Goal: Task Accomplishment & Management: Manage account settings

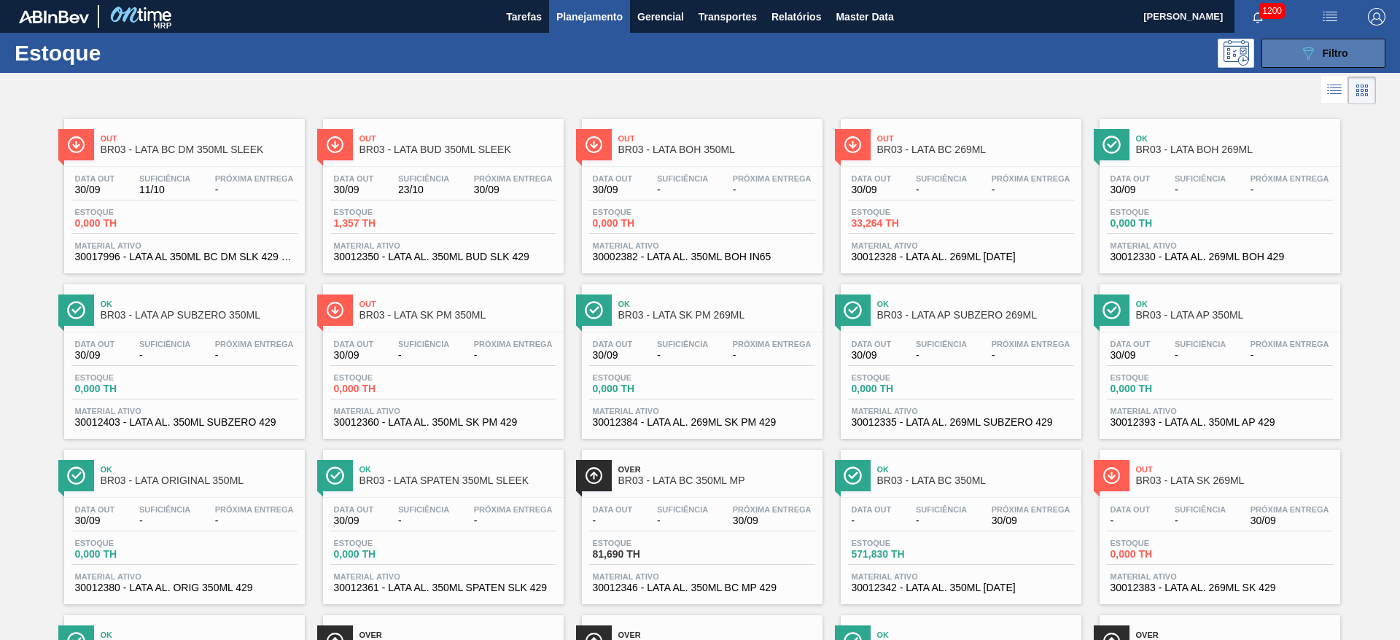
click at [1325, 57] on span "Filtro" at bounding box center [1335, 53] width 26 height 12
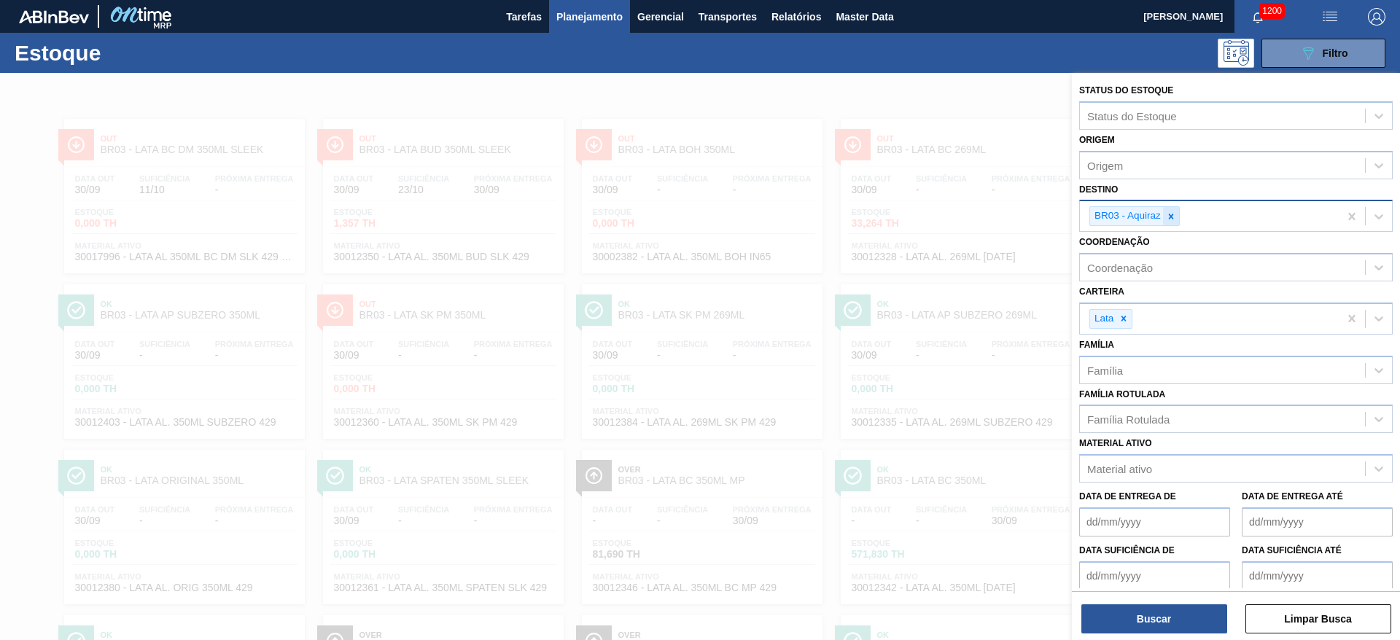
click at [1171, 219] on icon at bounding box center [1171, 216] width 10 height 10
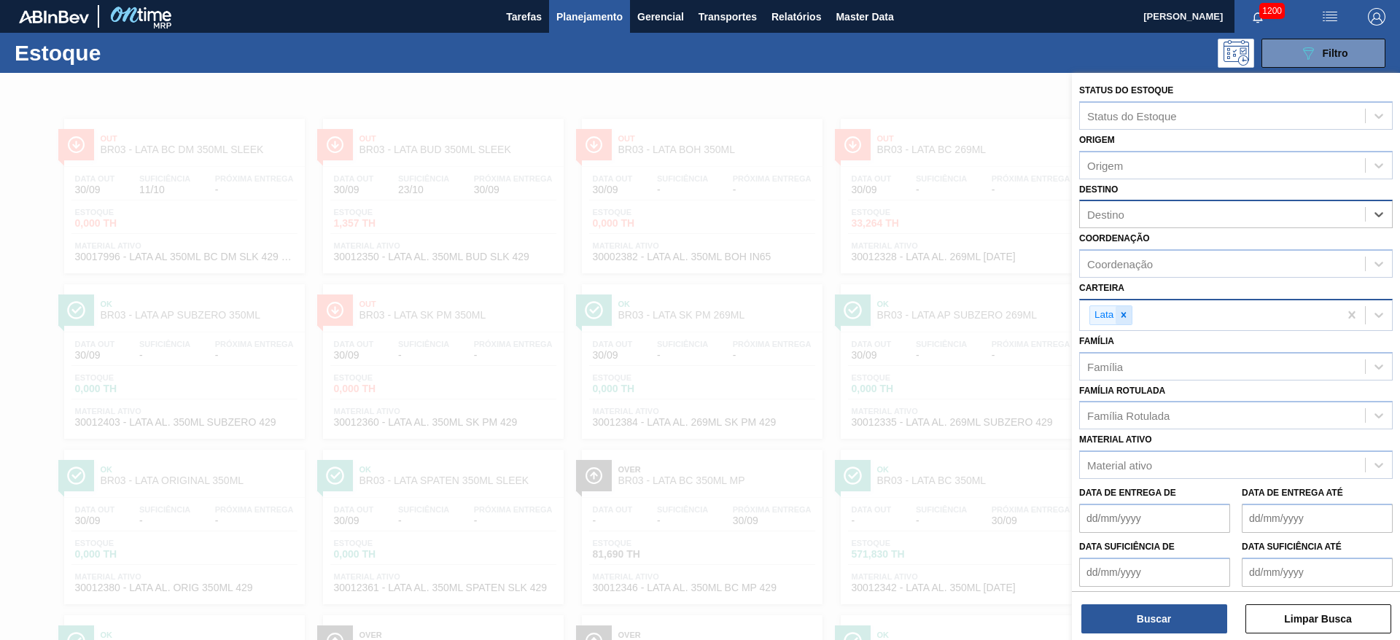
click at [1122, 311] on icon at bounding box center [1123, 315] width 10 height 10
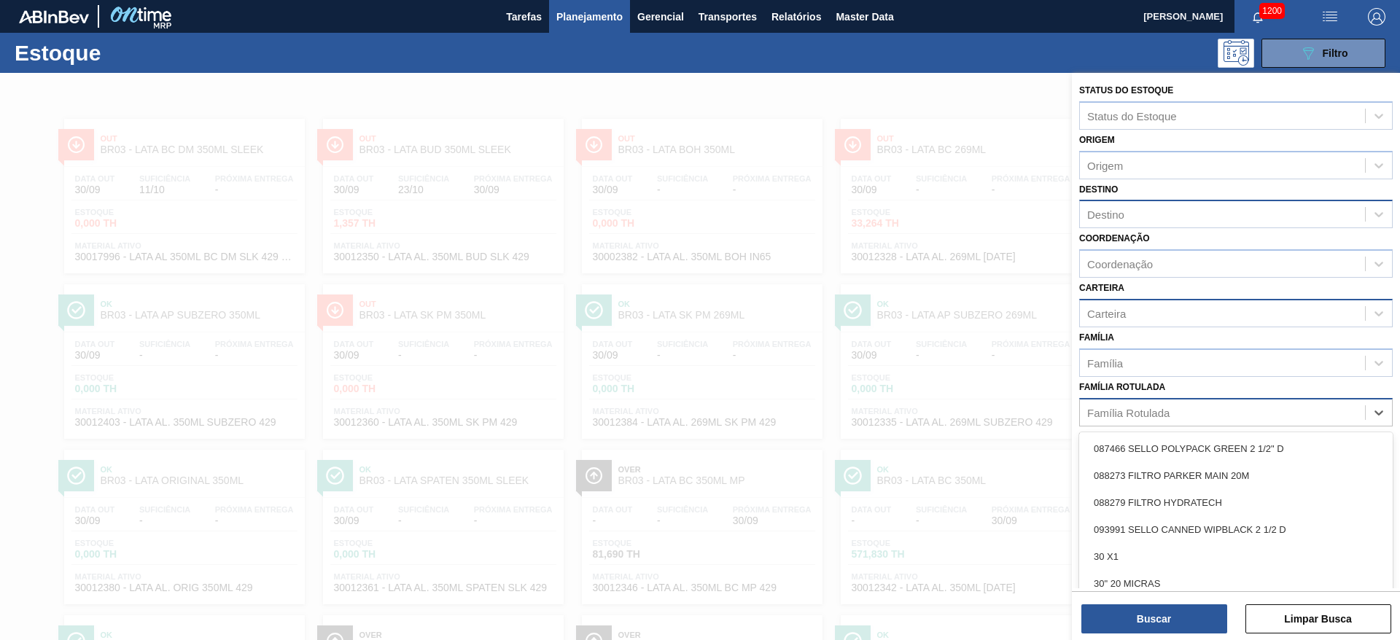
click at [1131, 412] on div "Família Rotulada" at bounding box center [1128, 412] width 82 height 12
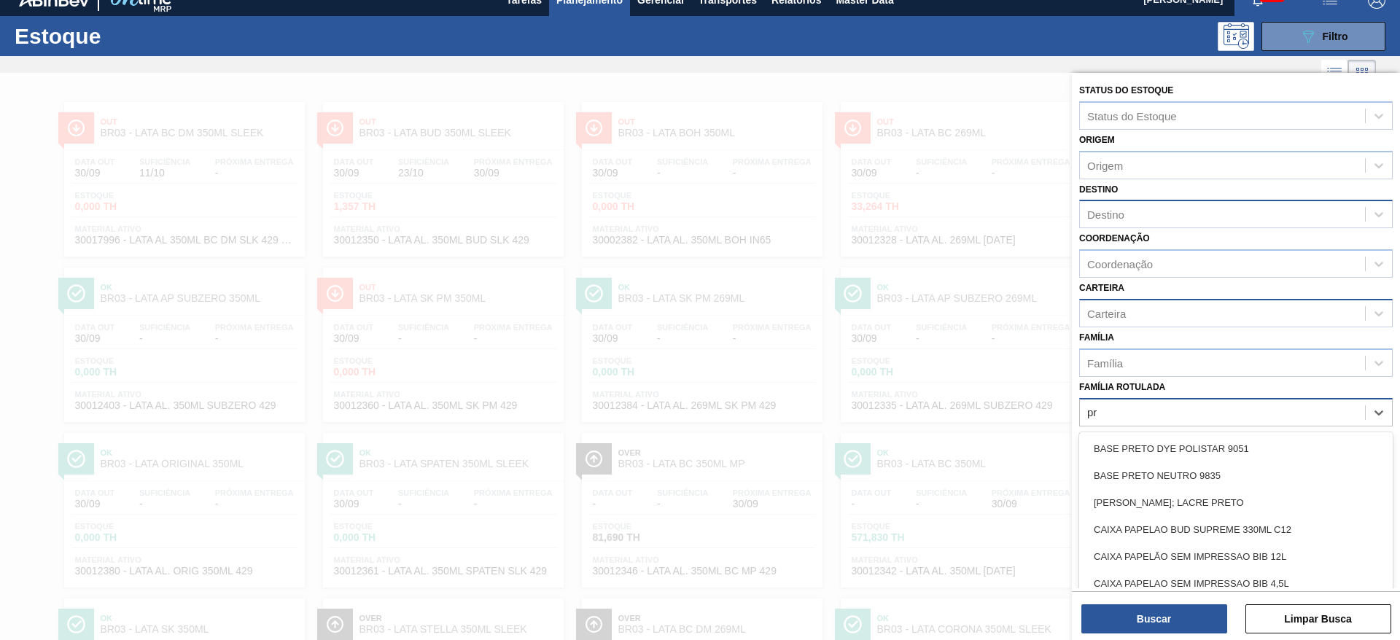
type Rotulada "p"
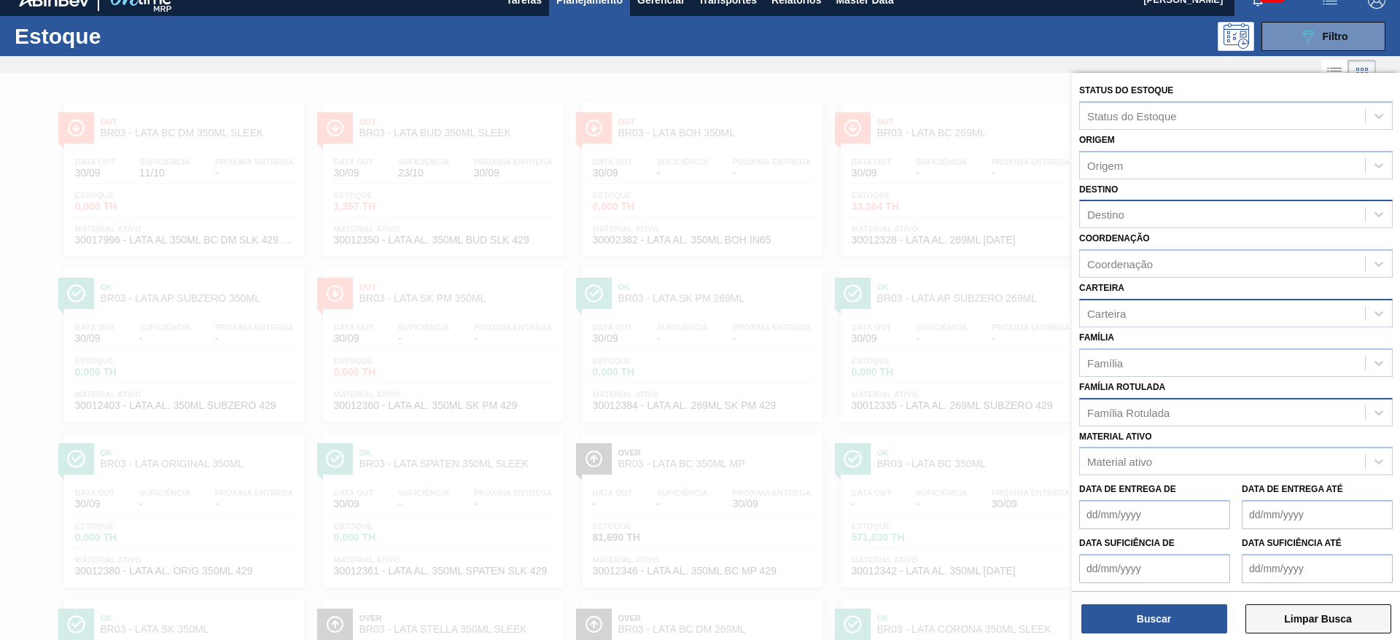
click at [1317, 611] on button "Limpar Busca" at bounding box center [1318, 618] width 146 height 29
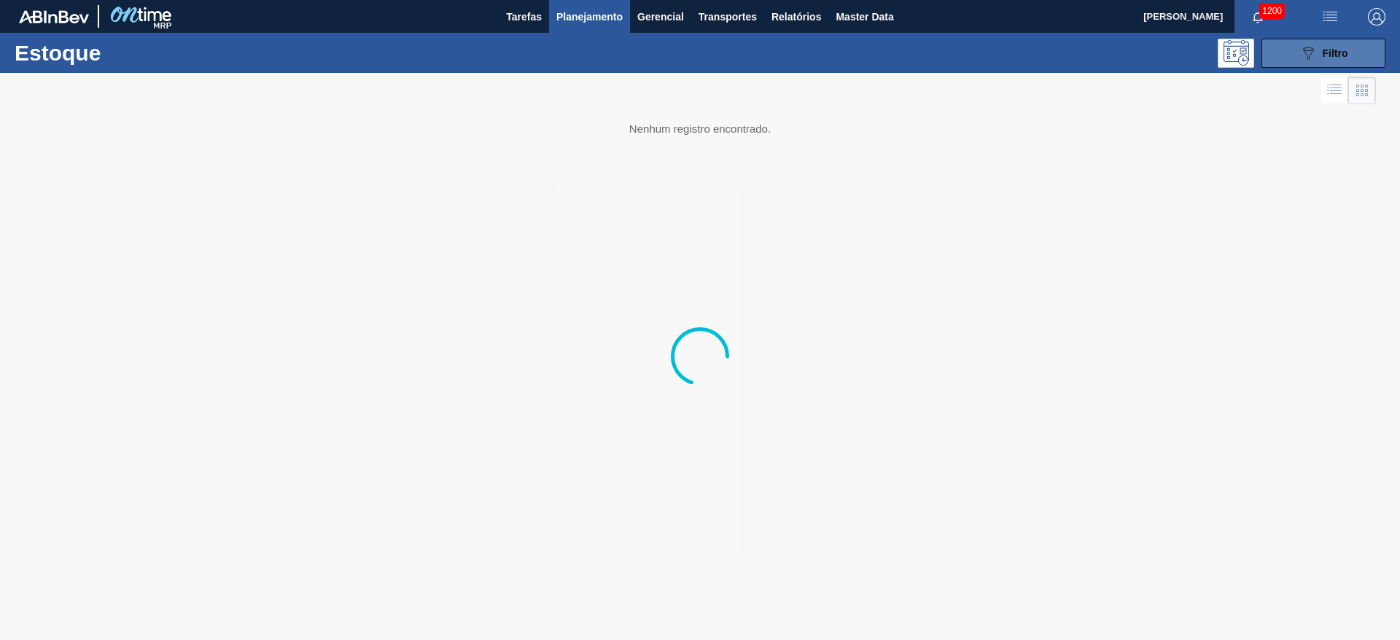
click at [1309, 47] on icon "089F7B8B-B2A5-4AFE-B5C0-19BA573D28AC" at bounding box center [1307, 52] width 17 height 17
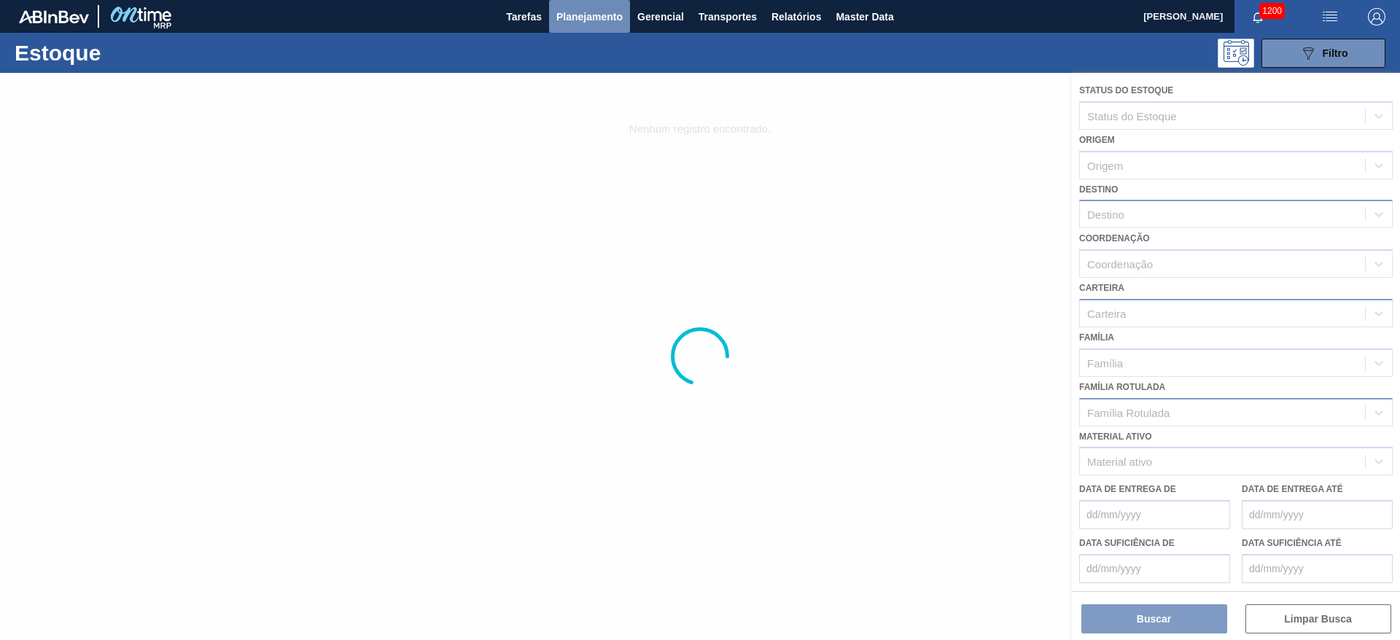
click at [569, 12] on span "Planejamento" at bounding box center [589, 16] width 66 height 17
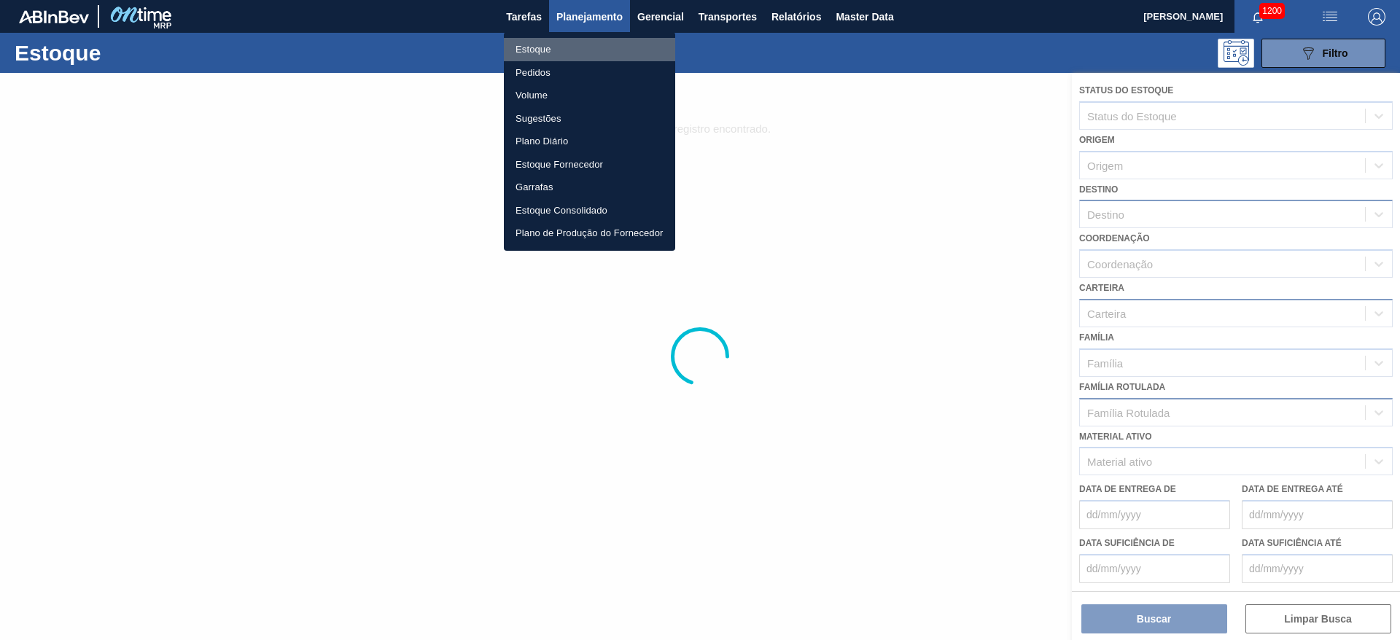
click at [531, 50] on li "Estoque" at bounding box center [589, 49] width 171 height 23
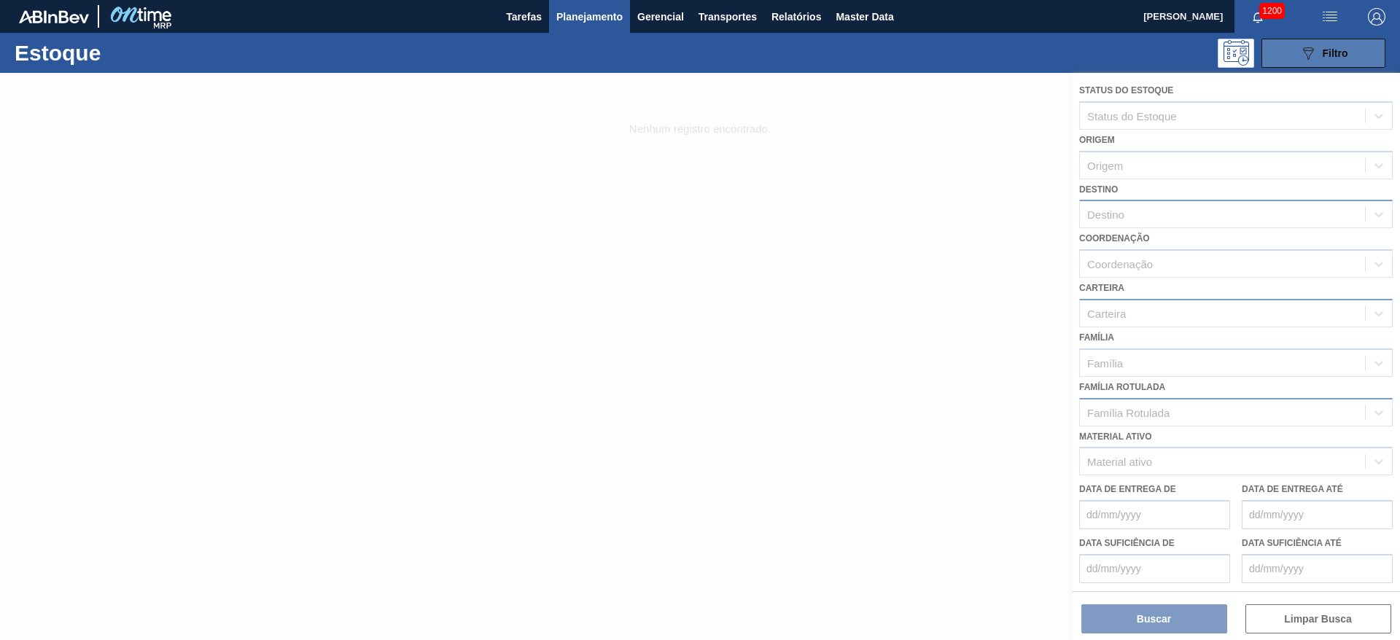
click at [1327, 58] on div "089F7B8B-B2A5-4AFE-B5C0-19BA573D28AC Filtro" at bounding box center [1323, 52] width 49 height 17
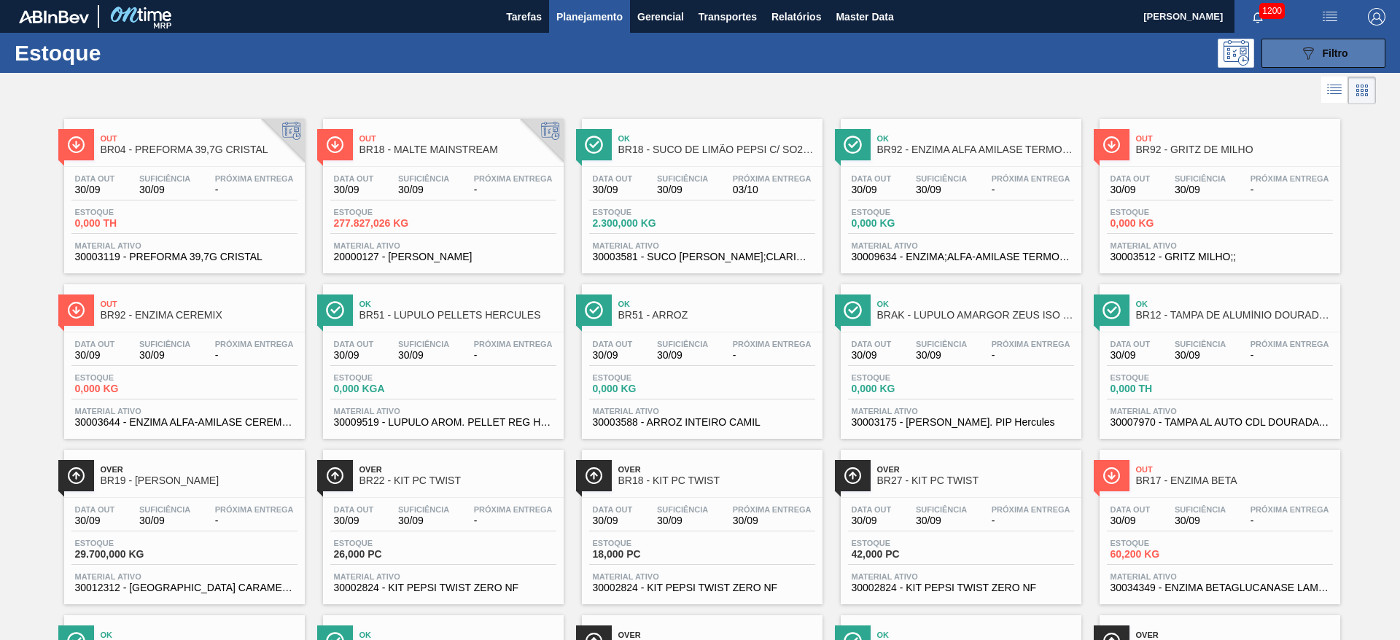
click at [1299, 51] on icon "089F7B8B-B2A5-4AFE-B5C0-19BA573D28AC" at bounding box center [1307, 52] width 17 height 17
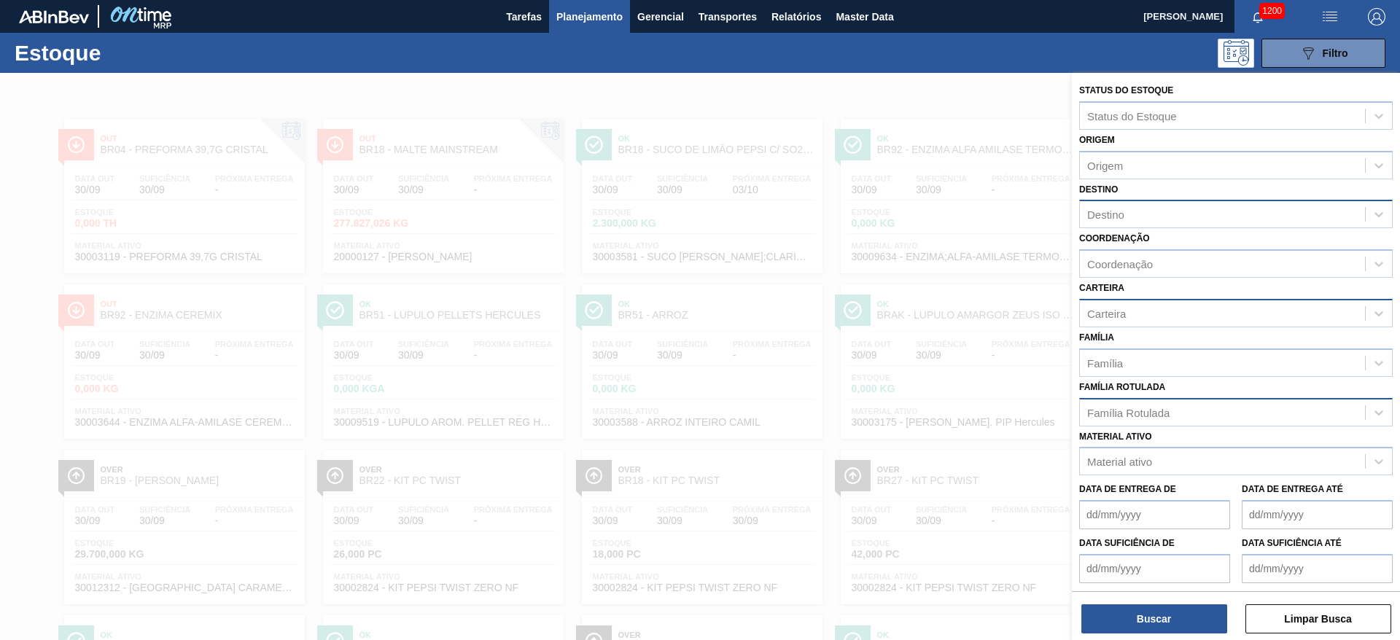
click at [1117, 413] on div "Família Rotulada" at bounding box center [1128, 412] width 82 height 12
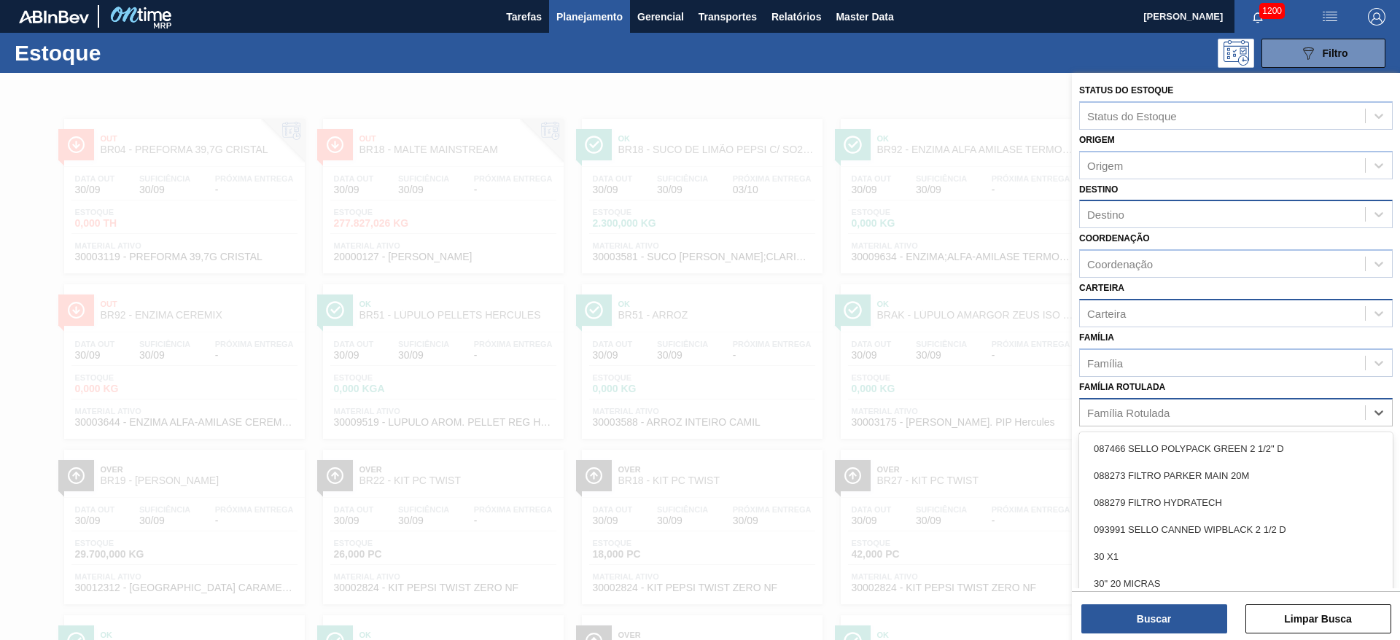
scroll to position [17, 0]
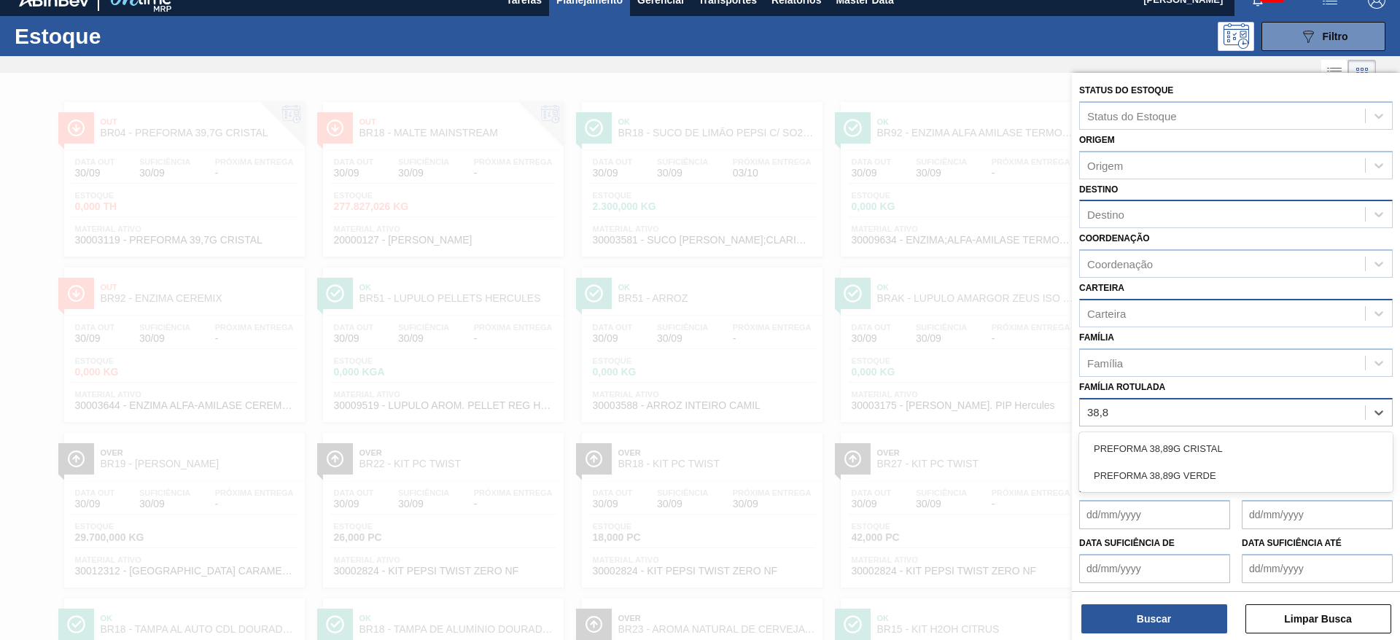
type Rotulada "38,89"
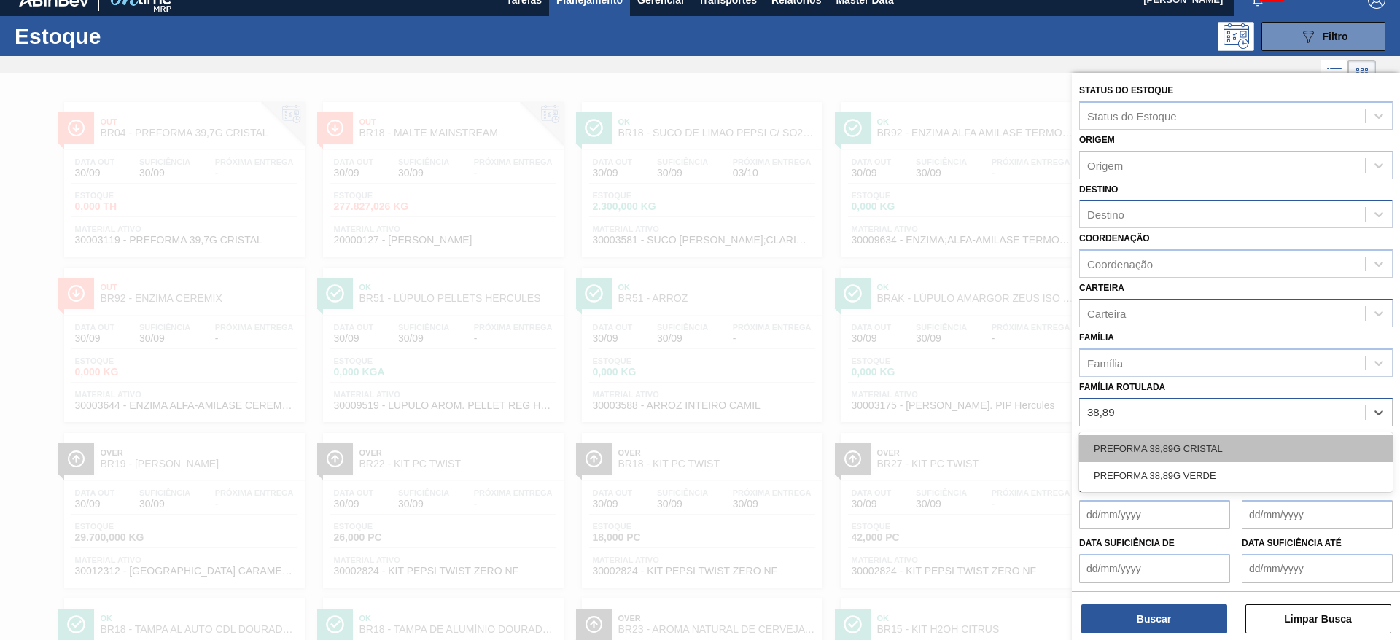
click at [1170, 450] on div "PREFORMA 38,89G CRISTAL" at bounding box center [1235, 448] width 313 height 27
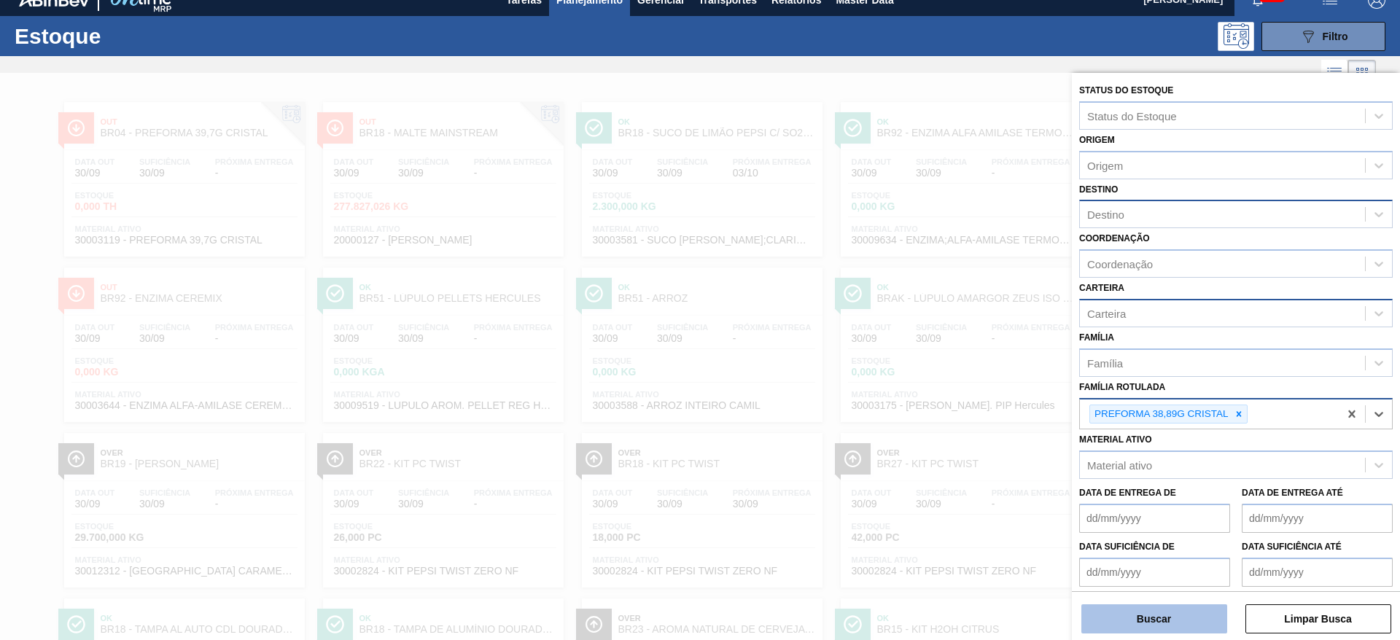
click at [1121, 609] on button "Buscar" at bounding box center [1154, 618] width 146 height 29
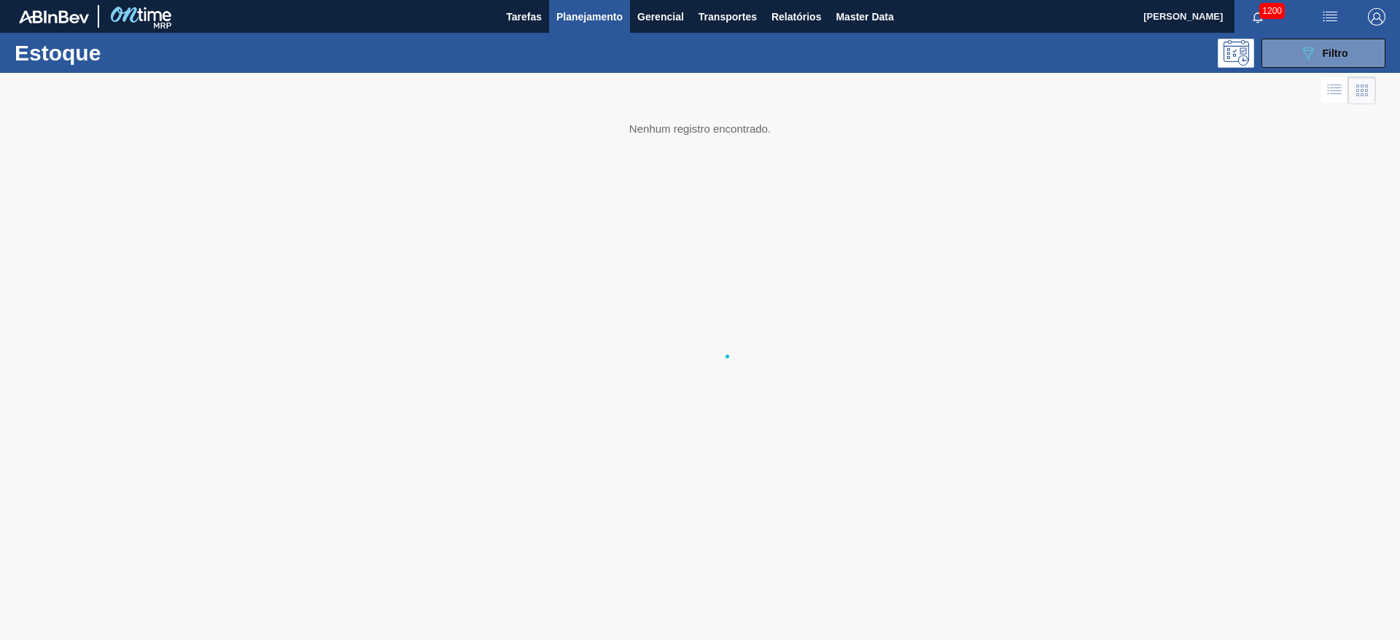
scroll to position [0, 0]
click at [862, 22] on span "Master Data" at bounding box center [864, 16] width 58 height 17
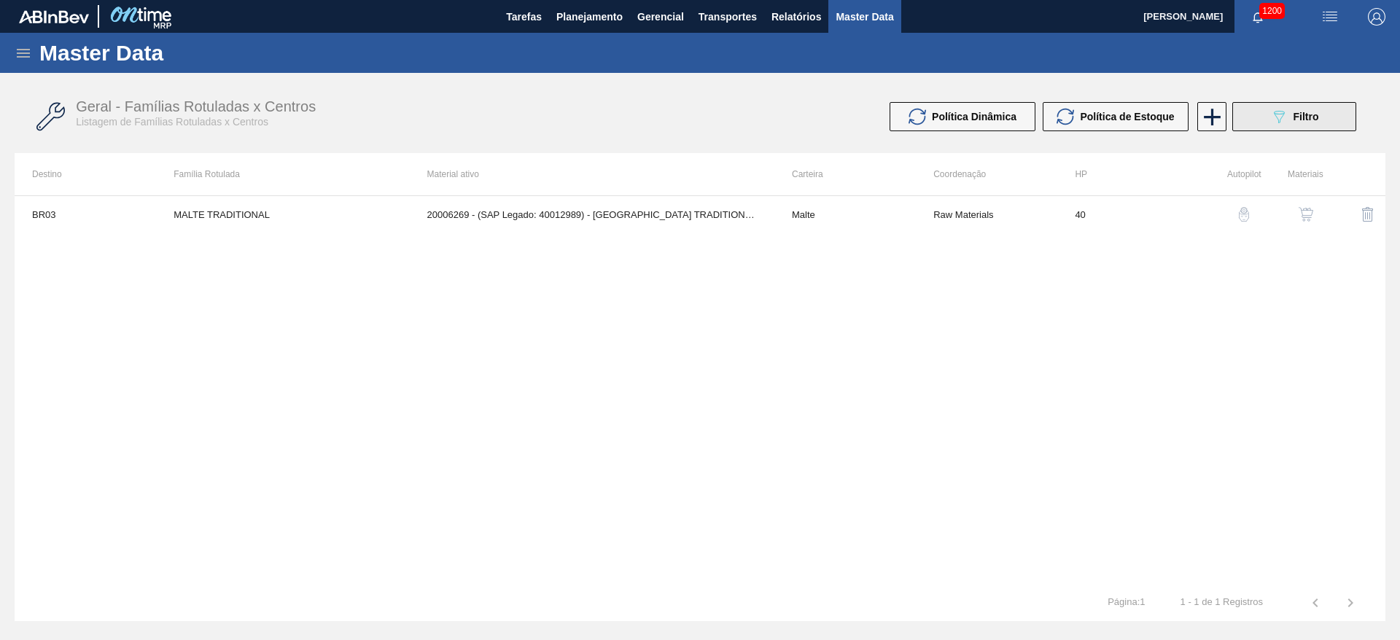
click at [1283, 120] on icon "089F7B8B-B2A5-4AFE-B5C0-19BA573D28AC" at bounding box center [1278, 116] width 17 height 17
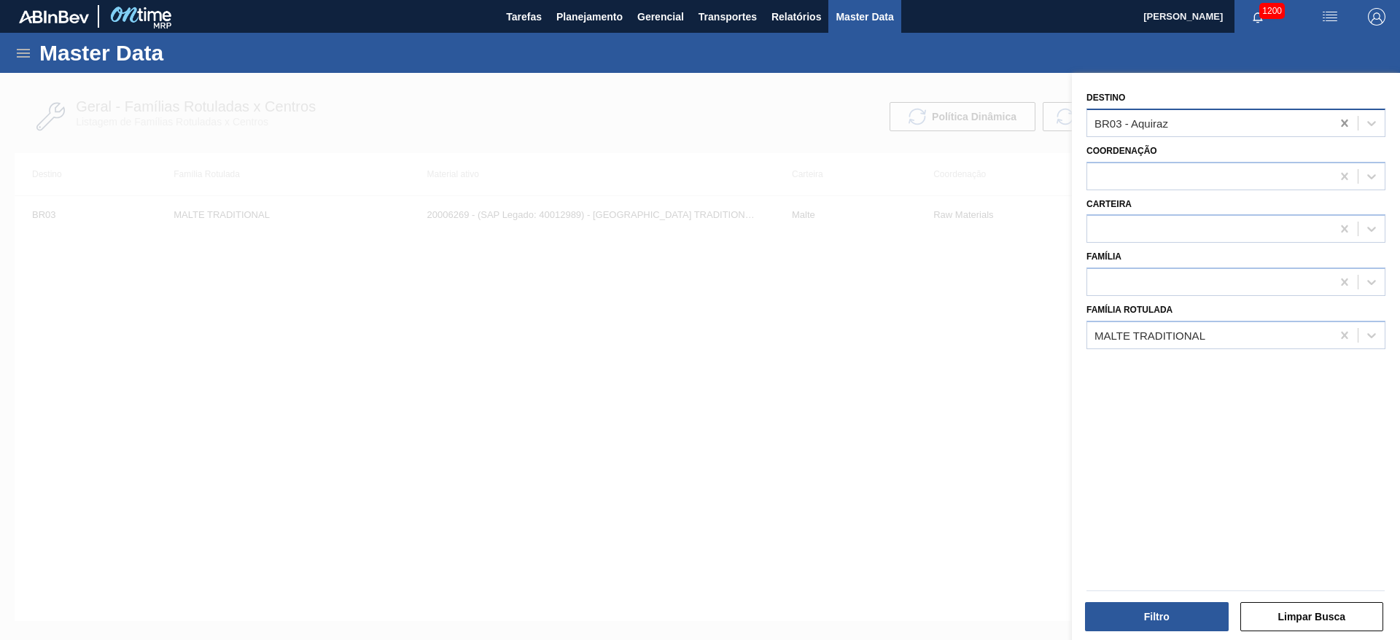
click at [1343, 125] on icon at bounding box center [1344, 123] width 7 height 7
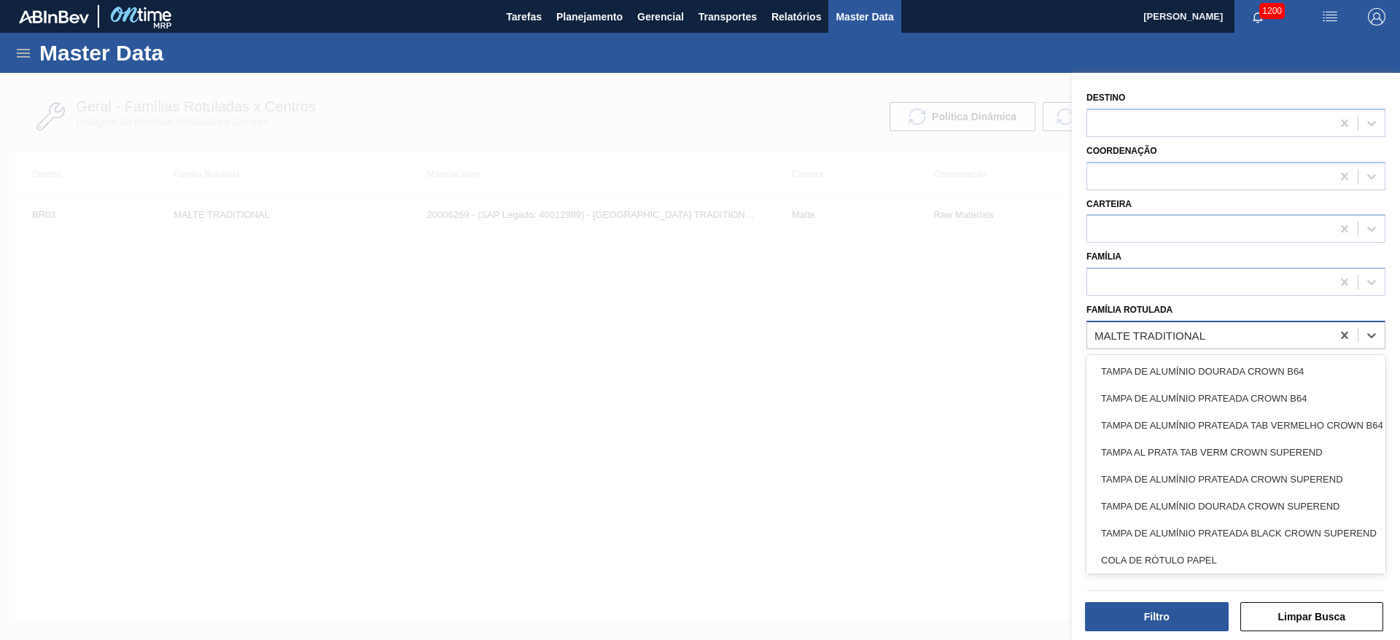
click at [1142, 331] on div "MALTE TRADITIONAL" at bounding box center [1149, 335] width 111 height 12
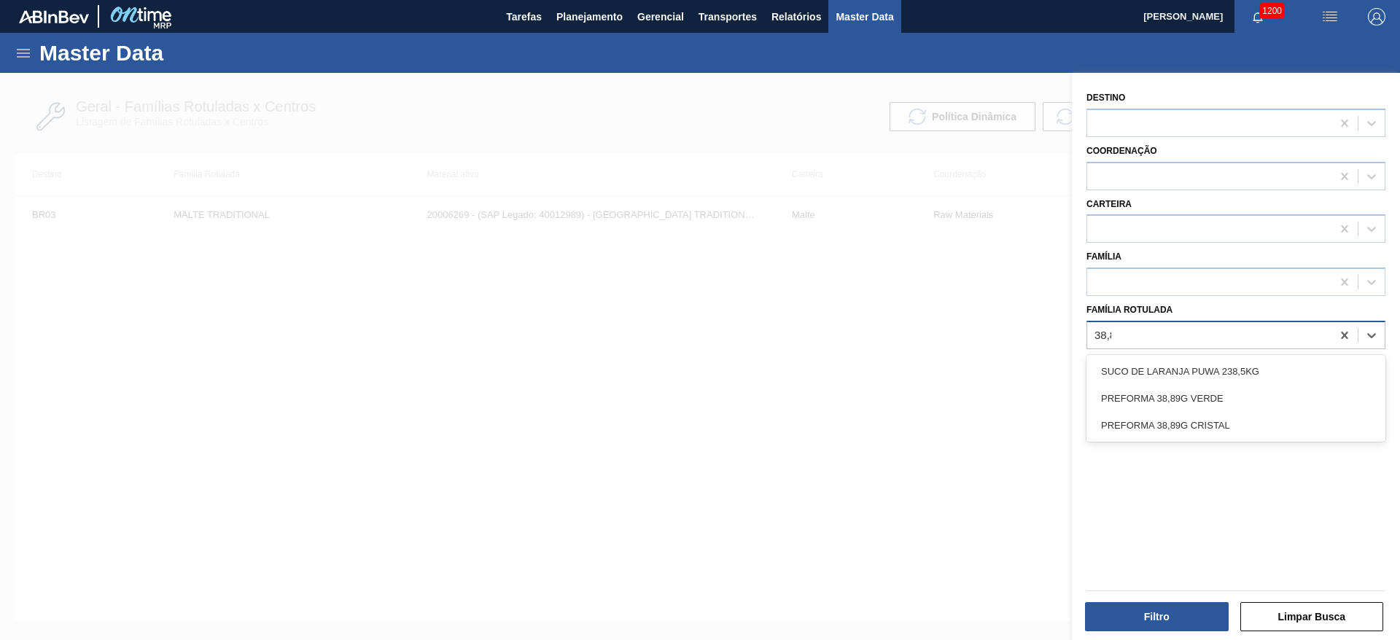
type Rotulada "38,89"
click at [1151, 369] on div "PREFORMA 38,89G VERDE" at bounding box center [1235, 371] width 299 height 27
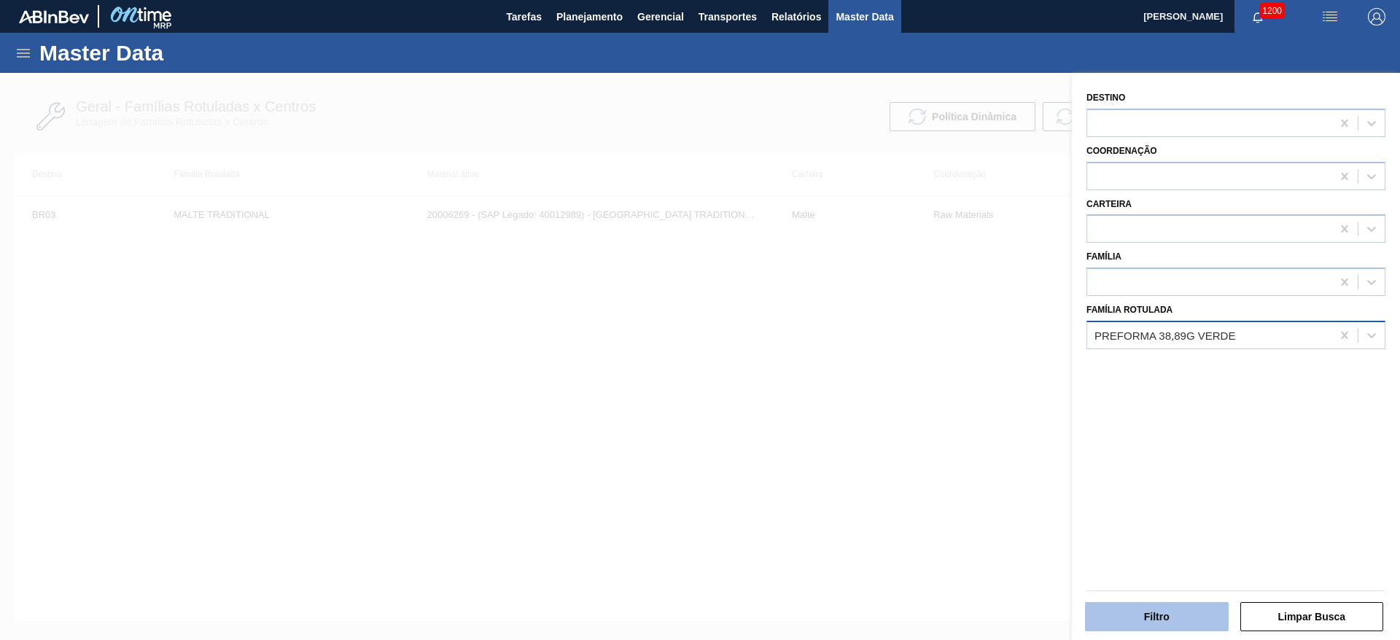
click at [1152, 615] on button "Filtro" at bounding box center [1157, 616] width 144 height 29
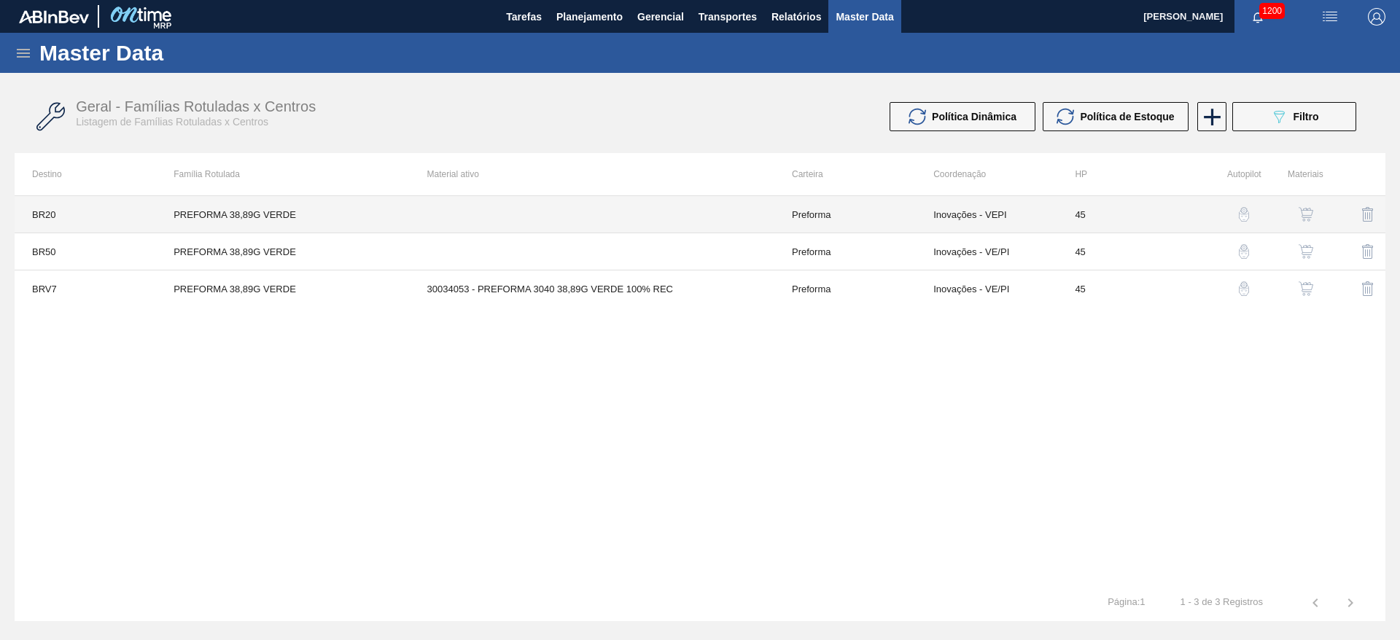
click at [983, 215] on td "Inovações - VEPI" at bounding box center [986, 214] width 141 height 37
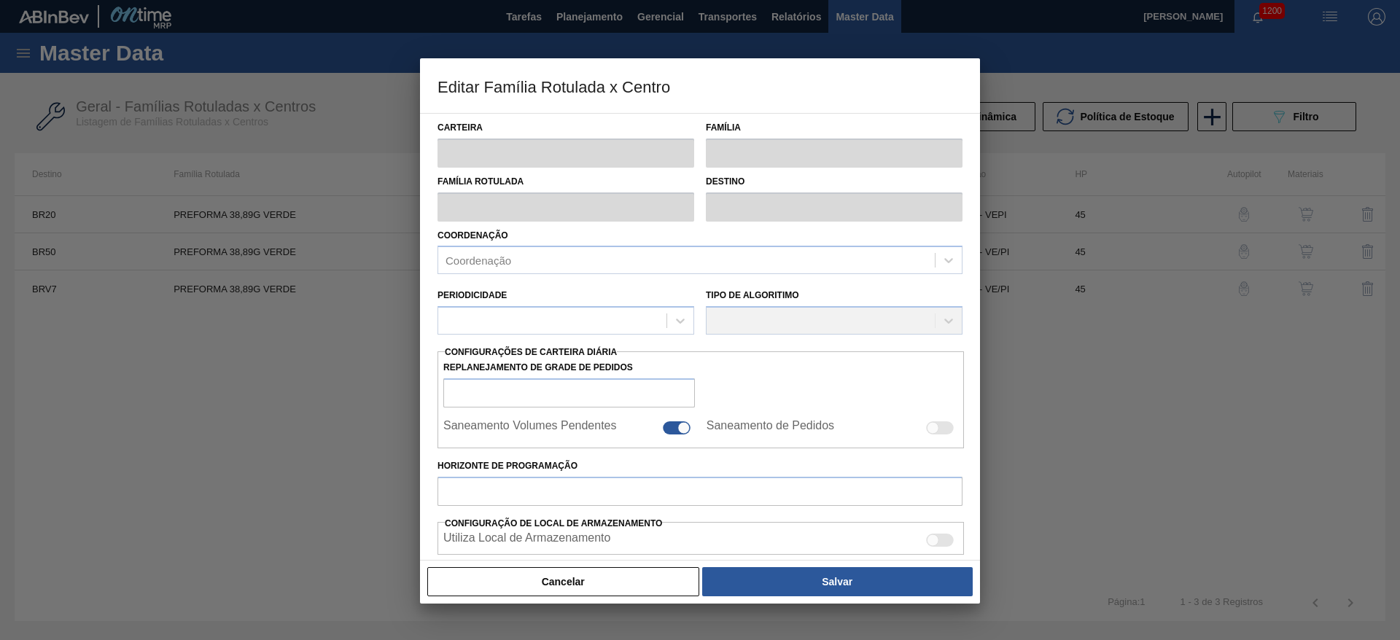
type input "Preforma"
type input "PREFORMA 38,89G VERDE"
type input "BR20 - [GEOGRAPHIC_DATA]"
type input "0"
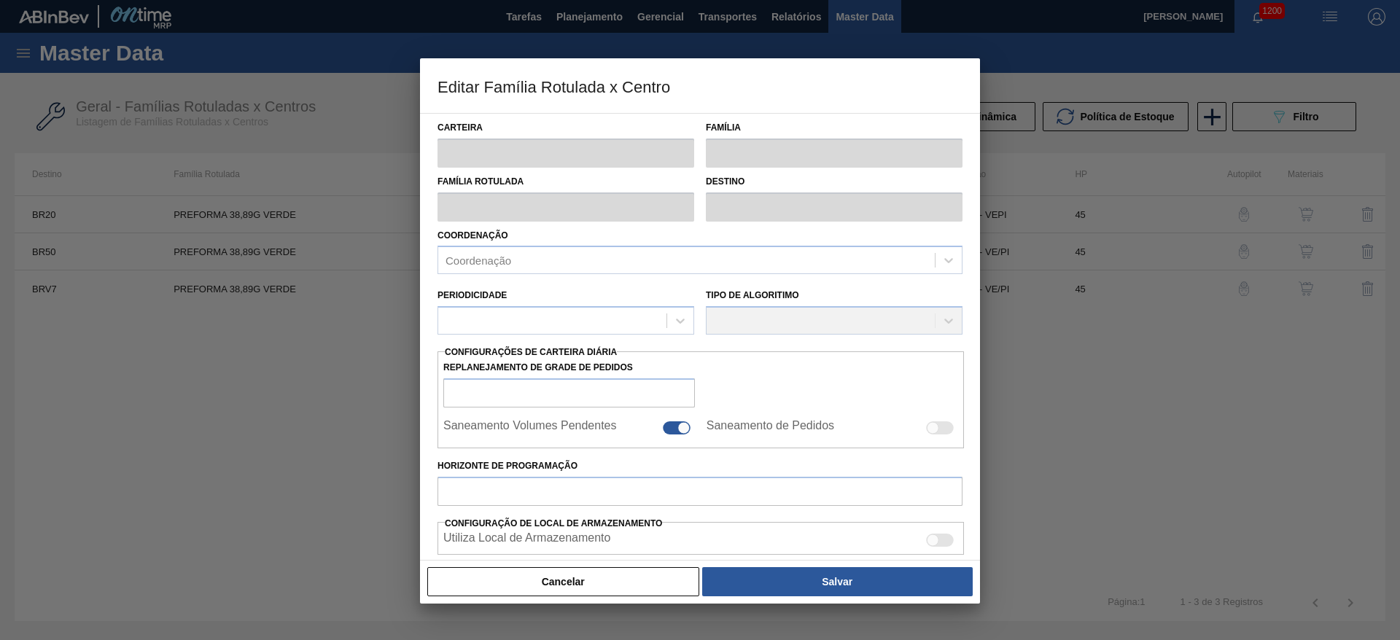
checkbox input "false"
type input "45"
type input "0"
type input "100"
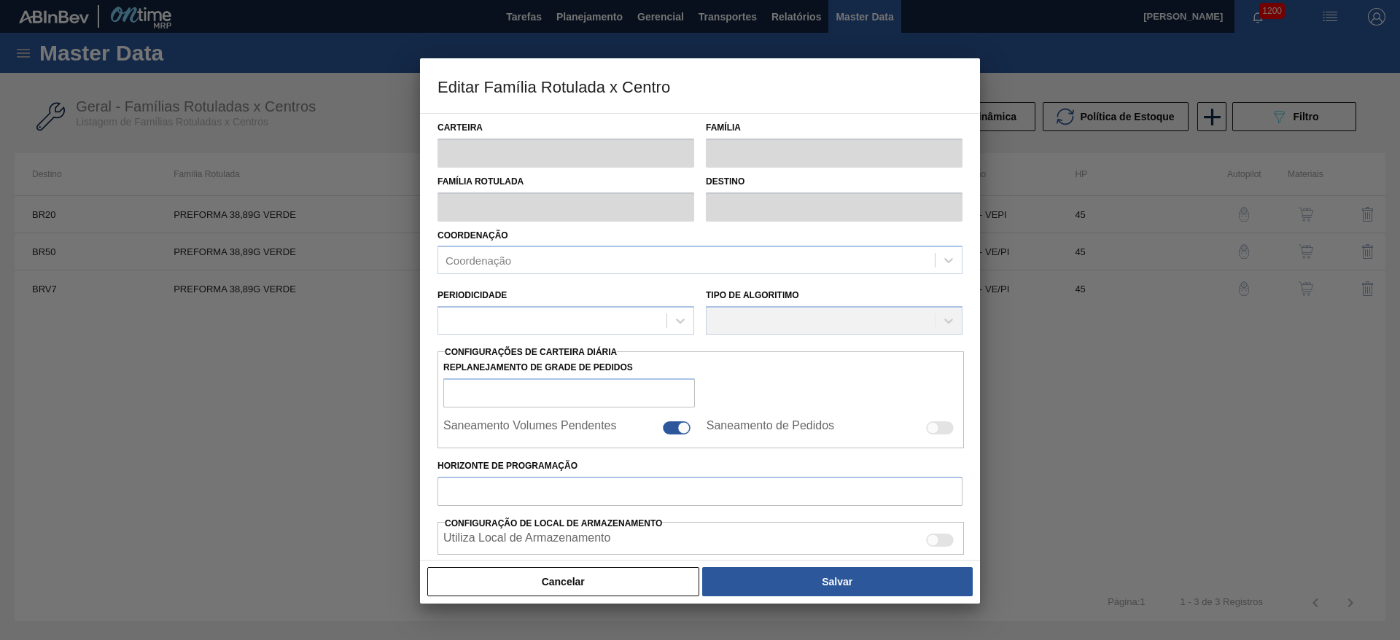
type input "0,000"
checkbox input "true"
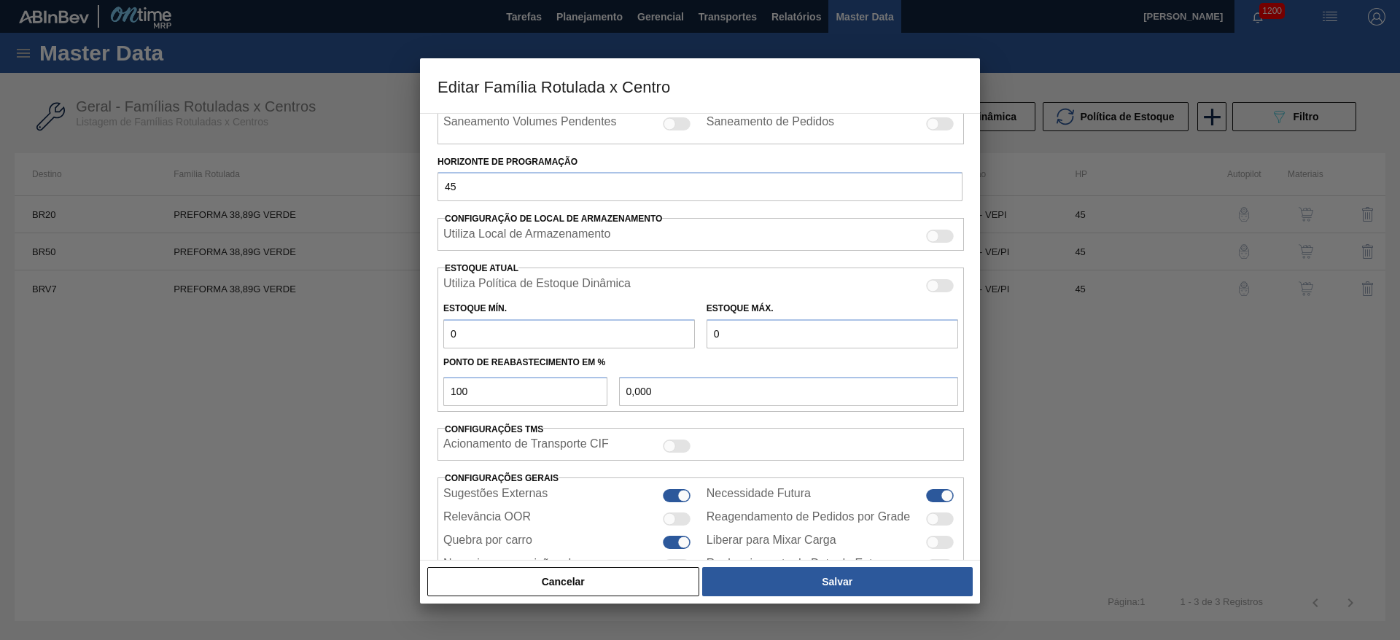
scroll to position [359, 0]
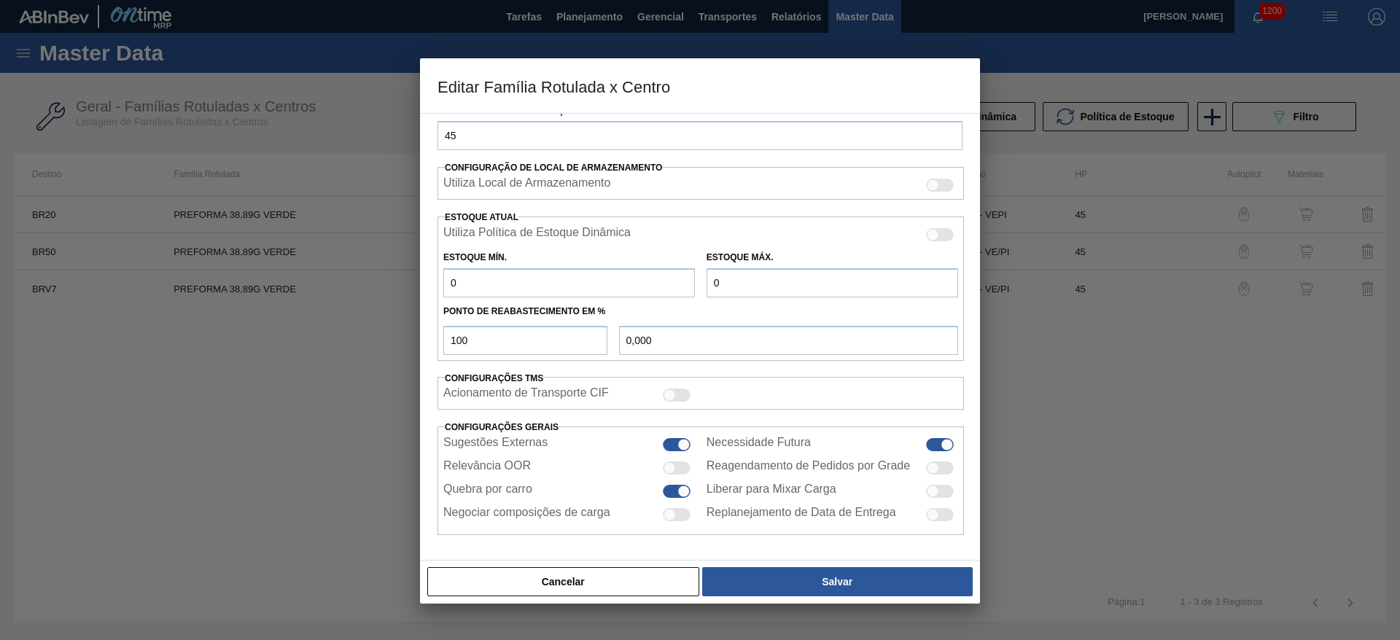
click at [677, 442] on div at bounding box center [683, 445] width 12 height 12
checkbox input "false"
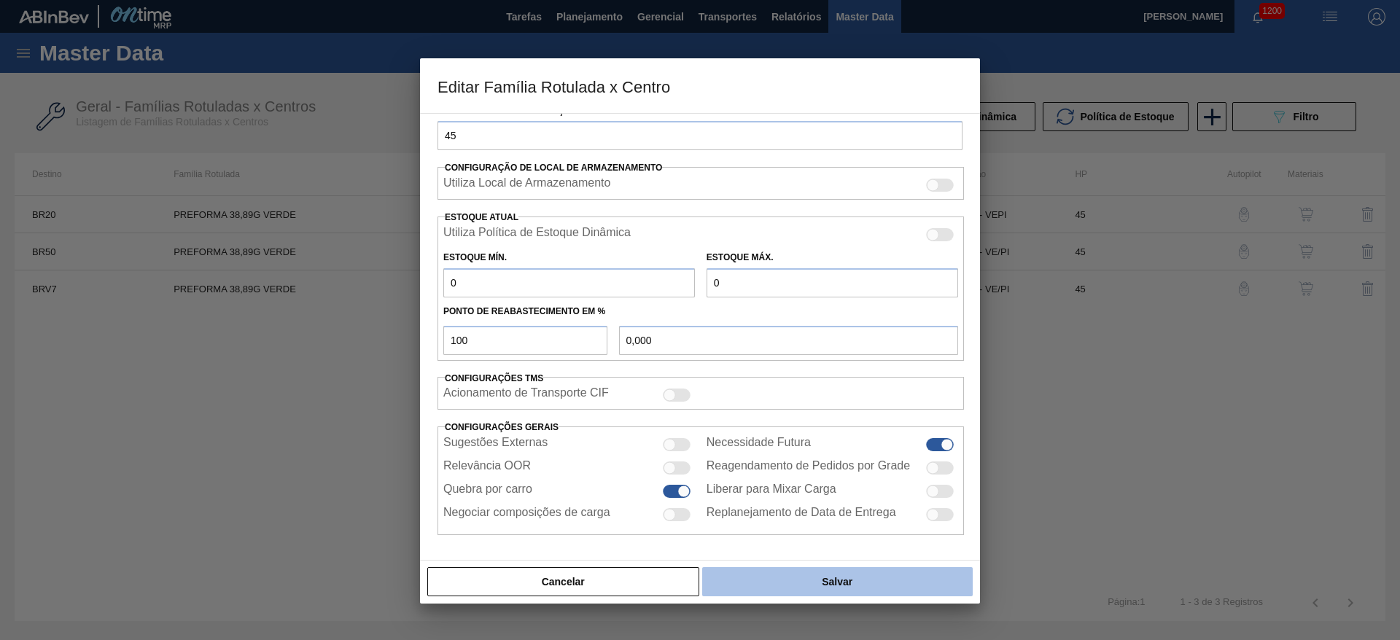
click at [791, 586] on button "Salvar" at bounding box center [837, 581] width 270 height 29
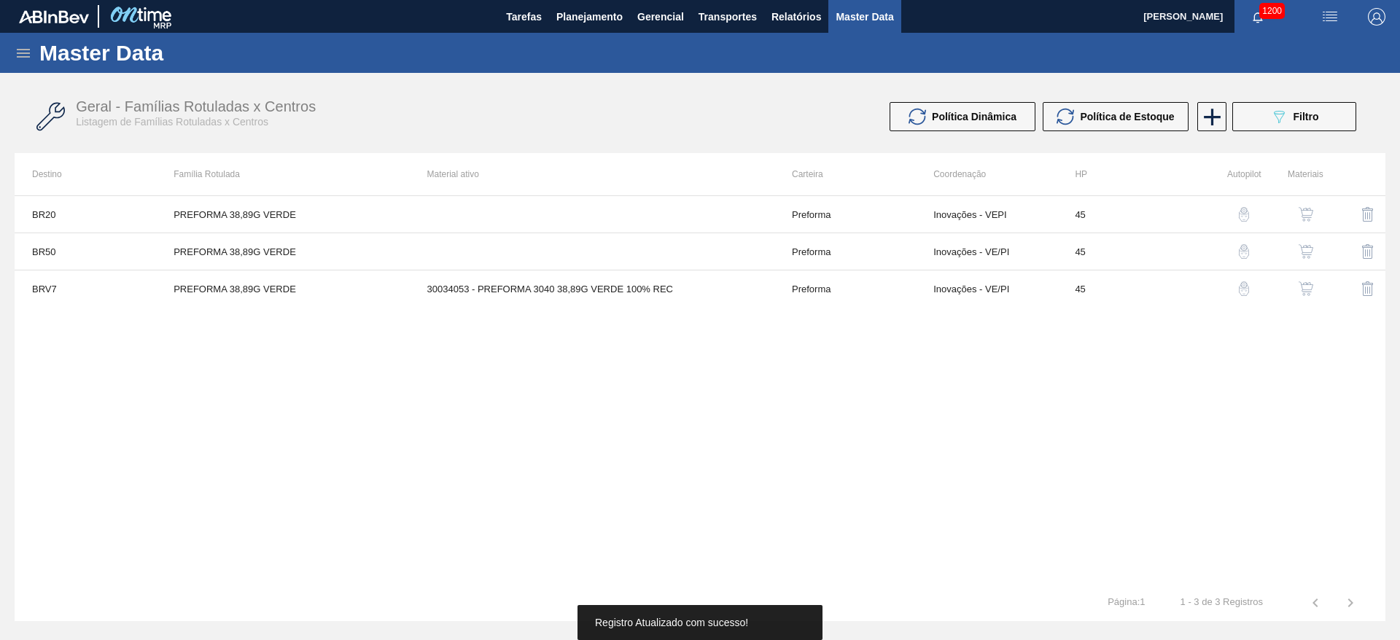
click at [1310, 211] on img "button" at bounding box center [1305, 214] width 15 height 15
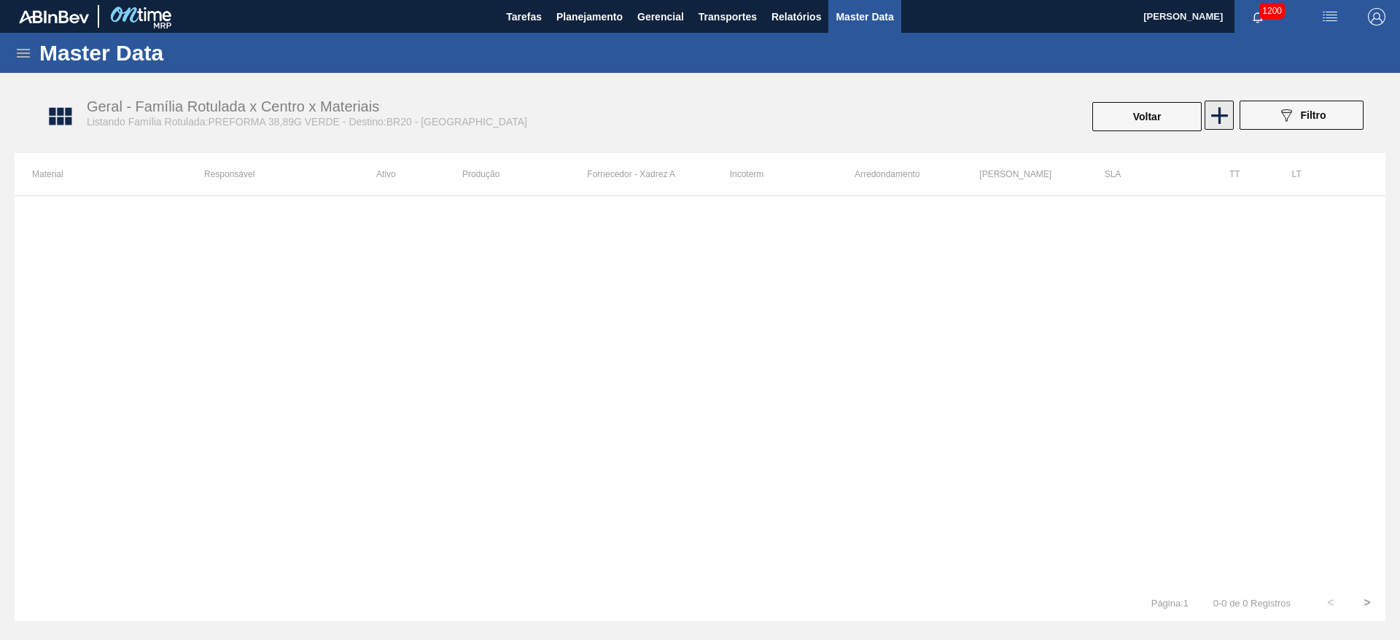
click at [1221, 113] on icon at bounding box center [1219, 115] width 28 height 28
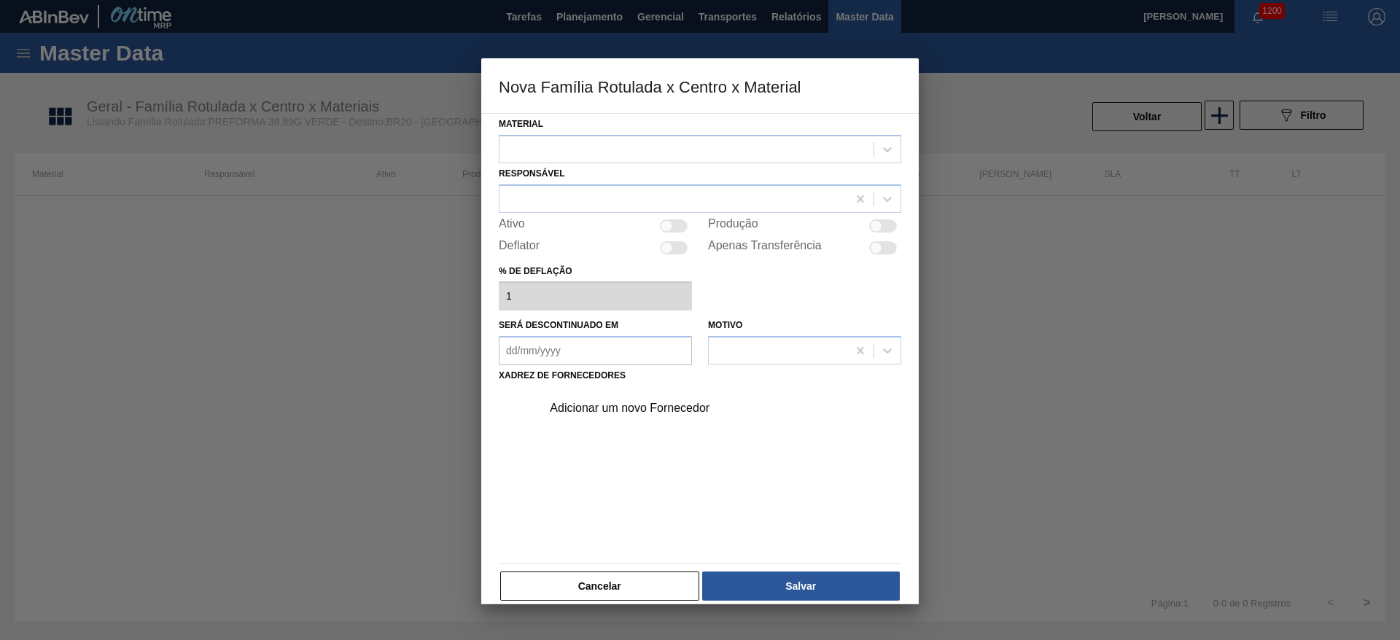
click at [549, 133] on div "Material" at bounding box center [700, 139] width 402 height 50
click at [553, 154] on div at bounding box center [686, 149] width 374 height 21
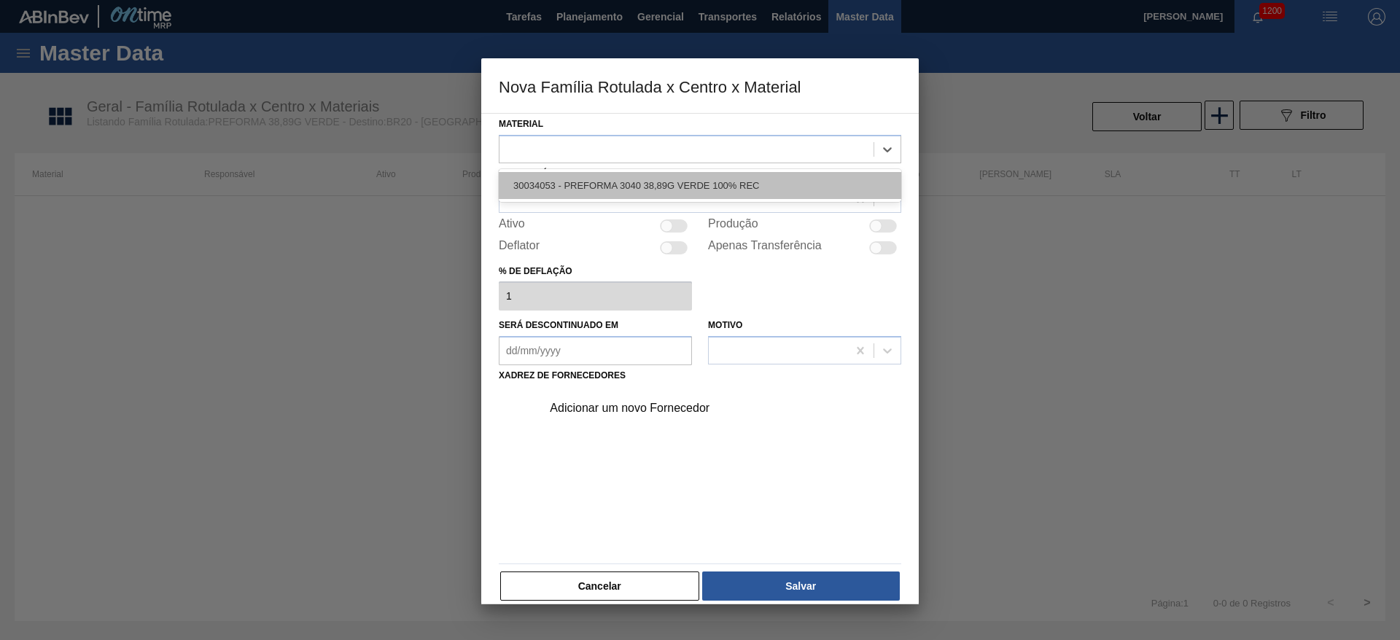
click at [551, 184] on div "30034053 - PREFORMA 3040 38,89G VERDE 100% REC" at bounding box center [700, 185] width 402 height 27
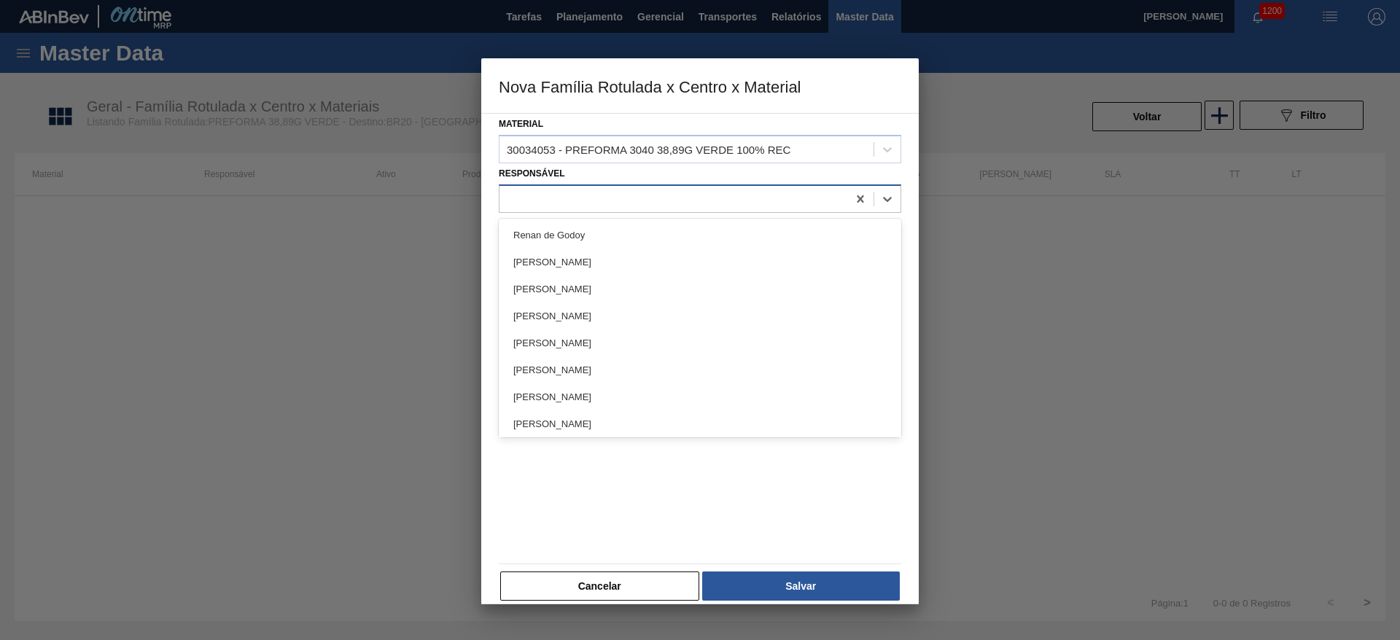
click at [534, 198] on div at bounding box center [673, 198] width 348 height 21
type input "lea"
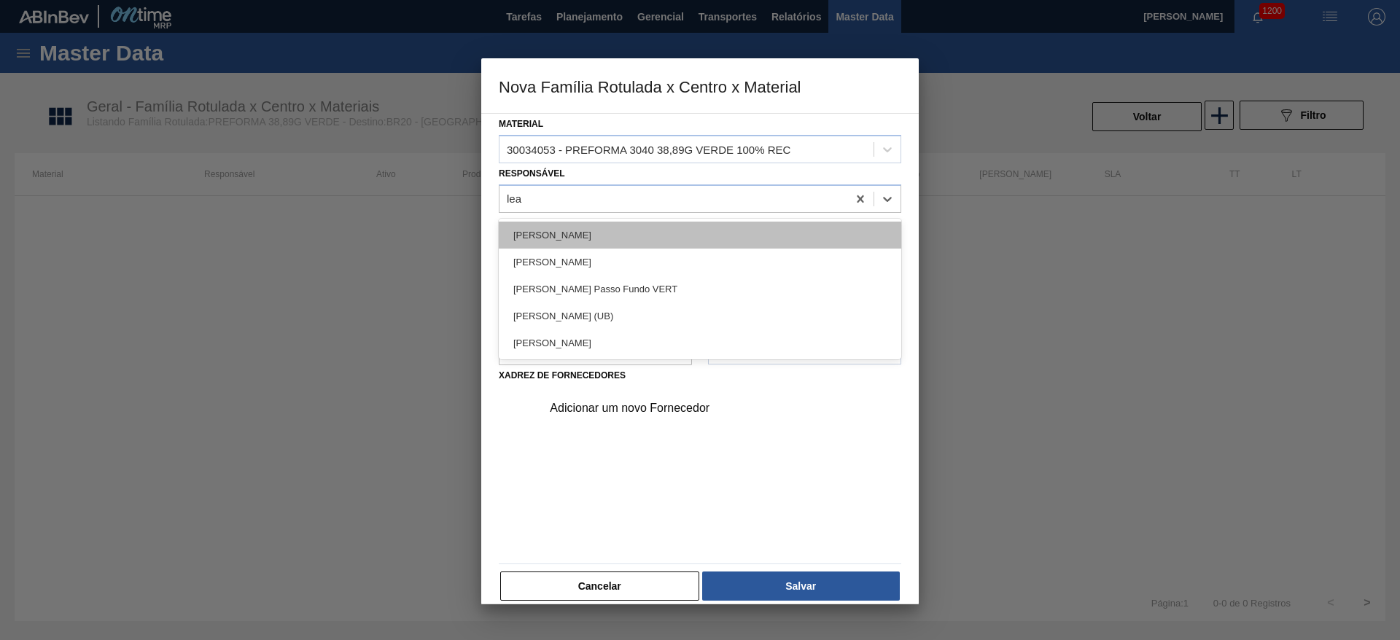
click at [537, 227] on div "[PERSON_NAME]" at bounding box center [700, 235] width 402 height 27
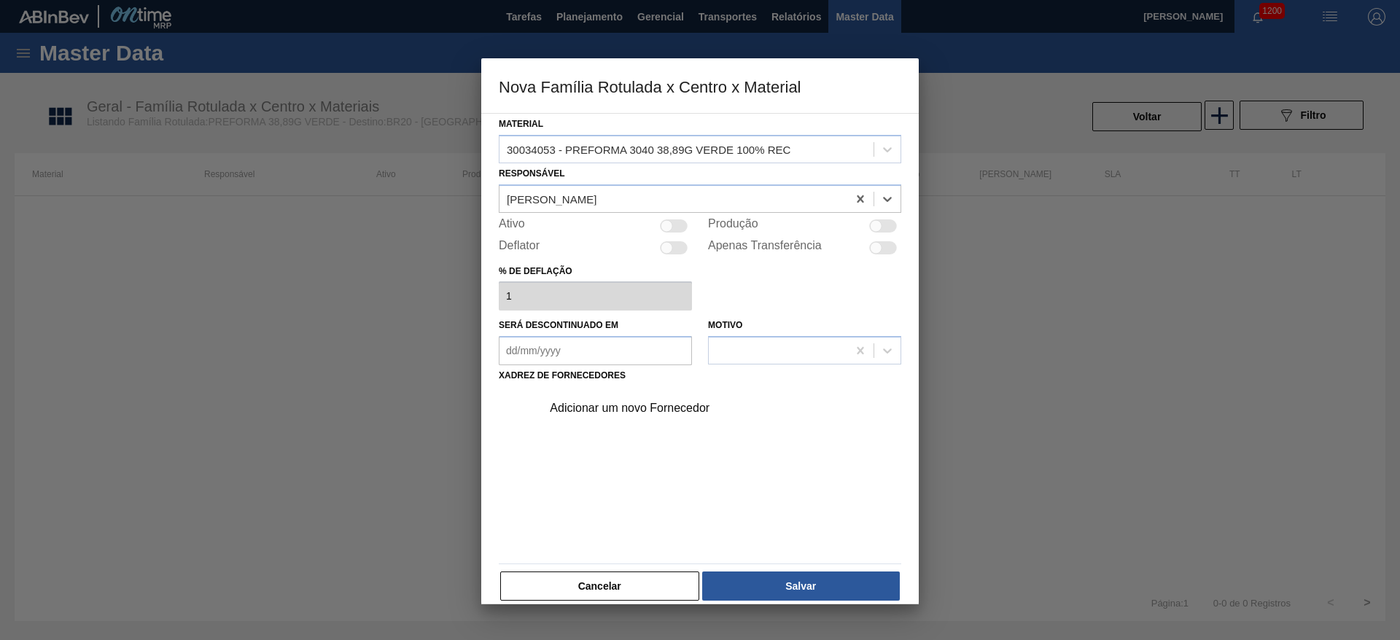
drag, startPoint x: 669, startPoint y: 224, endPoint x: 660, endPoint y: 239, distance: 18.0
click at [671, 225] on div at bounding box center [666, 225] width 12 height 12
checkbox input "true"
click at [584, 406] on div "Adicionar um novo Fornecedor" at bounding box center [693, 408] width 286 height 13
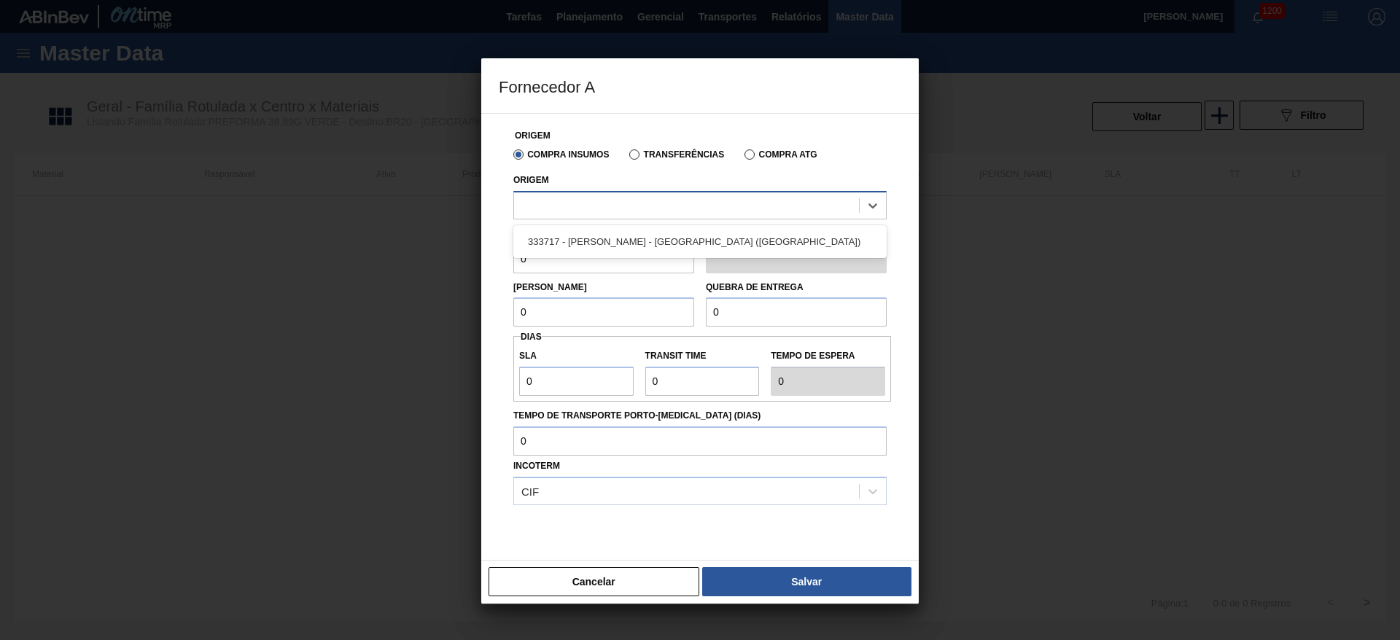
click at [533, 196] on div at bounding box center [686, 205] width 345 height 21
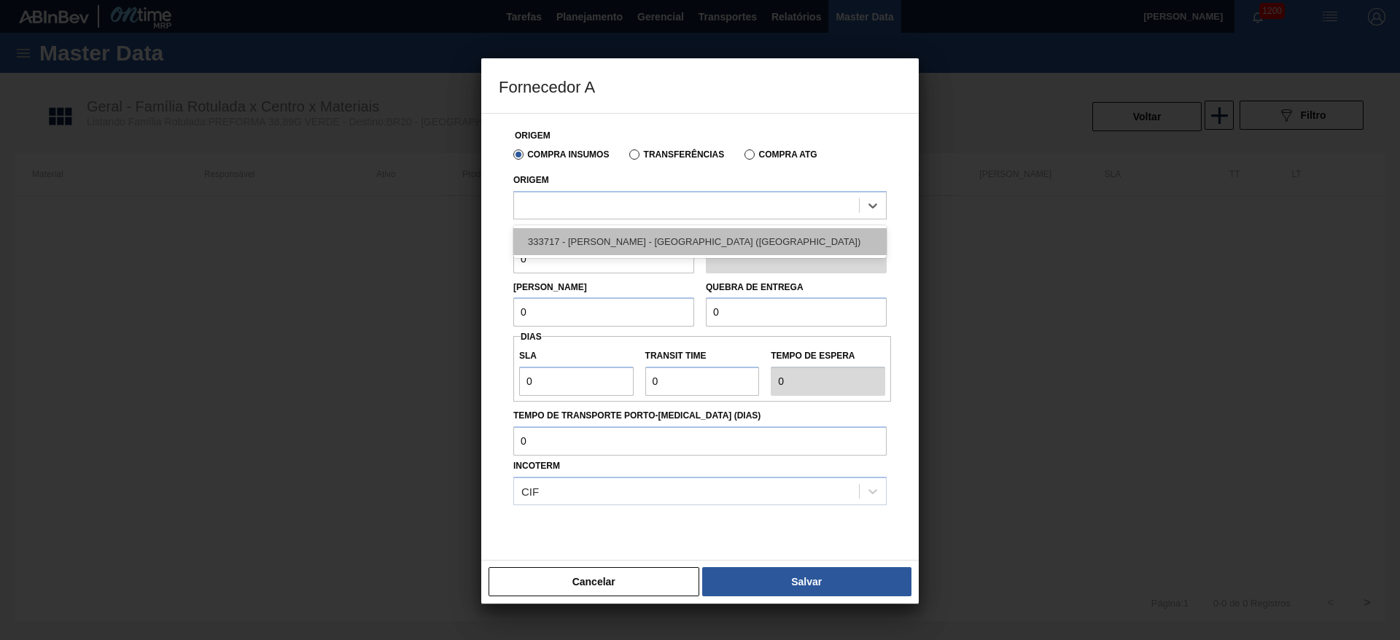
click at [579, 237] on div "333717 - [PERSON_NAME] - [GEOGRAPHIC_DATA] ([GEOGRAPHIC_DATA])" at bounding box center [699, 241] width 373 height 27
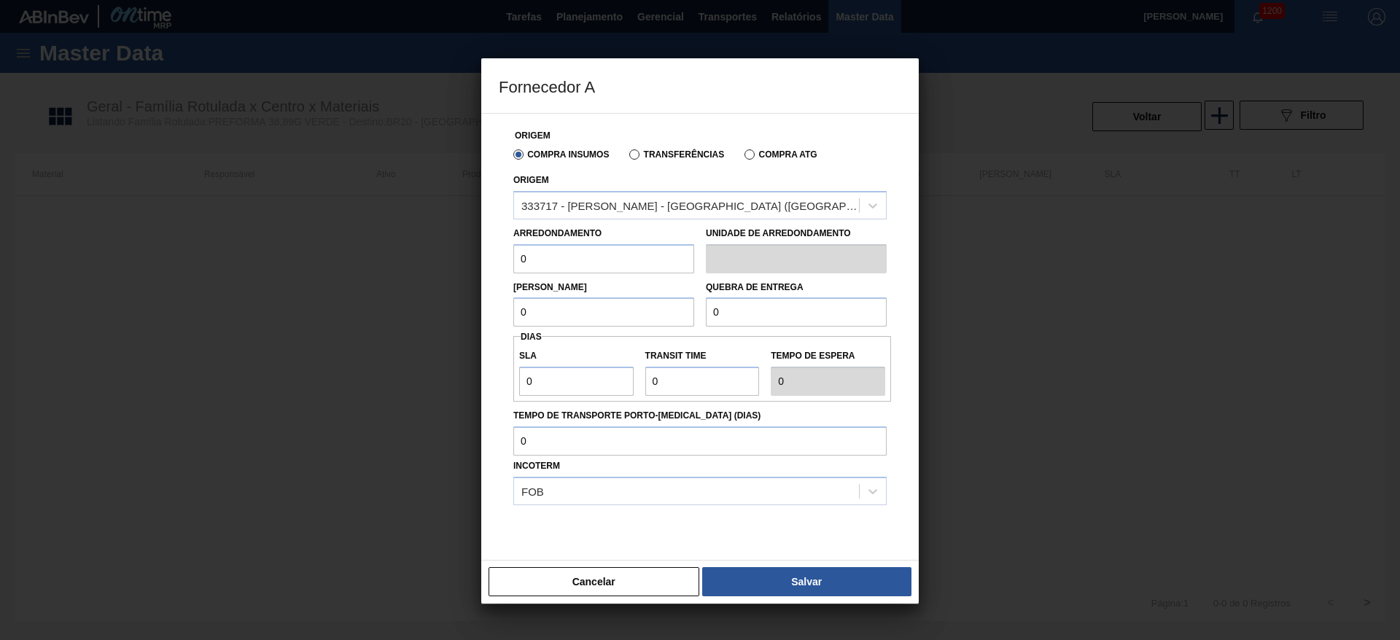
drag, startPoint x: 559, startPoint y: 257, endPoint x: 416, endPoint y: 260, distance: 142.9
click at [419, 260] on div "Fornecedor A Origem Compra Insumos Transferências Compra ATG Origem 333717 - [P…" at bounding box center [700, 320] width 1400 height 640
type input "17,28"
drag, startPoint x: 574, startPoint y: 313, endPoint x: 434, endPoint y: 303, distance: 140.3
click at [434, 303] on div "Fornecedor A Origem Compra Insumos Transferências Compra ATG Origem 333717 - [P…" at bounding box center [700, 320] width 1400 height 640
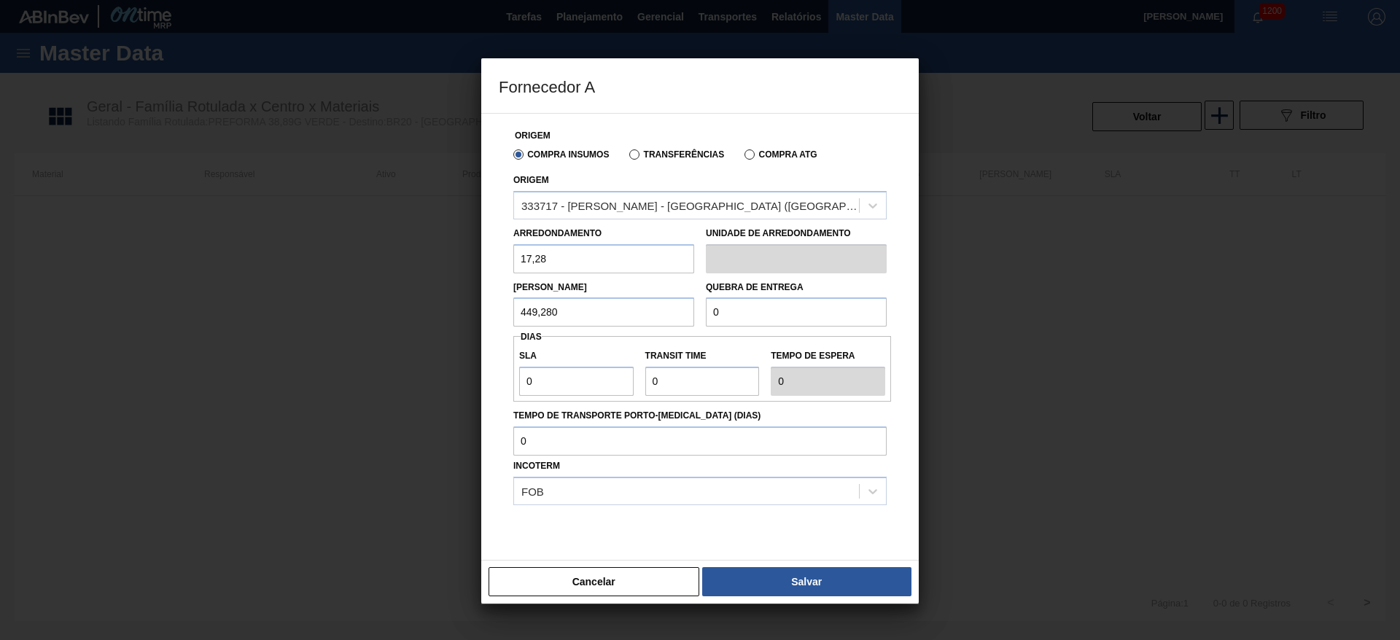
drag, startPoint x: 585, startPoint y: 306, endPoint x: 437, endPoint y: 305, distance: 148.7
click at [432, 302] on div "Fornecedor A Origem Compra Insumos Transferências Compra ATG Origem 333717 - LO…" at bounding box center [700, 320] width 1400 height 640
type input "449,280"
drag, startPoint x: 636, startPoint y: 302, endPoint x: 572, endPoint y: 310, distance: 64.6
click at [578, 309] on div "Lote Mínimo 449,280 Quebra de entrega 0" at bounding box center [699, 300] width 385 height 54
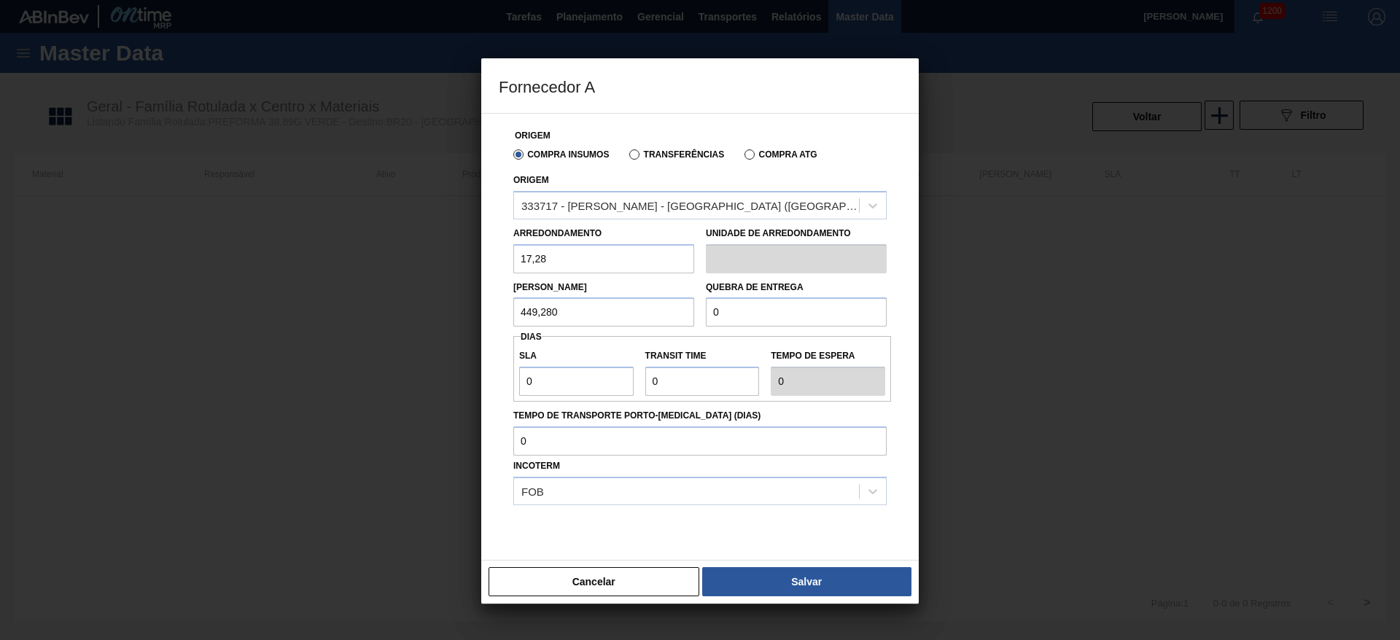
paste input "449,28"
type input "449,280"
drag, startPoint x: 568, startPoint y: 378, endPoint x: 442, endPoint y: 371, distance: 125.6
click at [444, 371] on div "Fornecedor A Origem Compra Insumos Transferências Compra ATG Origem 333717 - LO…" at bounding box center [700, 320] width 1400 height 640
type input "3"
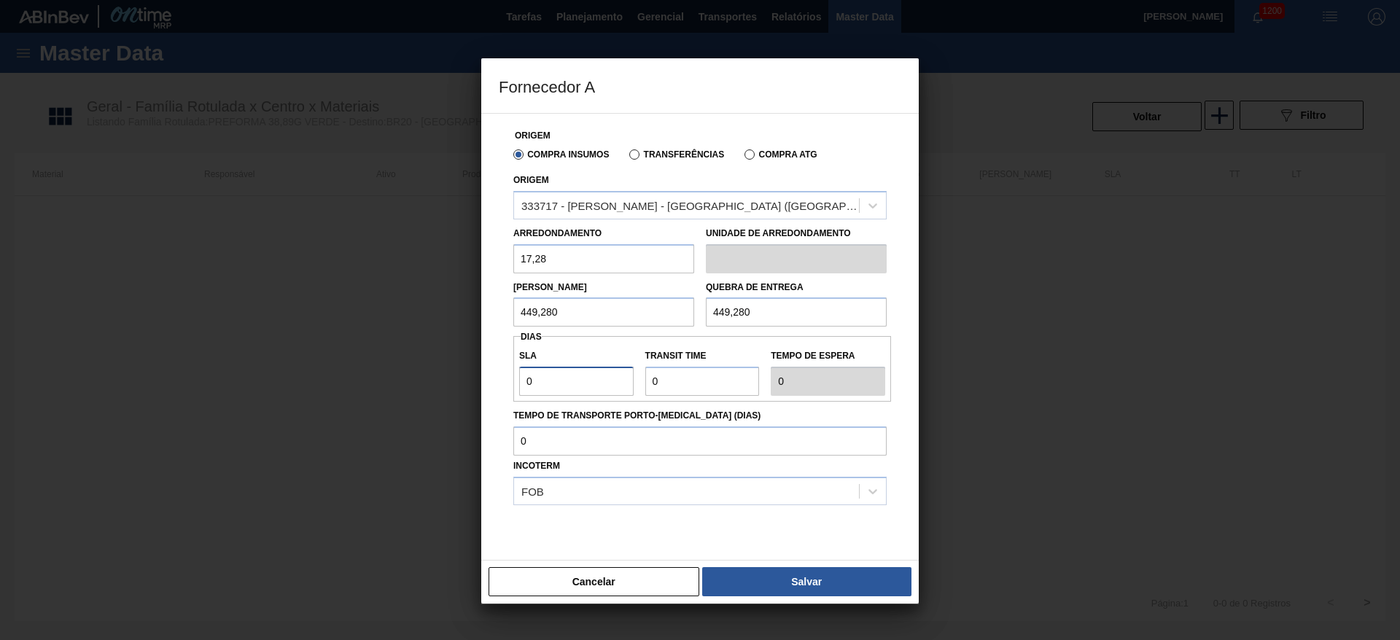
type input "3"
type input "2"
type input "5"
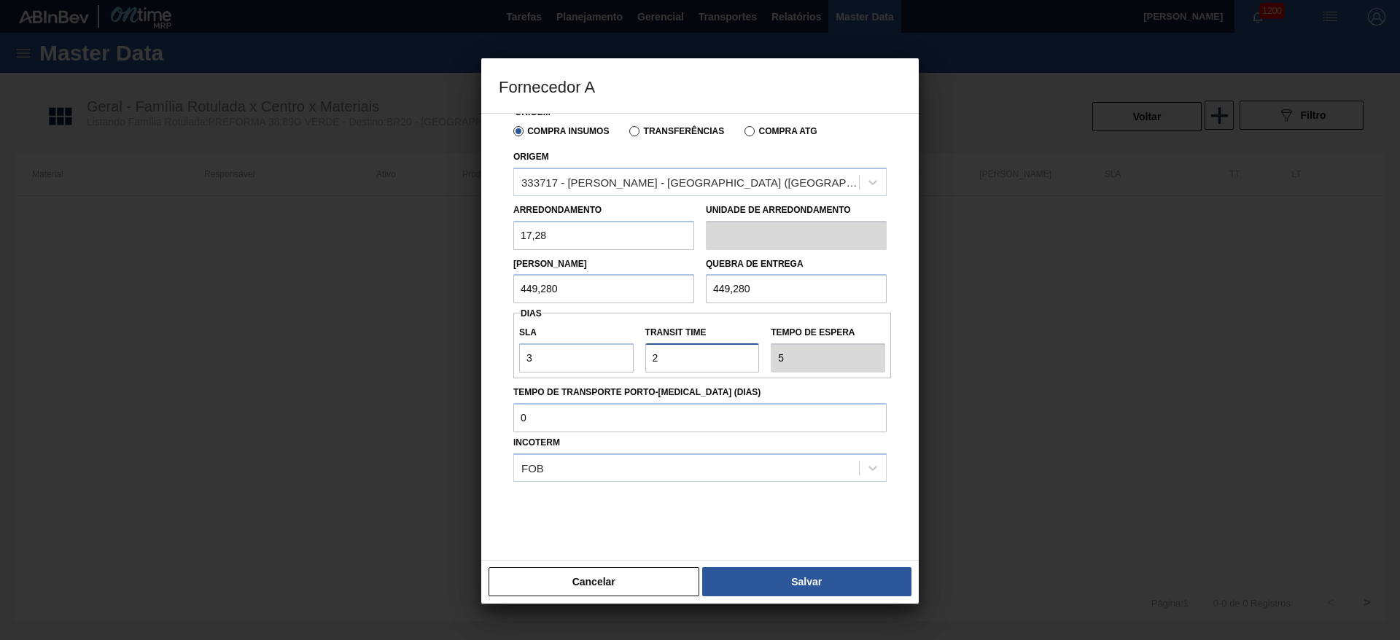
scroll to position [36, 0]
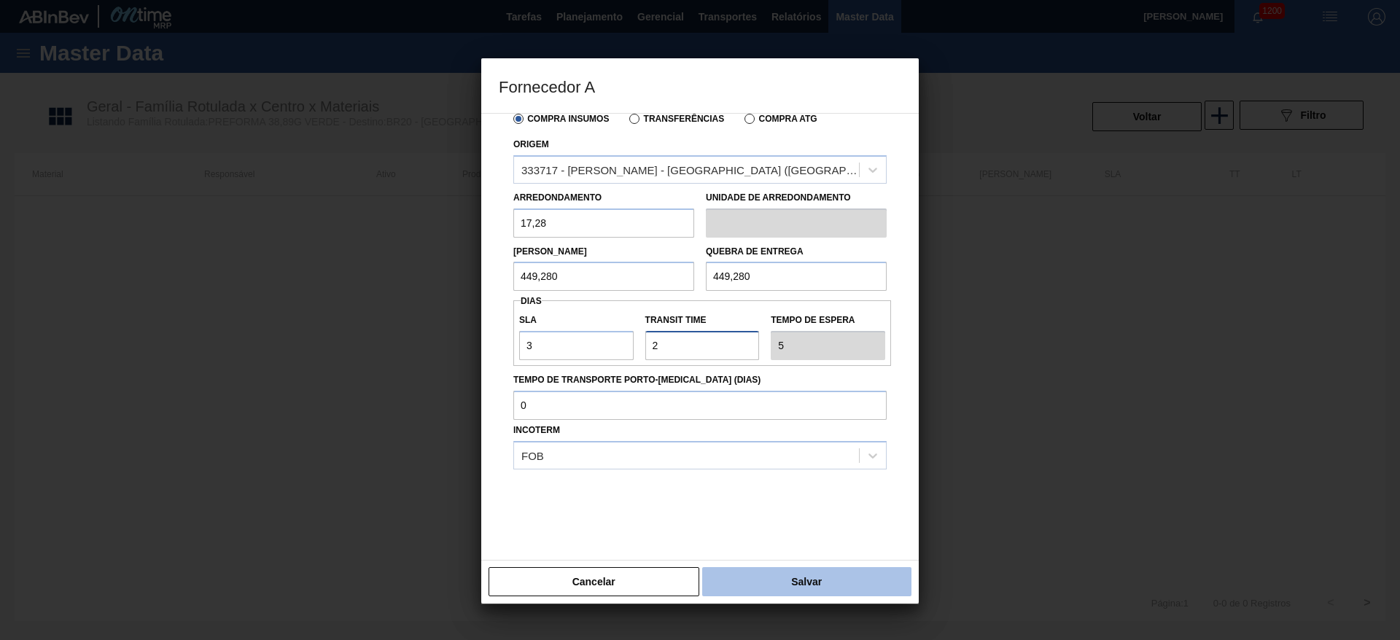
type input "2"
click at [765, 581] on button "Salvar" at bounding box center [806, 581] width 209 height 29
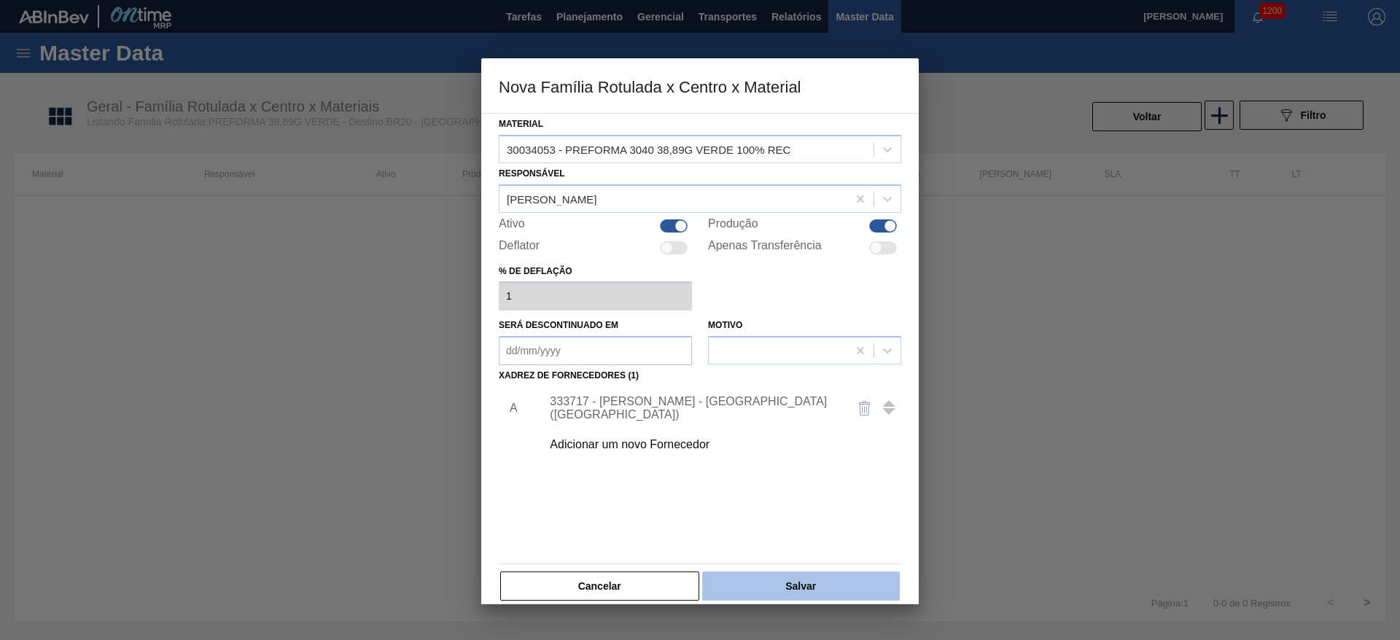
click at [785, 585] on button "Salvar" at bounding box center [801, 586] width 198 height 29
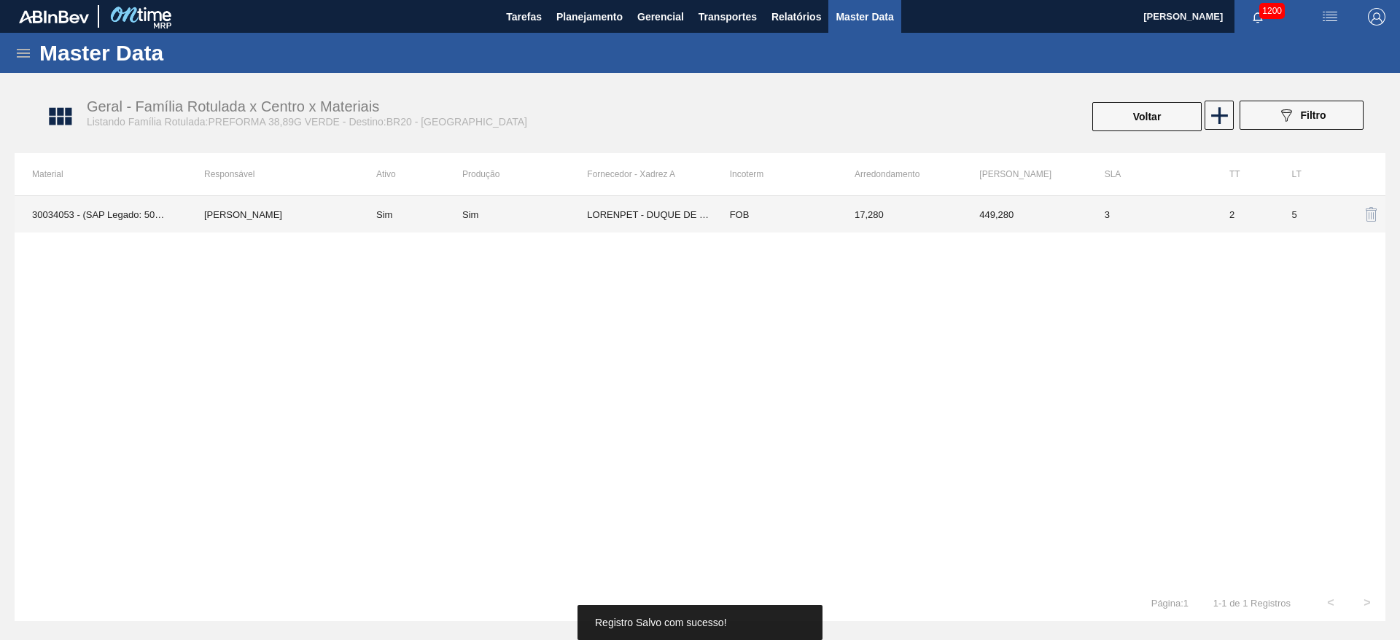
click at [725, 209] on td "FOB" at bounding box center [774, 214] width 125 height 36
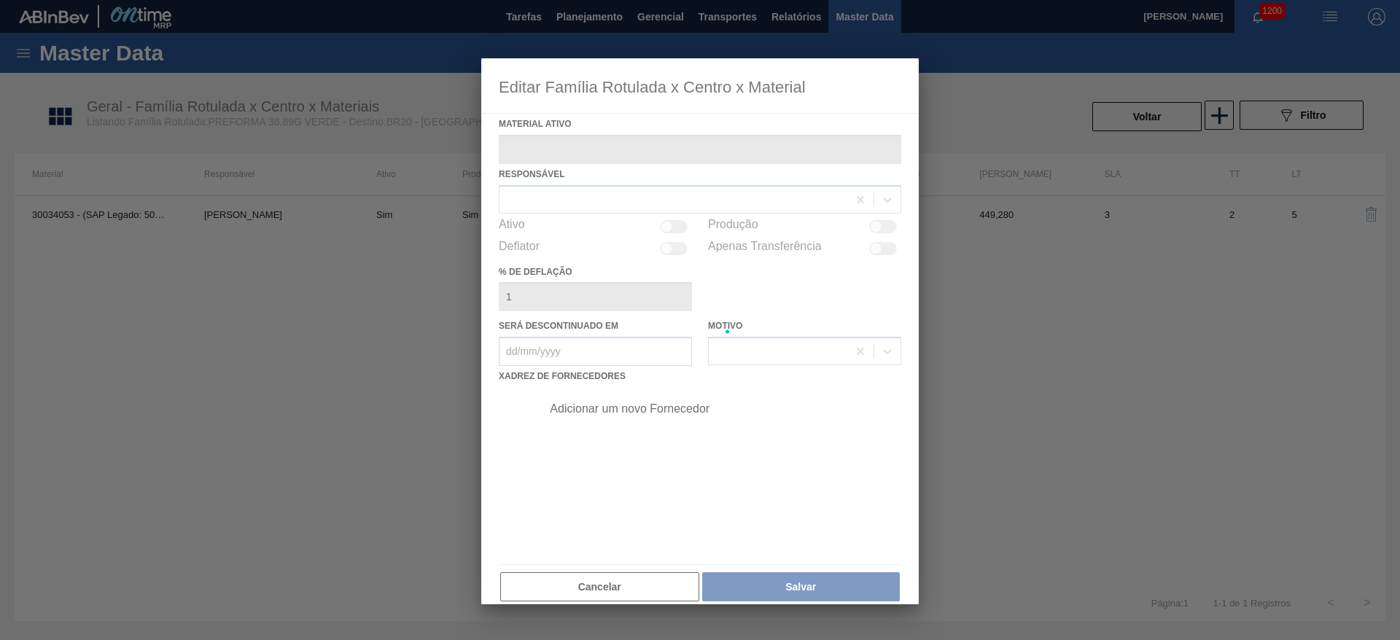
type ativo "30034053 - (SAP Legado: 50842731) - PREFORMA 3040 38,89G VERDE 100% REC"
checkbox input "true"
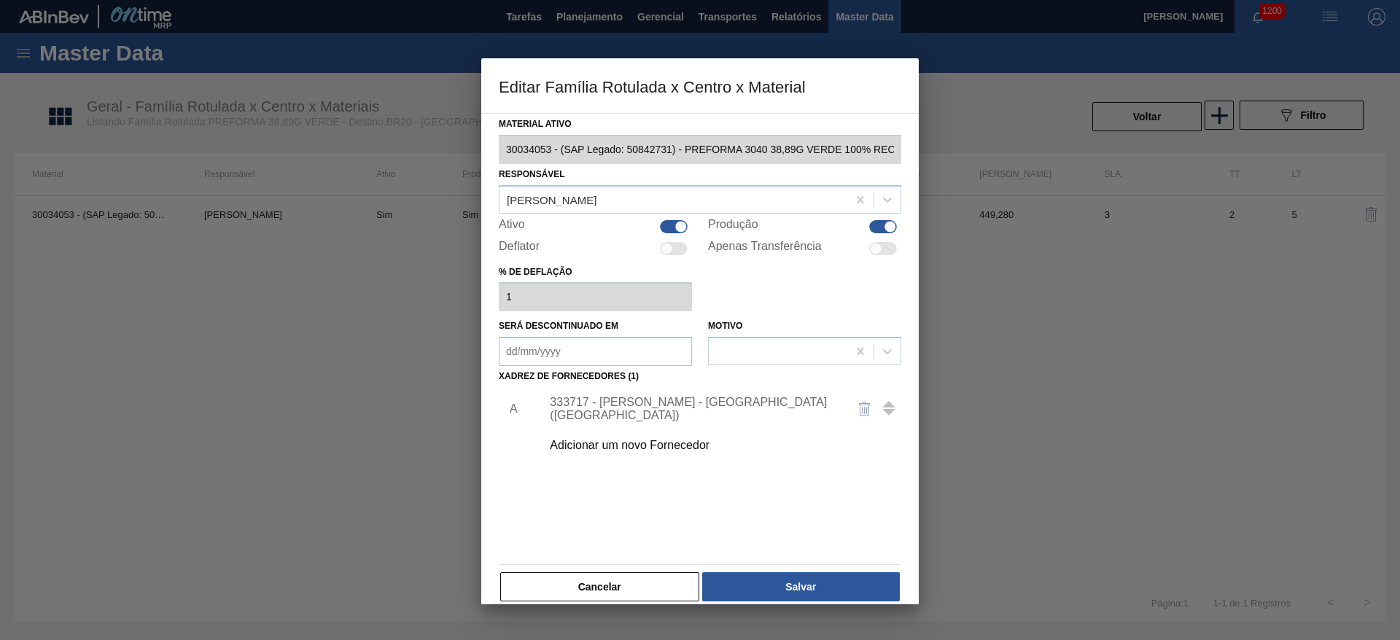
click at [644, 416] on div "333717 - [PERSON_NAME] - [GEOGRAPHIC_DATA] ([GEOGRAPHIC_DATA])" at bounding box center [717, 409] width 368 height 36
click at [663, 405] on div "333717 - [PERSON_NAME] - [GEOGRAPHIC_DATA] ([GEOGRAPHIC_DATA])" at bounding box center [693, 409] width 286 height 26
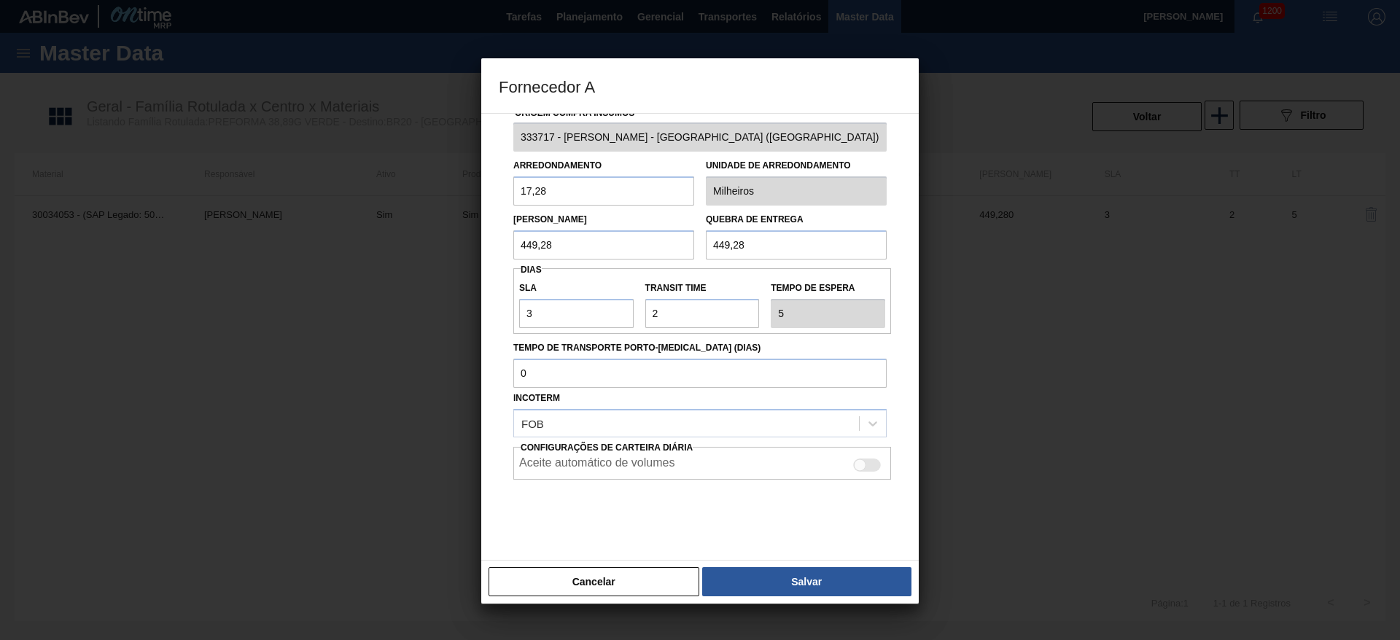
scroll to position [33, 0]
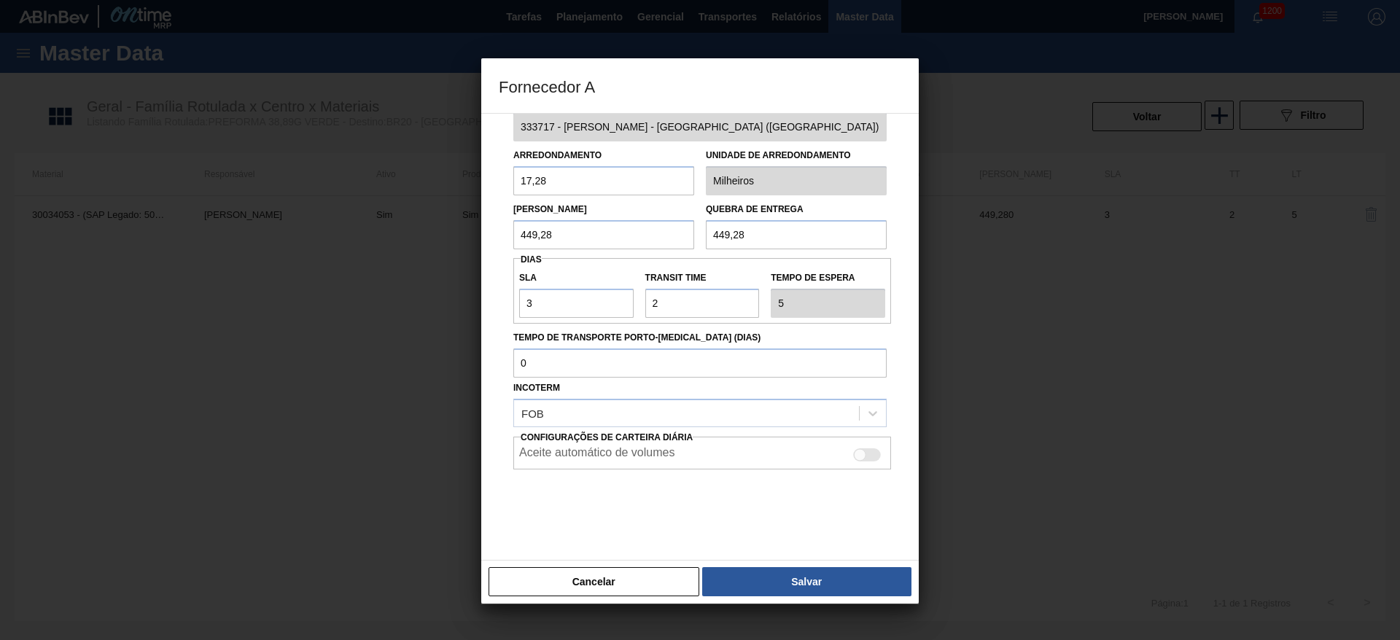
click at [864, 456] on div at bounding box center [867, 454] width 28 height 13
checkbox input "true"
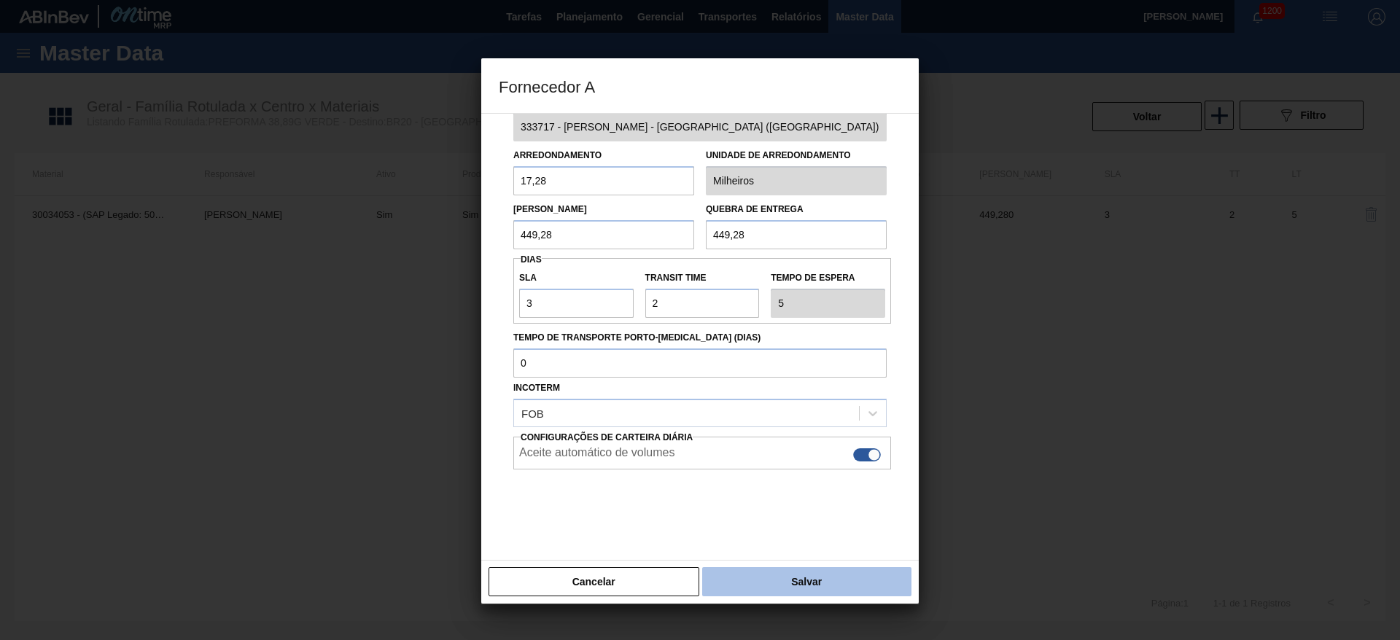
click at [748, 579] on button "Salvar" at bounding box center [806, 581] width 209 height 29
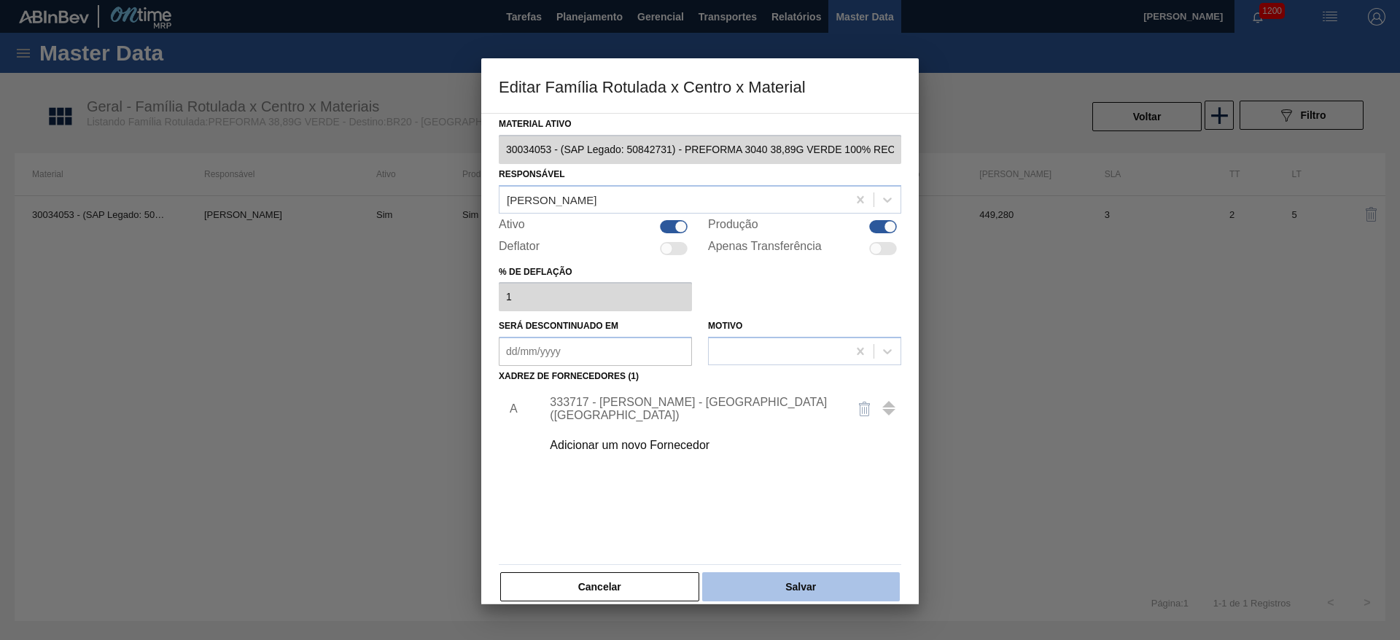
click at [760, 579] on button "Salvar" at bounding box center [801, 586] width 198 height 29
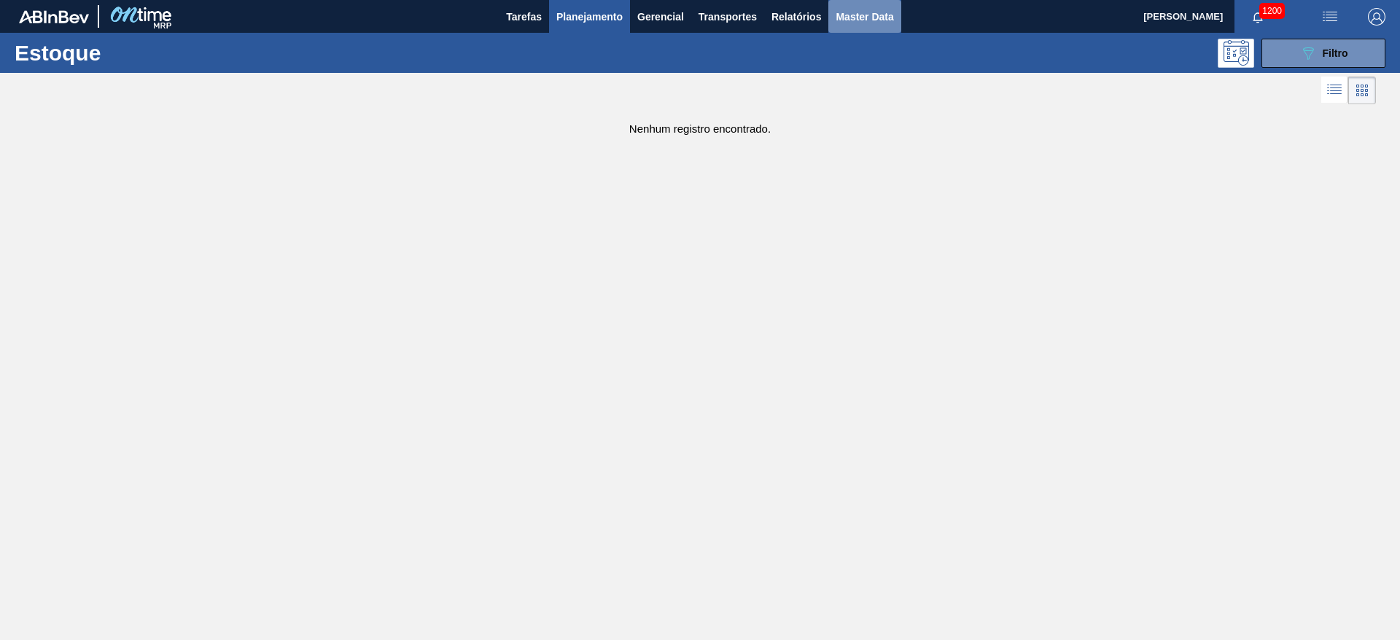
click at [857, 18] on span "Master Data" at bounding box center [864, 16] width 58 height 17
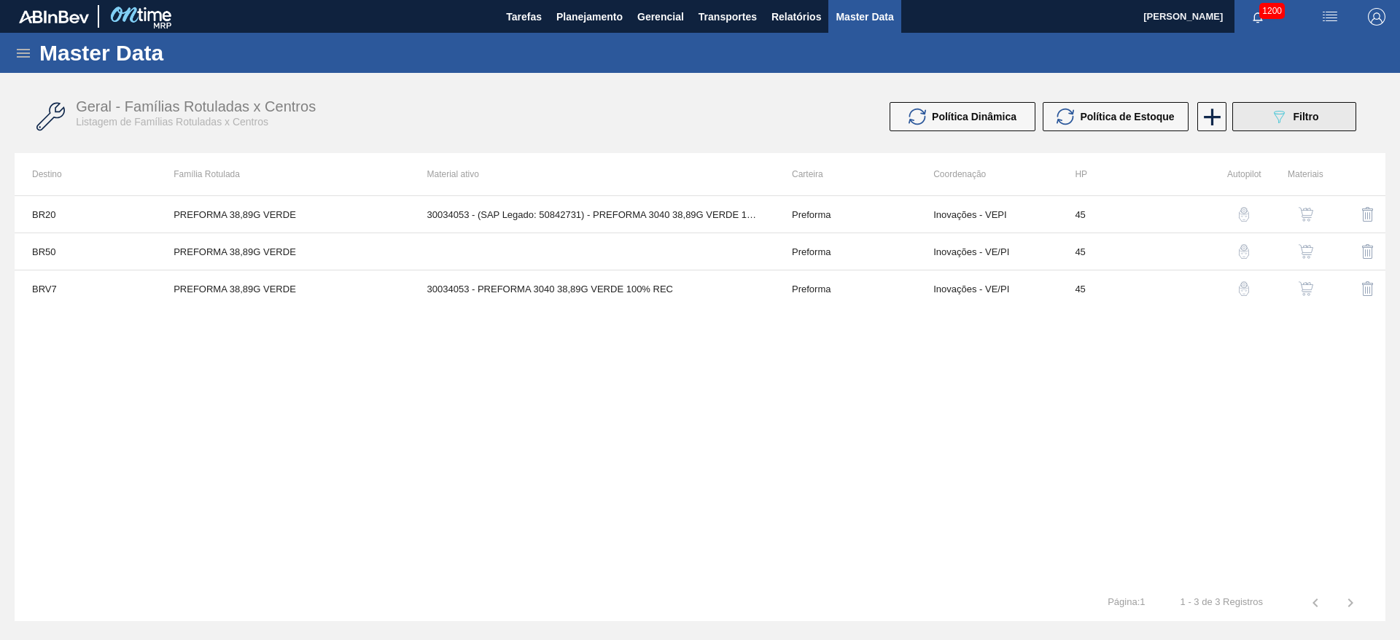
click at [1279, 120] on icon "089F7B8B-B2A5-4AFE-B5C0-19BA573D28AC" at bounding box center [1278, 116] width 17 height 17
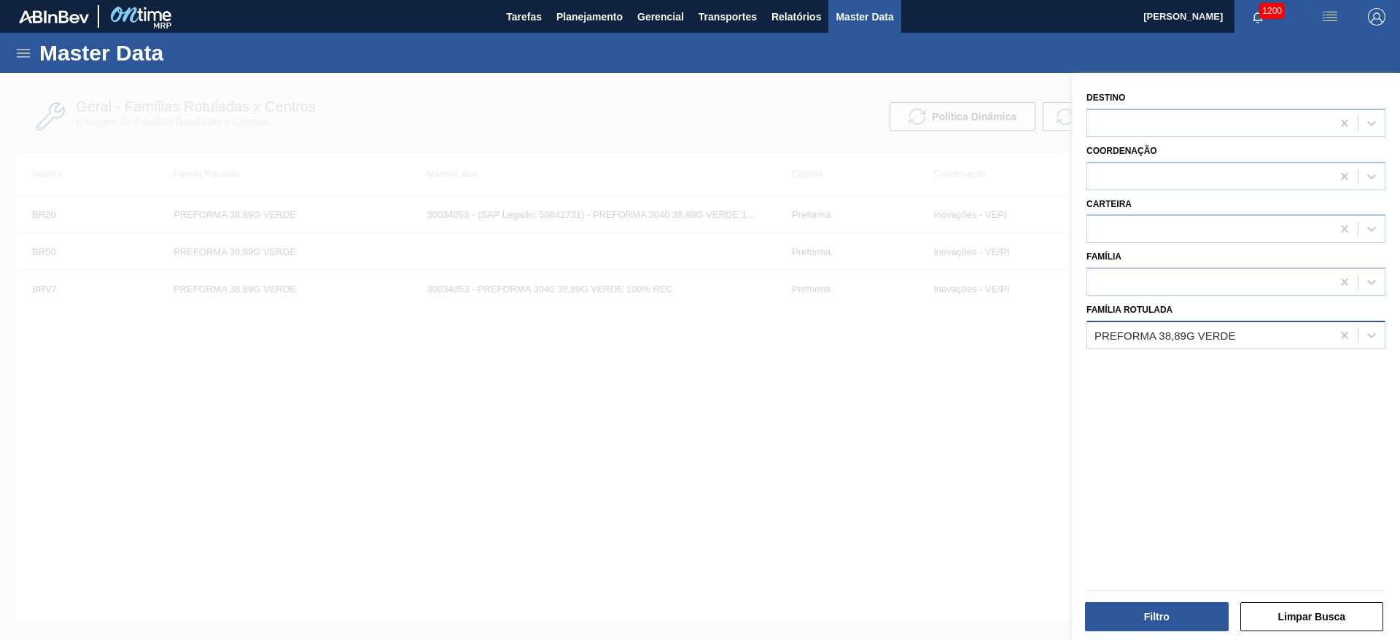
click at [1179, 335] on div "PREFORMA 38,89G VERDE" at bounding box center [1164, 335] width 141 height 12
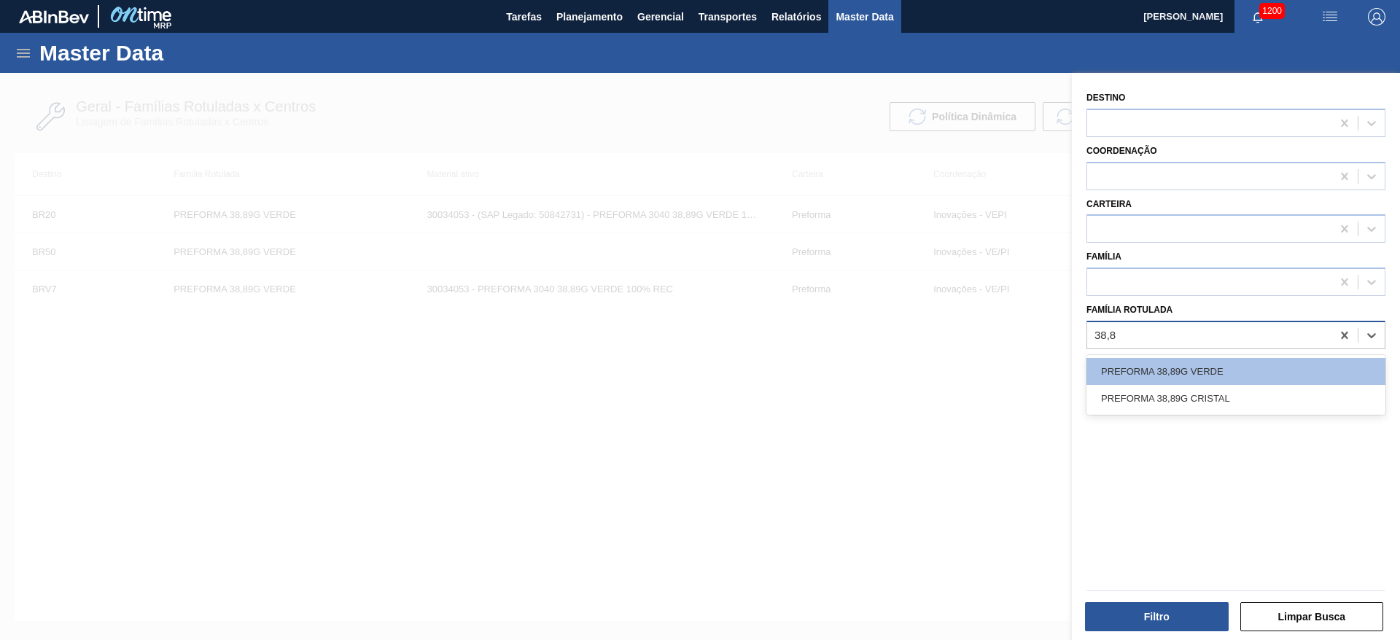
type Rotulada "38,89"
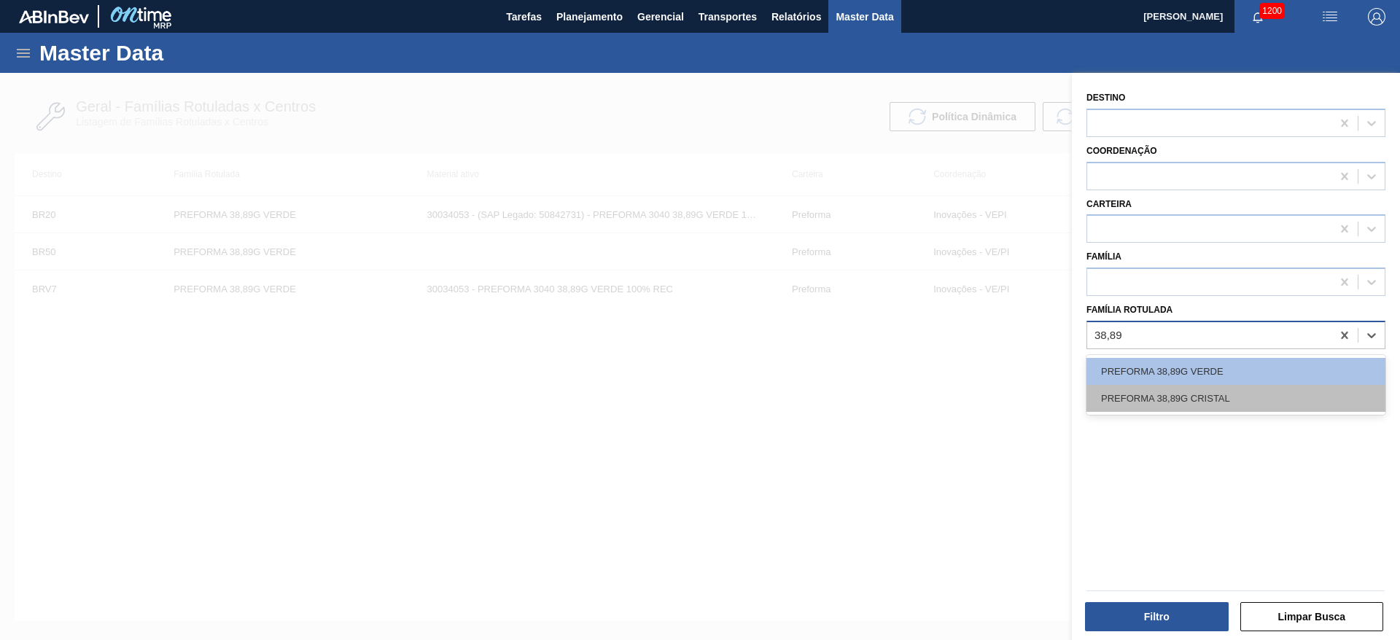
click at [1214, 401] on div "PREFORMA 38,89G CRISTAL" at bounding box center [1235, 398] width 299 height 27
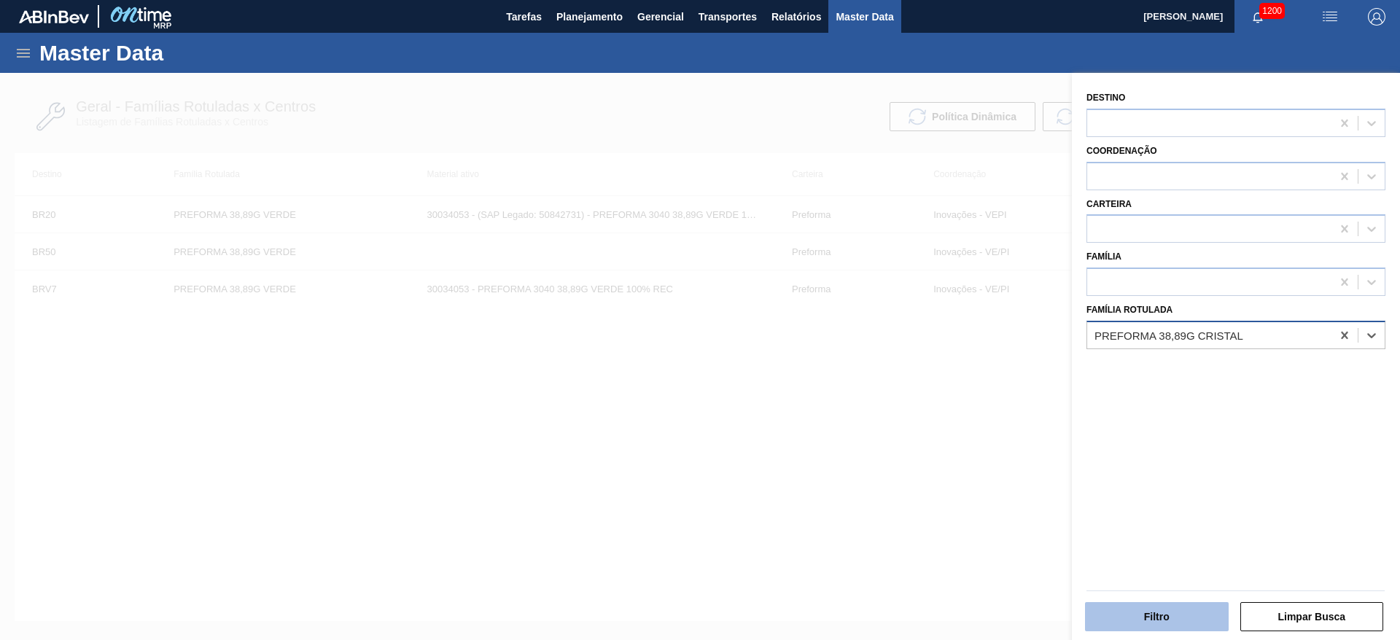
click at [1116, 615] on button "Filtro" at bounding box center [1157, 616] width 144 height 29
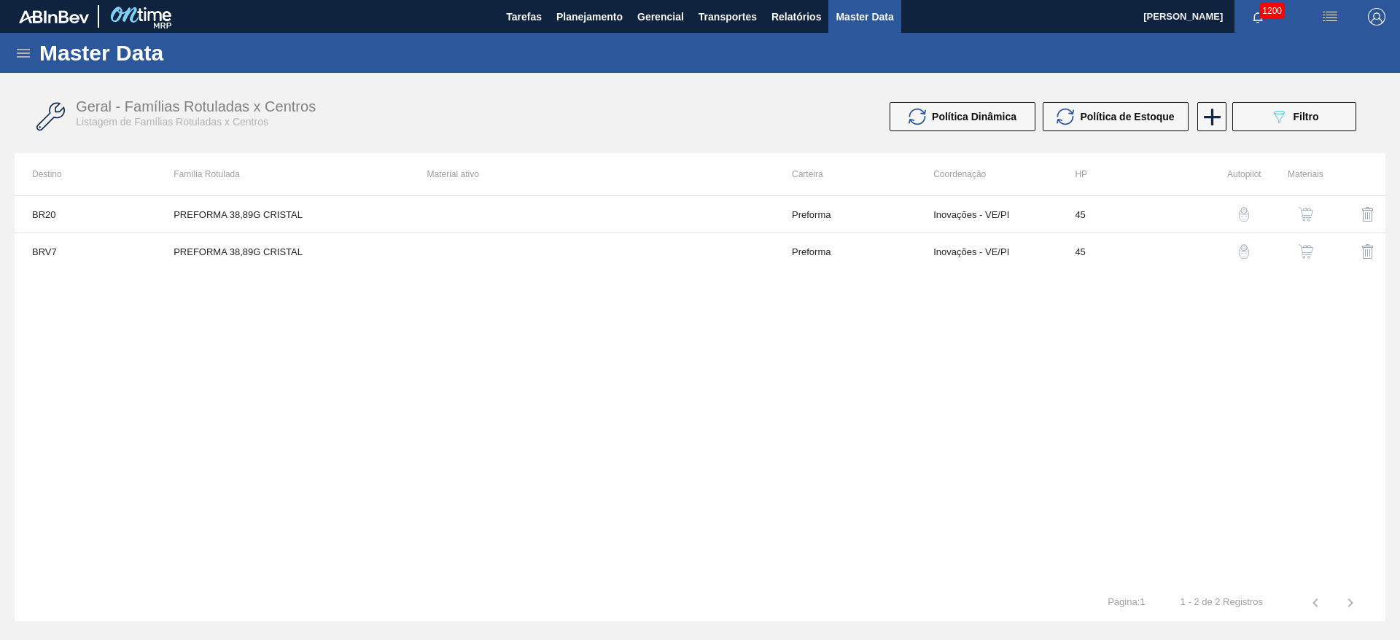
click at [1301, 216] on img "button" at bounding box center [1305, 214] width 15 height 15
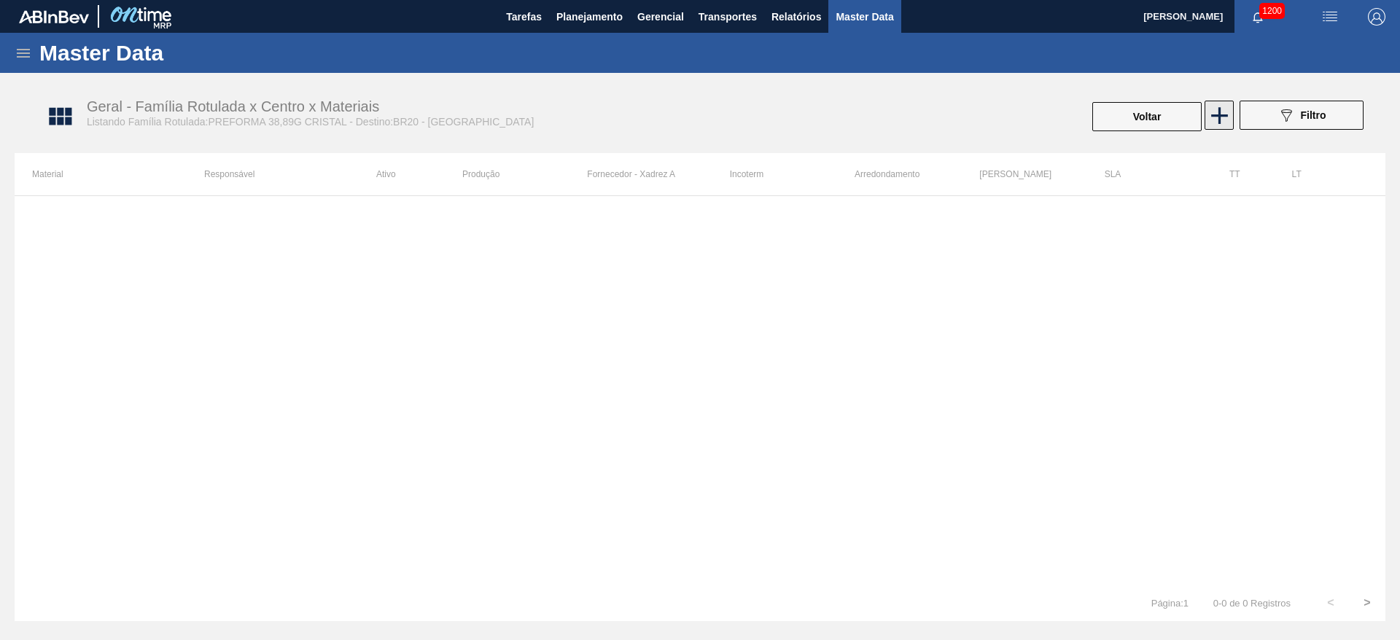
click at [1214, 108] on icon at bounding box center [1219, 115] width 28 height 28
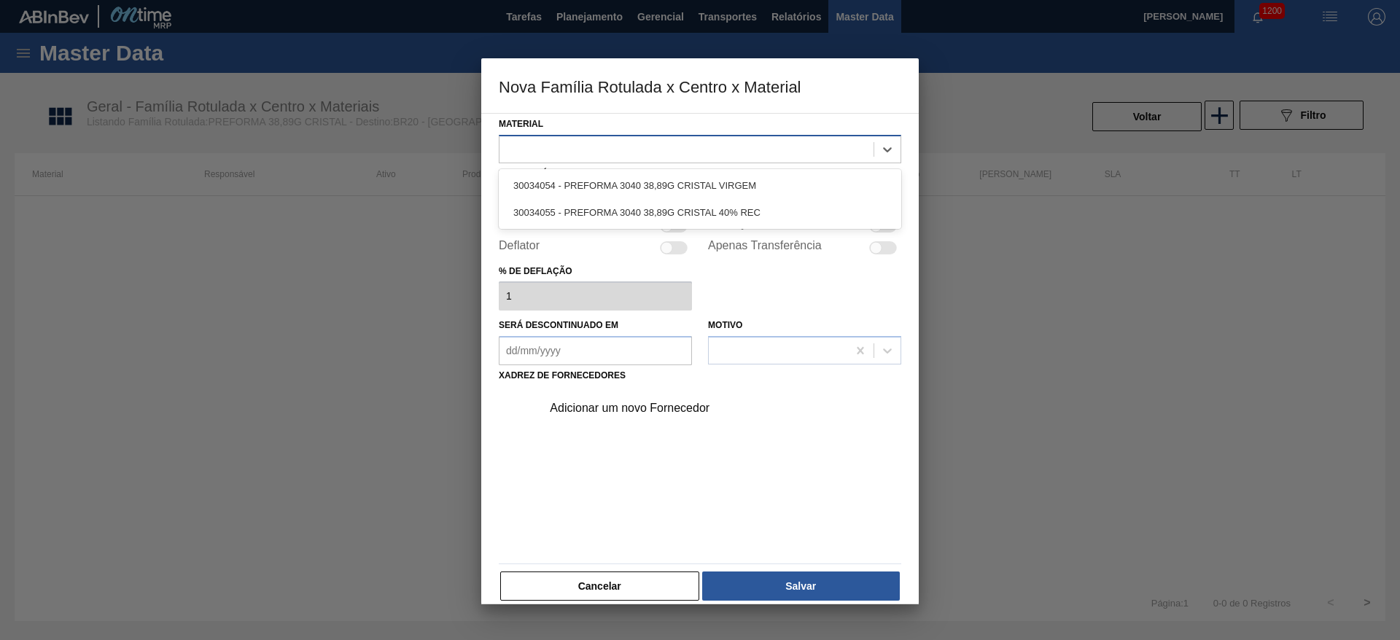
click at [554, 151] on div at bounding box center [686, 149] width 374 height 21
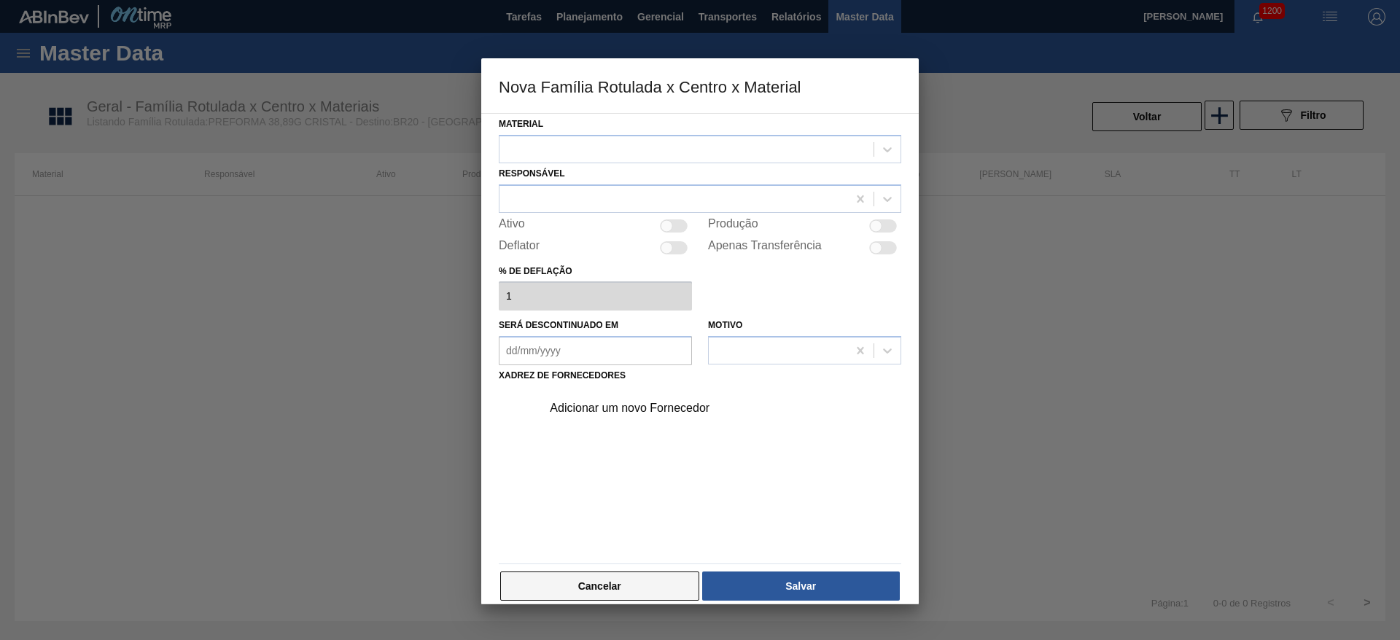
click at [569, 582] on button "Cancelar" at bounding box center [599, 586] width 199 height 29
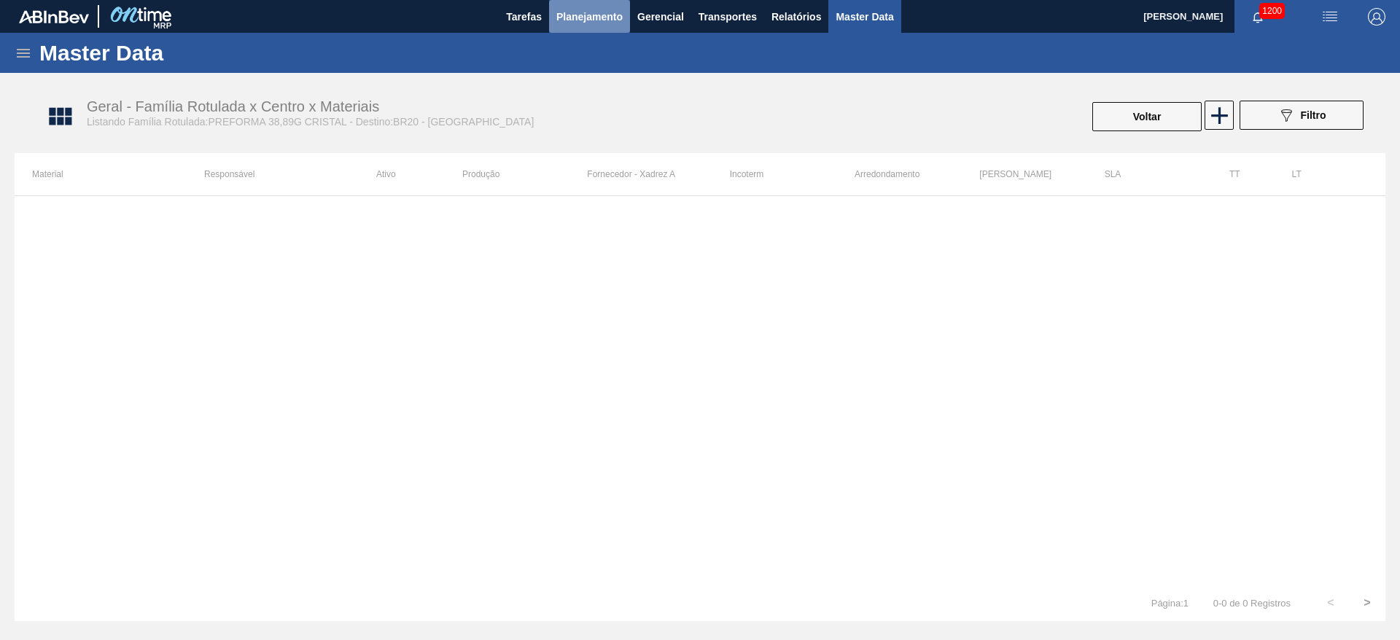
click at [582, 27] on button "Planejamento" at bounding box center [589, 16] width 81 height 33
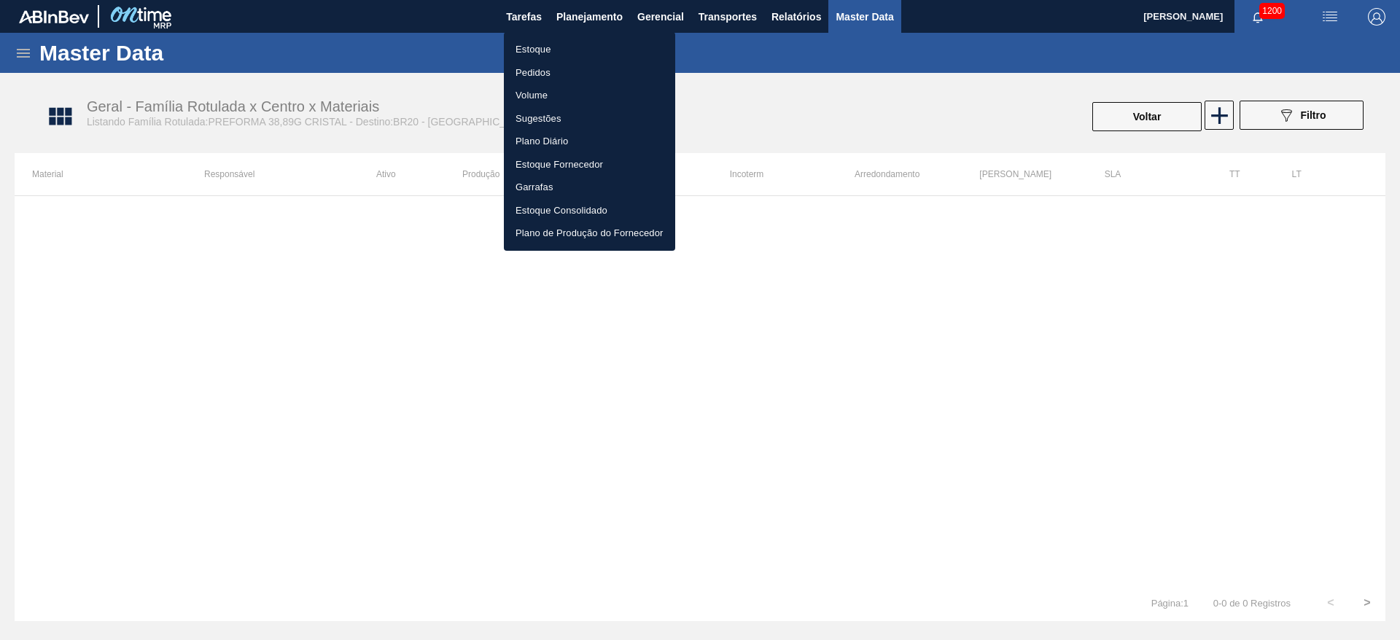
click at [515, 41] on li "Estoque" at bounding box center [589, 49] width 171 height 23
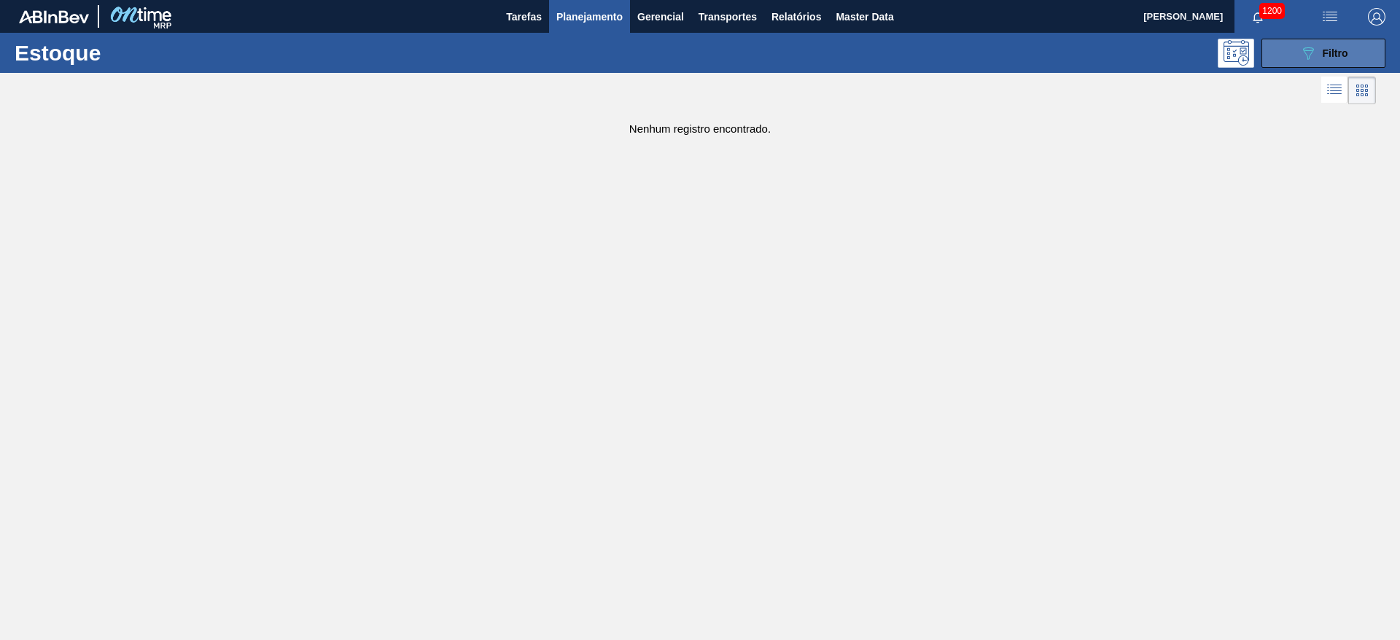
click at [1310, 58] on icon "089F7B8B-B2A5-4AFE-B5C0-19BA573D28AC" at bounding box center [1307, 52] width 17 height 17
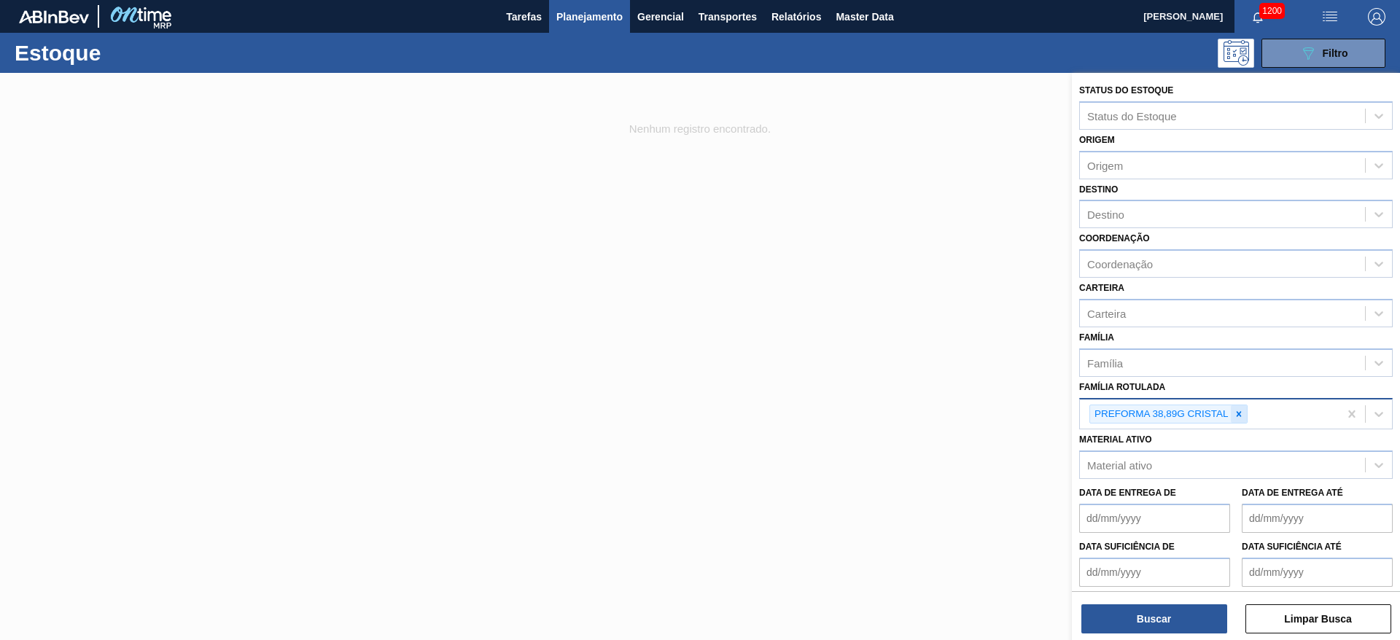
click at [1241, 412] on icon at bounding box center [1238, 414] width 10 height 10
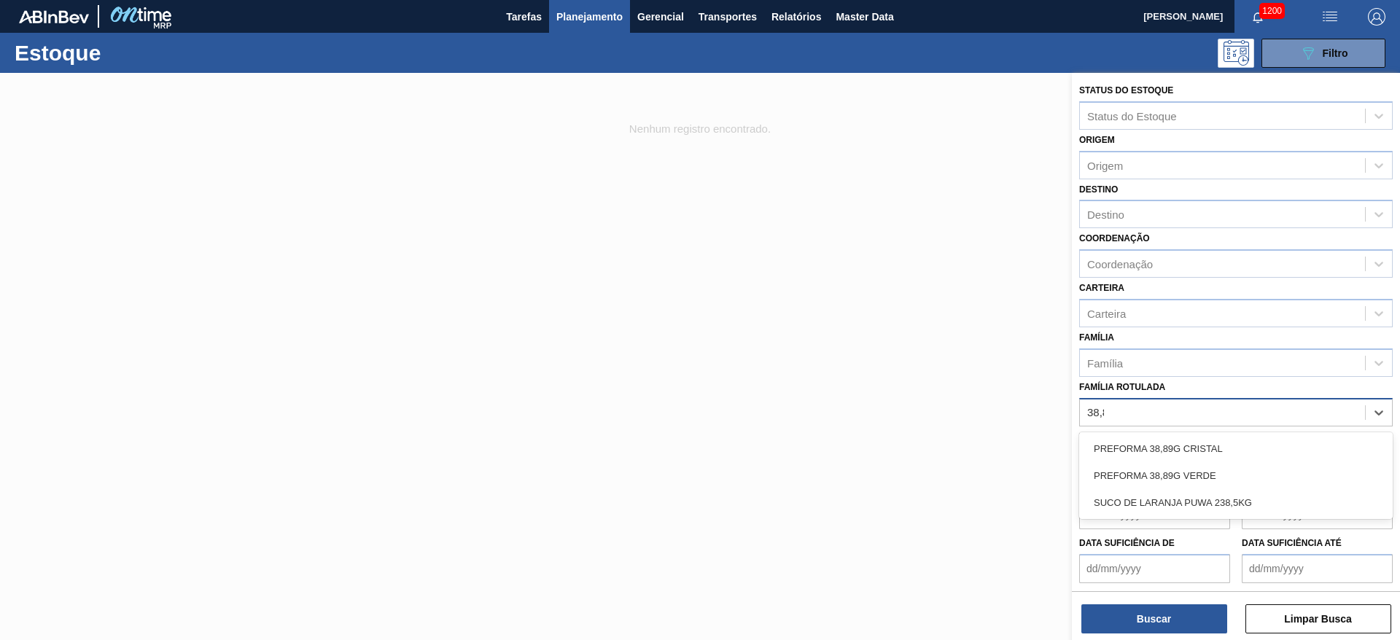
type Rotulada "38,89"
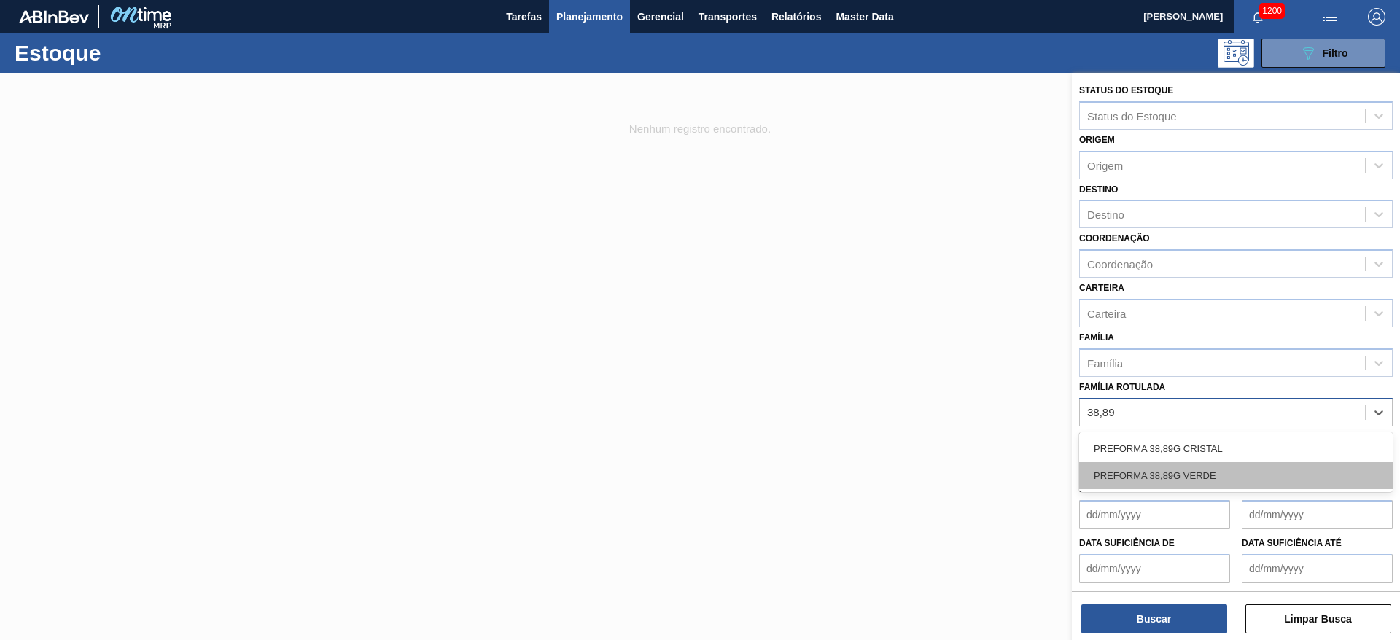
click at [1195, 471] on div "PREFORMA 38,89G VERDE" at bounding box center [1235, 475] width 313 height 27
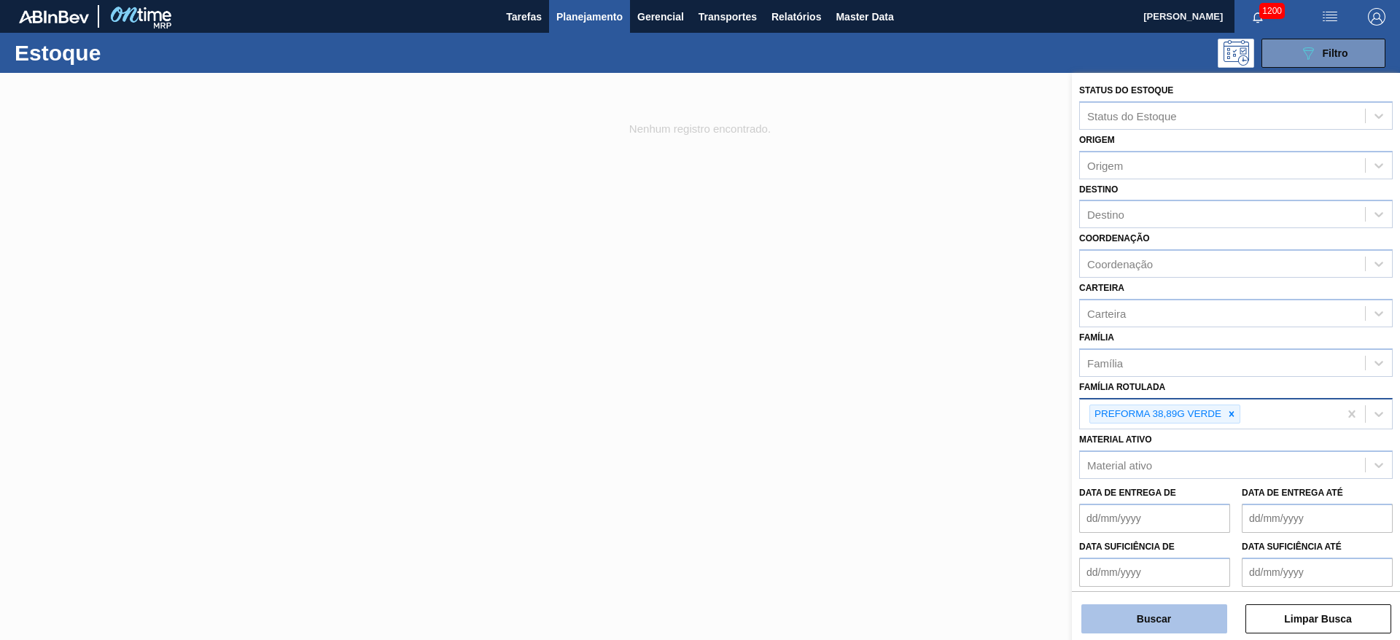
click at [1131, 619] on button "Buscar" at bounding box center [1154, 618] width 146 height 29
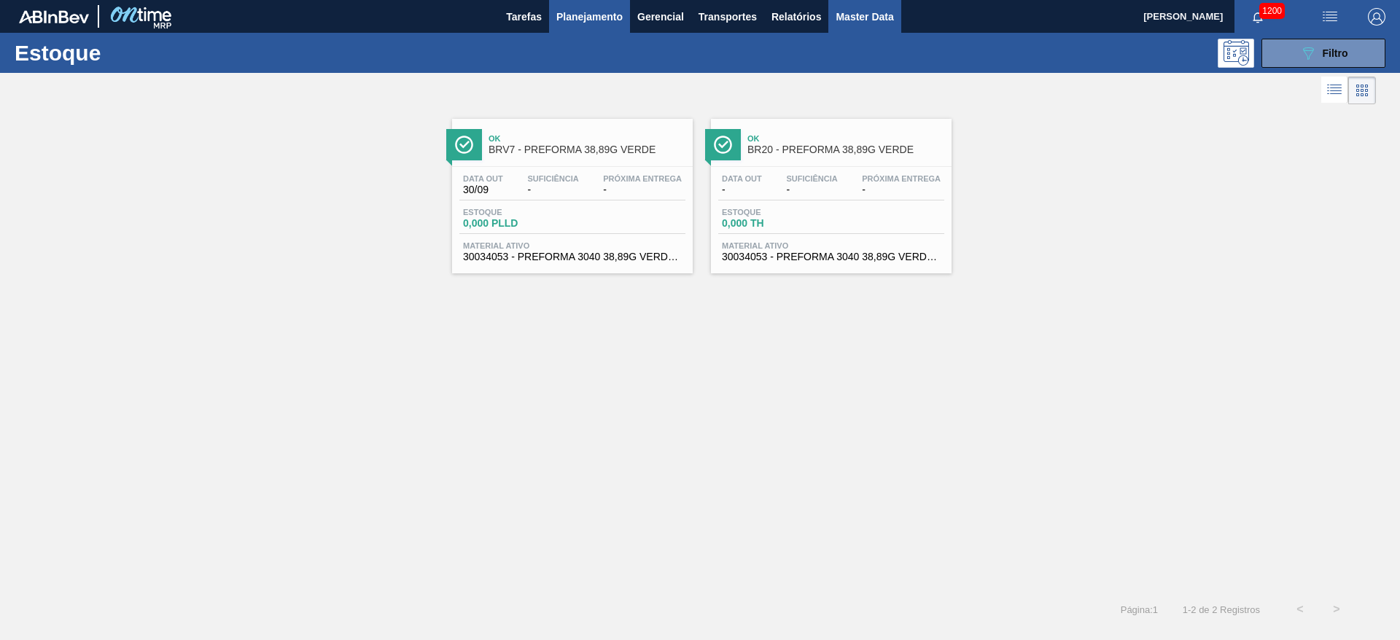
click at [858, 16] on span "Master Data" at bounding box center [864, 16] width 58 height 17
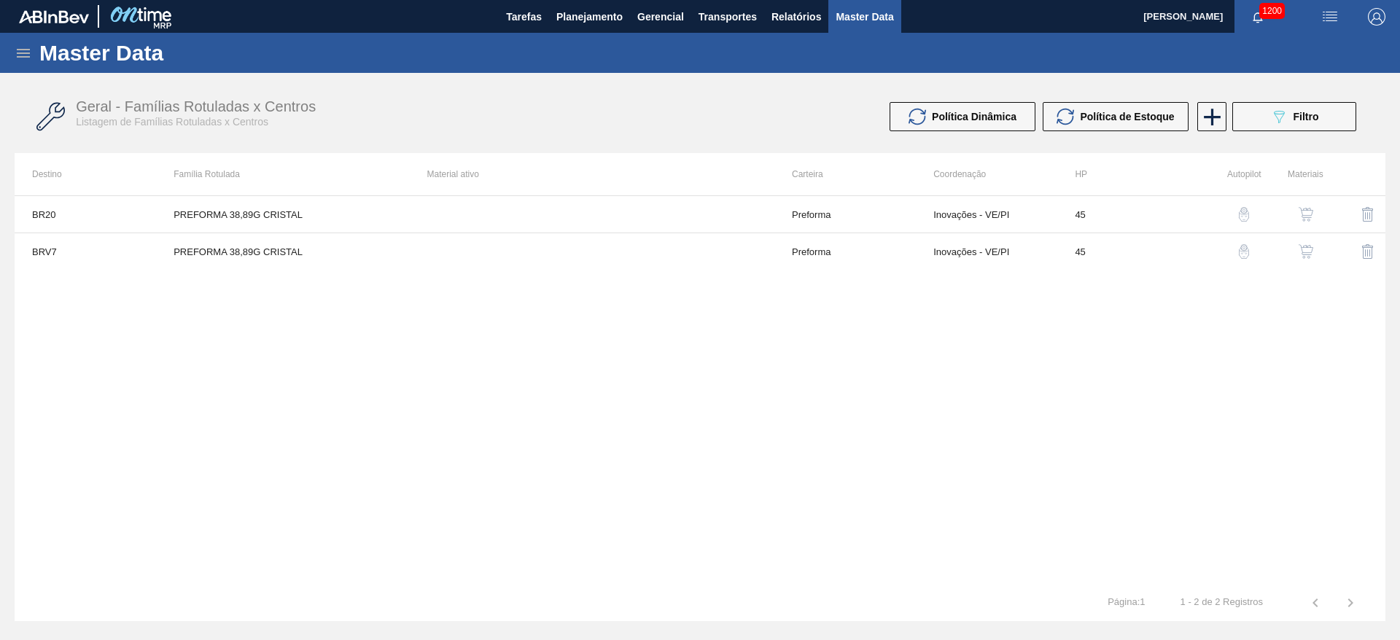
click at [18, 52] on icon at bounding box center [23, 53] width 13 height 9
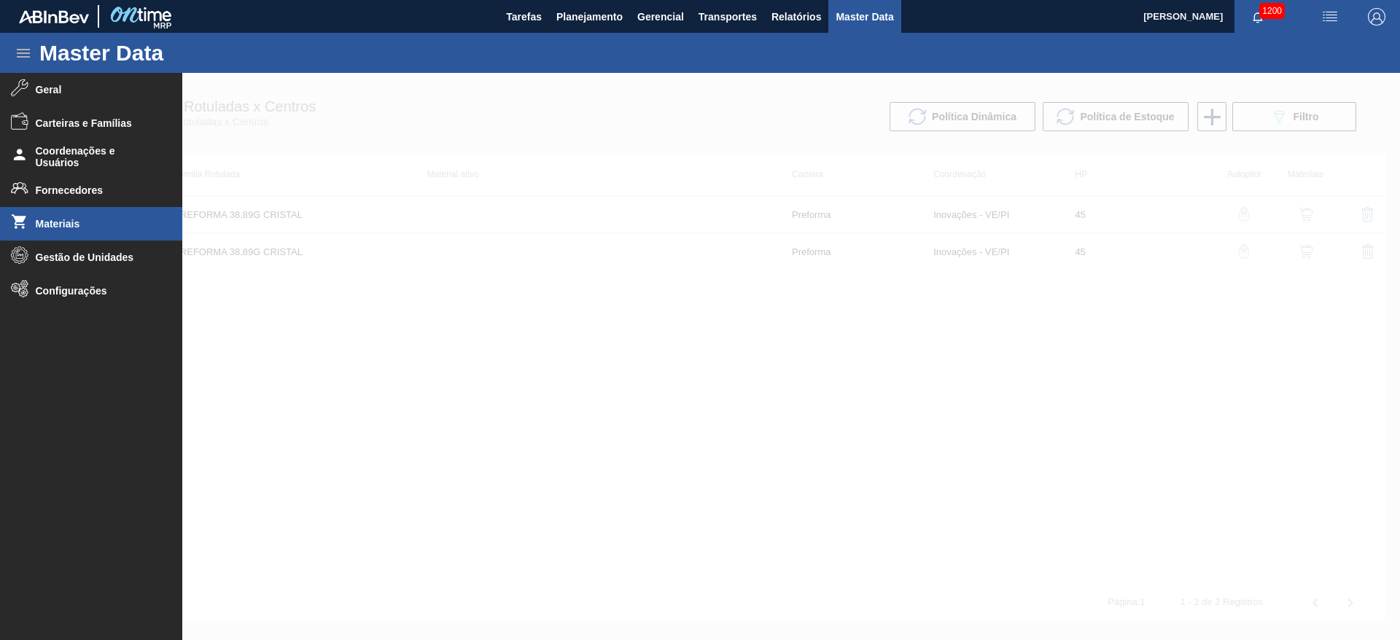
click at [49, 219] on span "Materiais" at bounding box center [96, 224] width 120 height 12
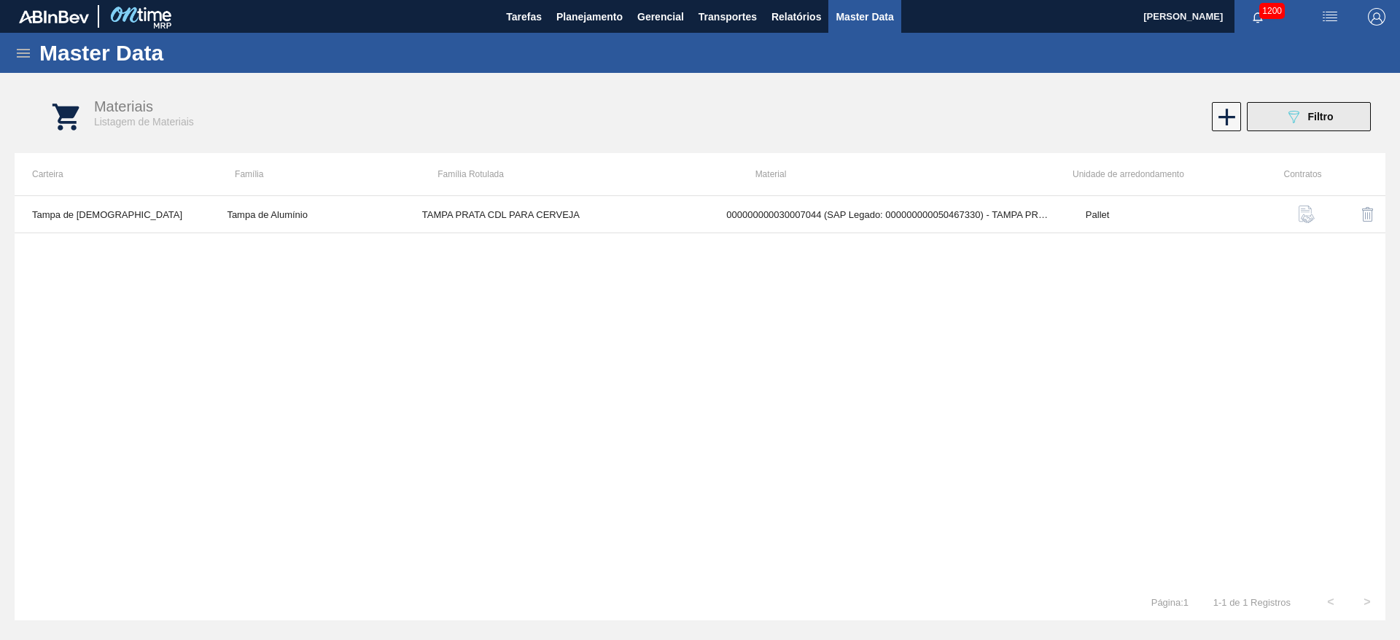
click at [1288, 115] on icon "089F7B8B-B2A5-4AFE-B5C0-19BA573D28AC" at bounding box center [1292, 116] width 17 height 17
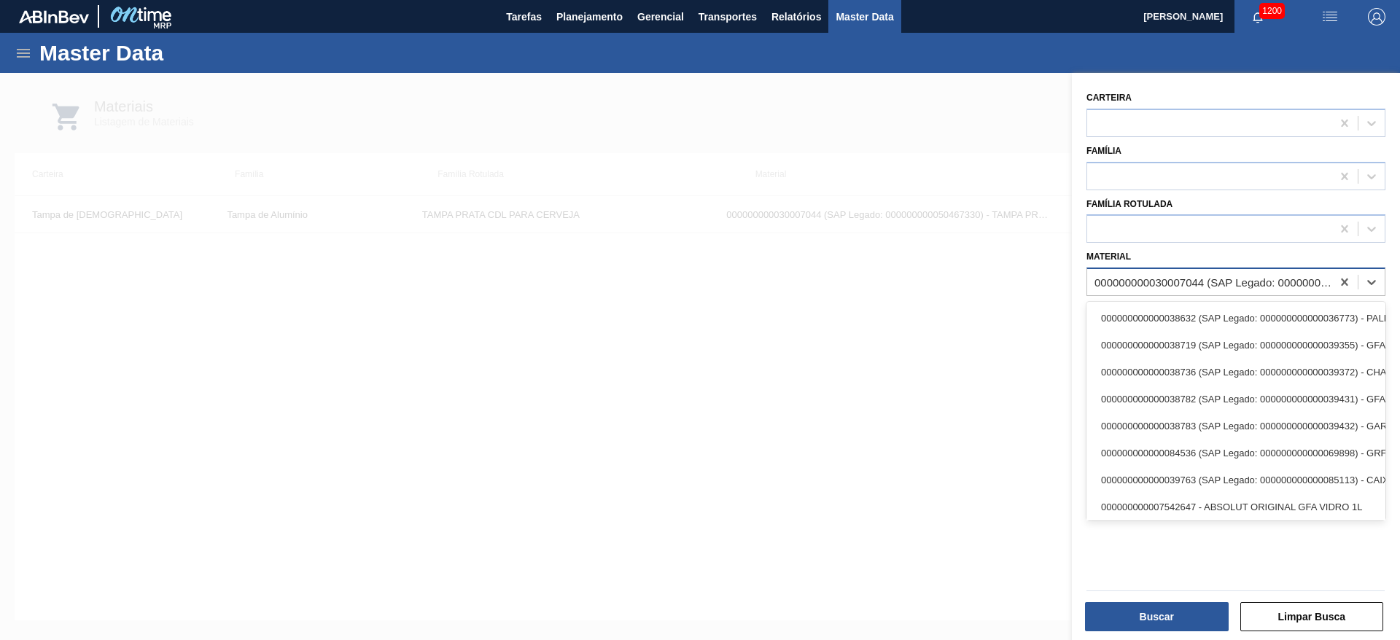
click at [1135, 284] on div "000000000030007044 (SAP Legado: 000000000050467330) - TAMPA PRATA CDL PARA CERV…" at bounding box center [1213, 282] width 238 height 12
paste input "PREFORMA 3040 38,89G [DEMOGRAPHIC_DATA] 60% REC"
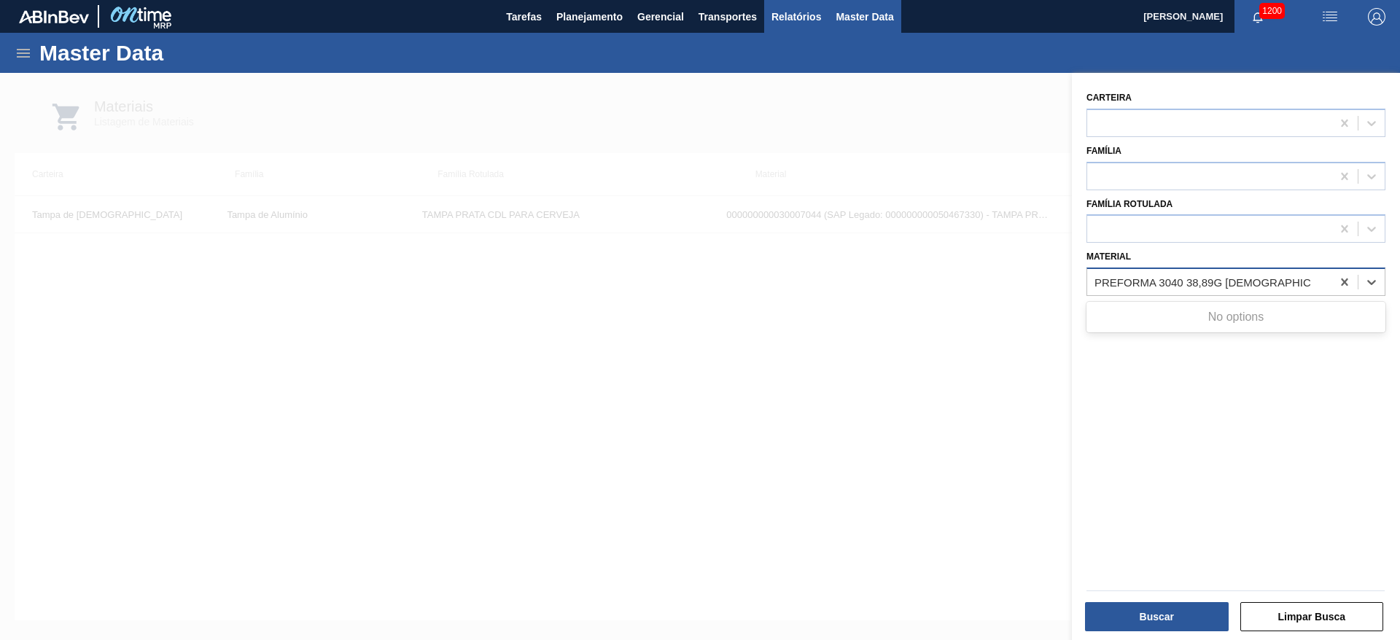
type input "PREFORMA 3040 38,89G [DEMOGRAPHIC_DATA] 60% REC"
click at [596, 15] on span "Planejamento" at bounding box center [589, 16] width 66 height 17
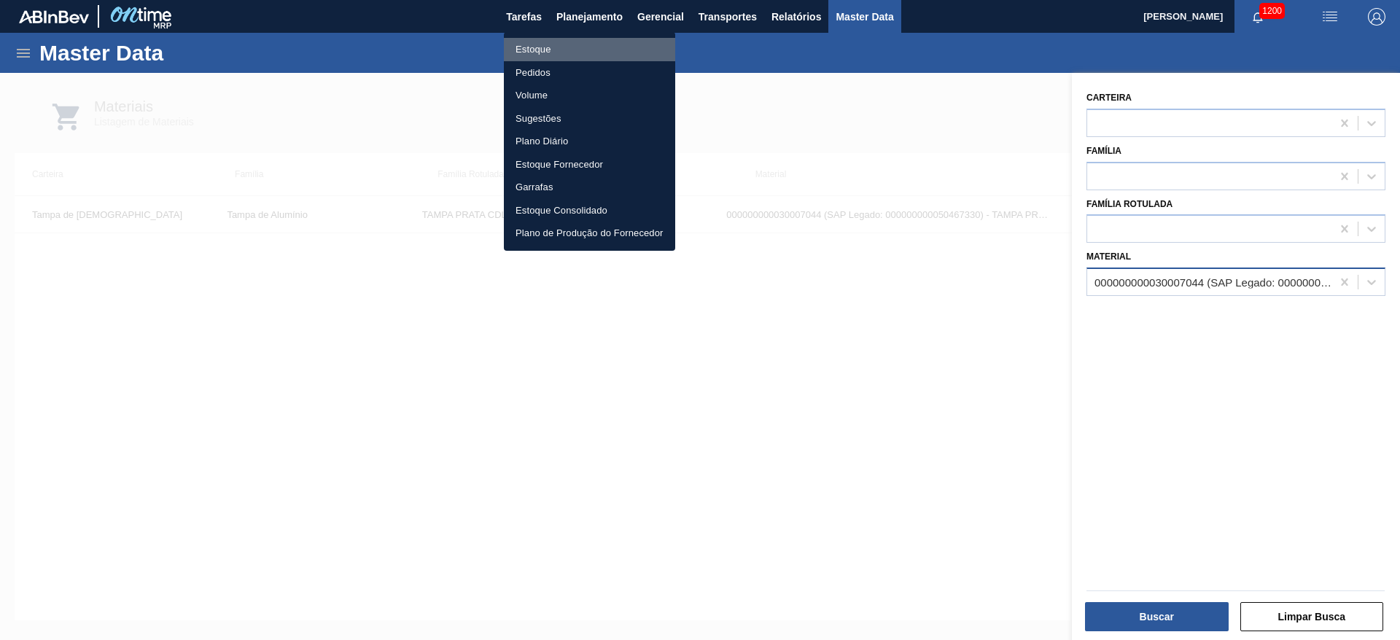
click at [531, 49] on li "Estoque" at bounding box center [589, 49] width 171 height 23
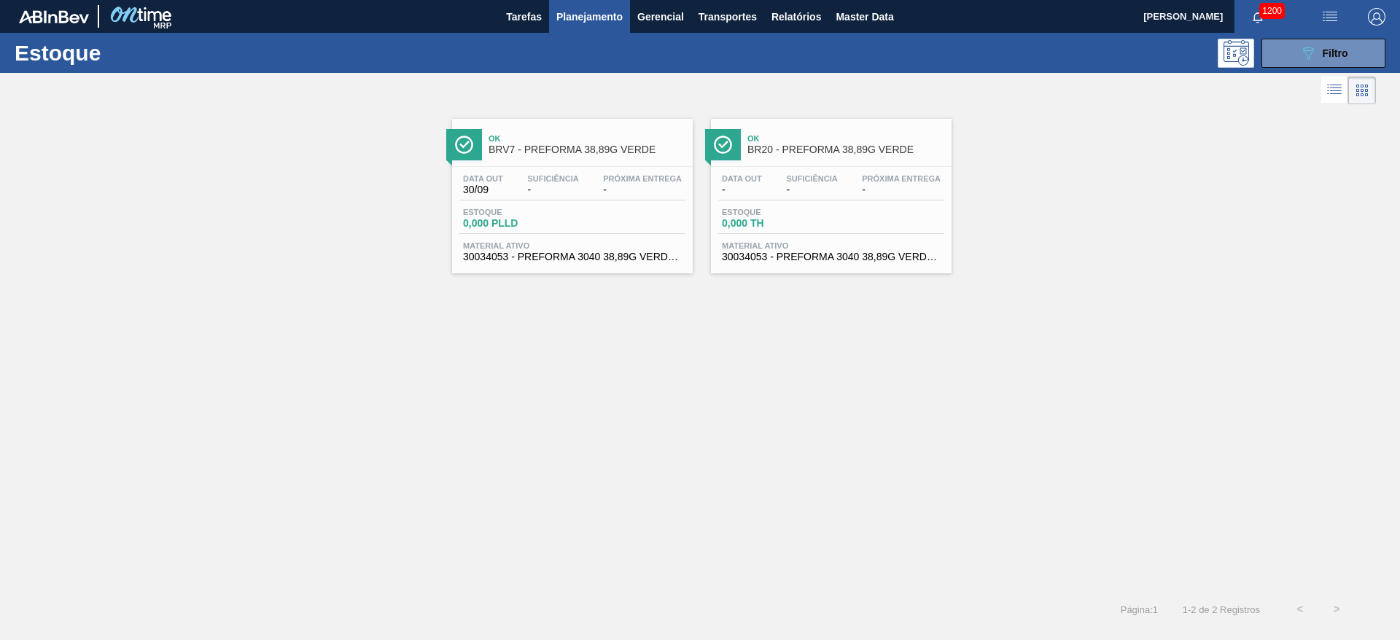
click at [787, 192] on span "-" at bounding box center [811, 189] width 51 height 11
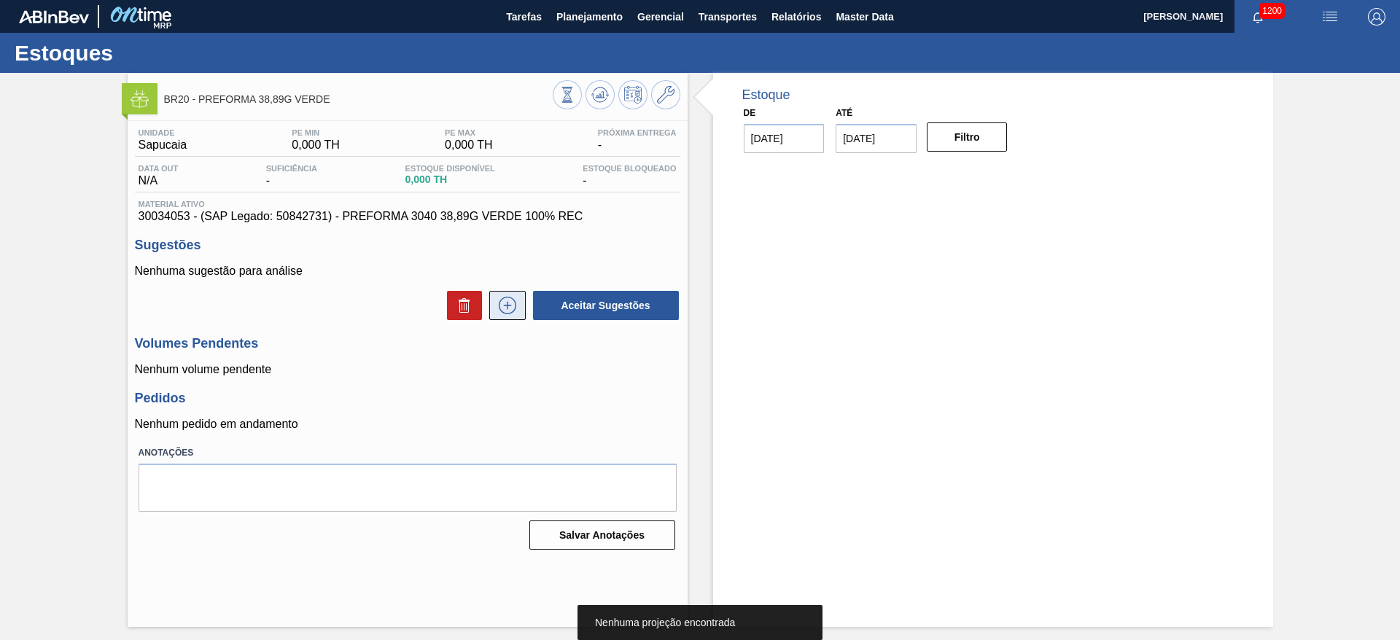
click at [508, 305] on icon at bounding box center [507, 305] width 8 height 1
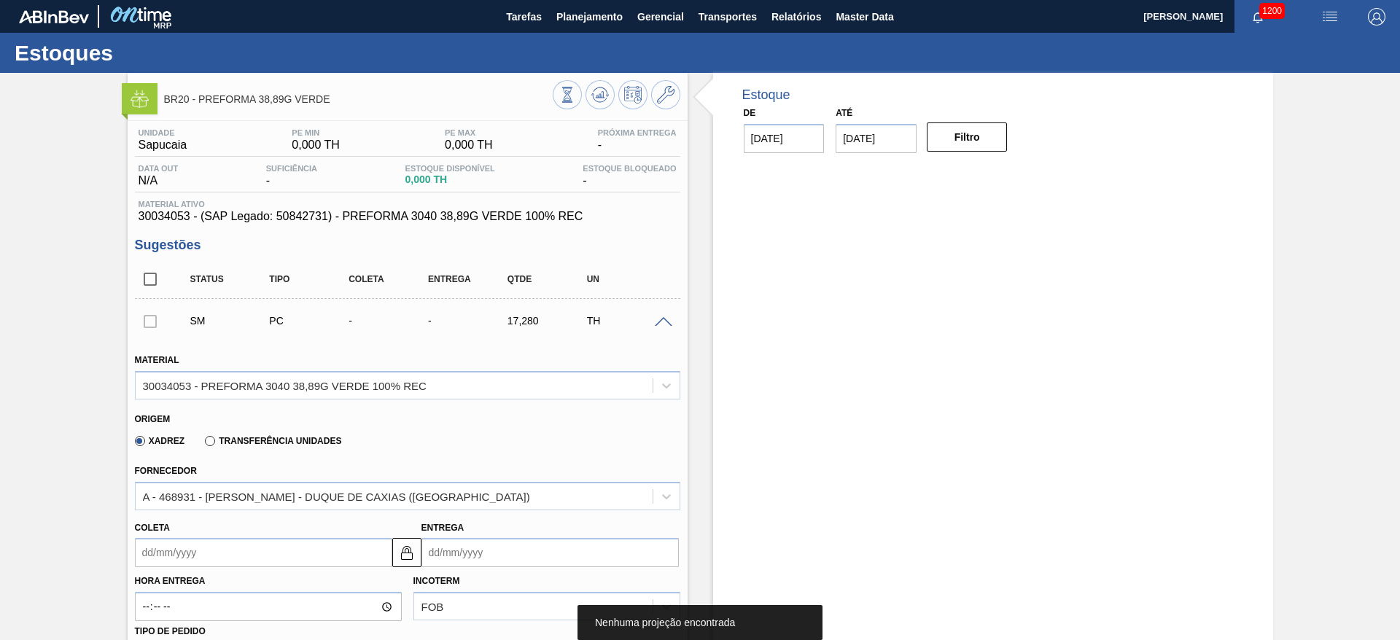
scroll to position [109, 0]
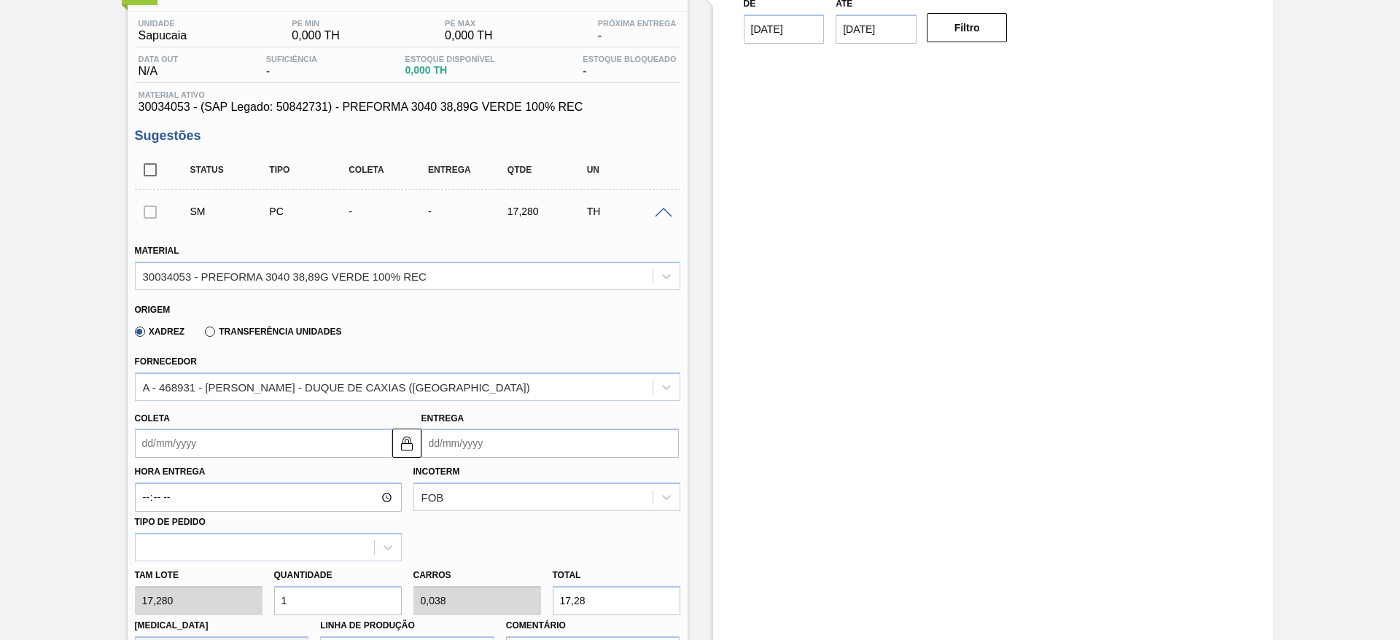
click at [139, 439] on input "Coleta" at bounding box center [263, 443] width 257 height 29
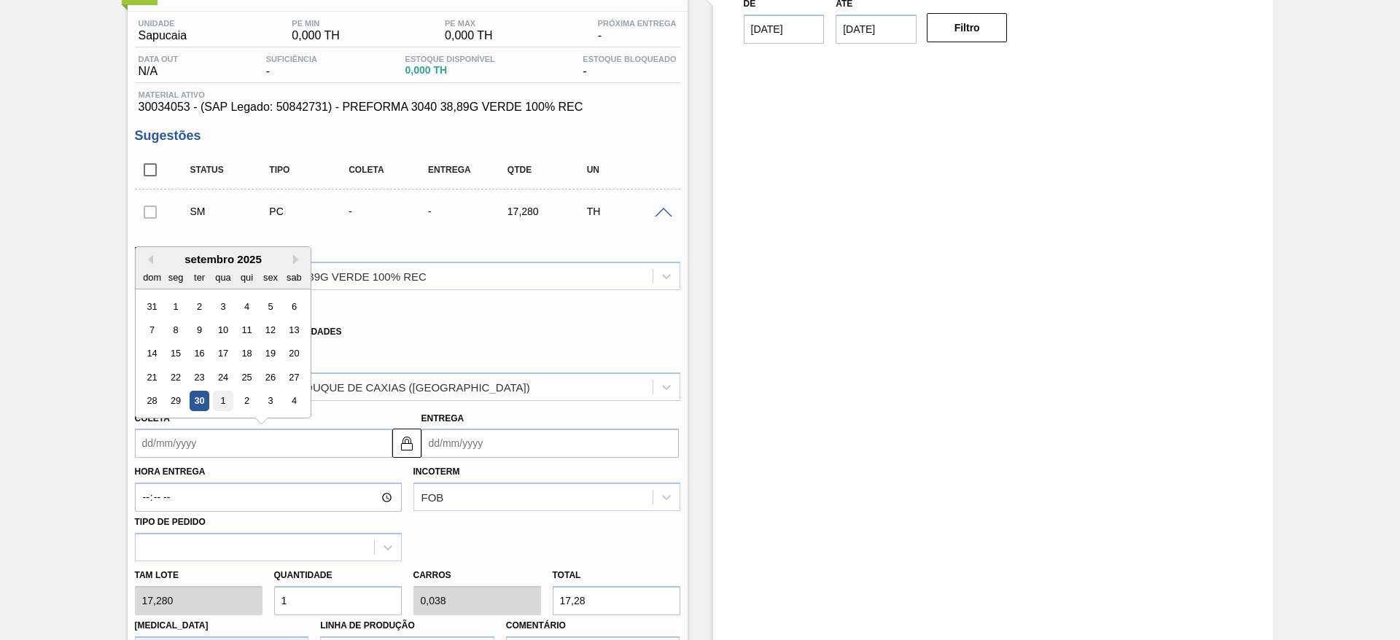
click at [225, 398] on div "1" at bounding box center [223, 401] width 20 height 20
type input "[DATE]"
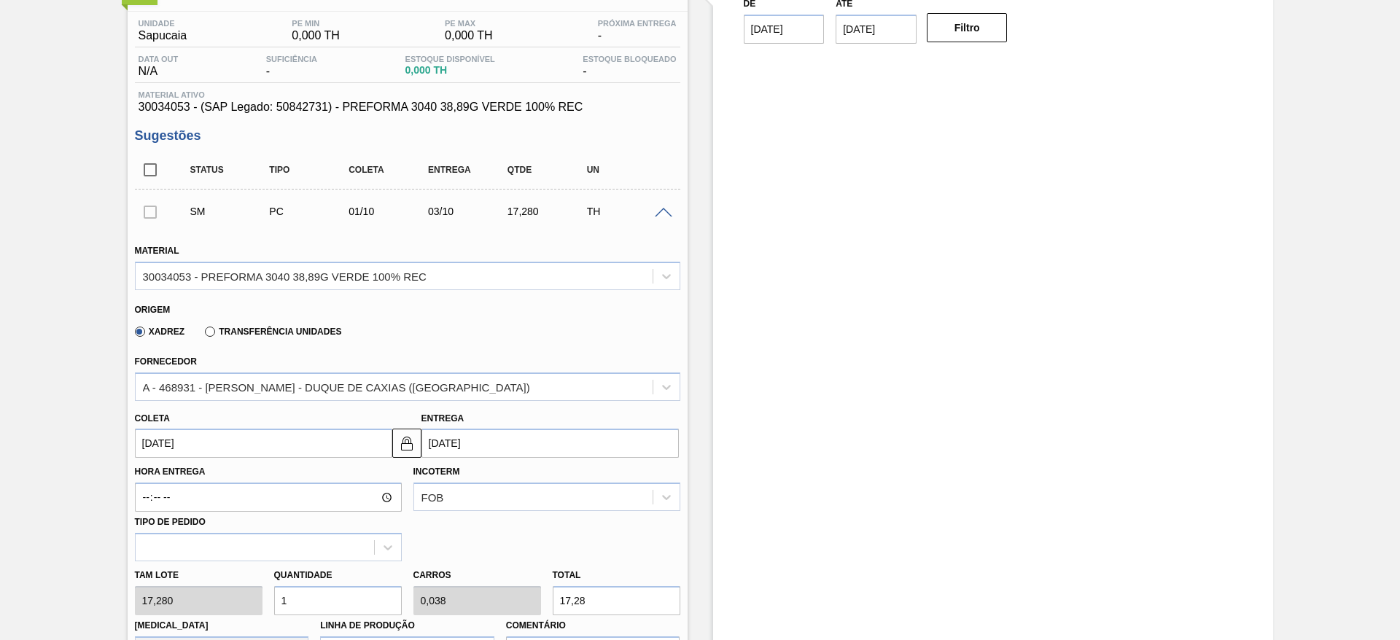
scroll to position [219, 0]
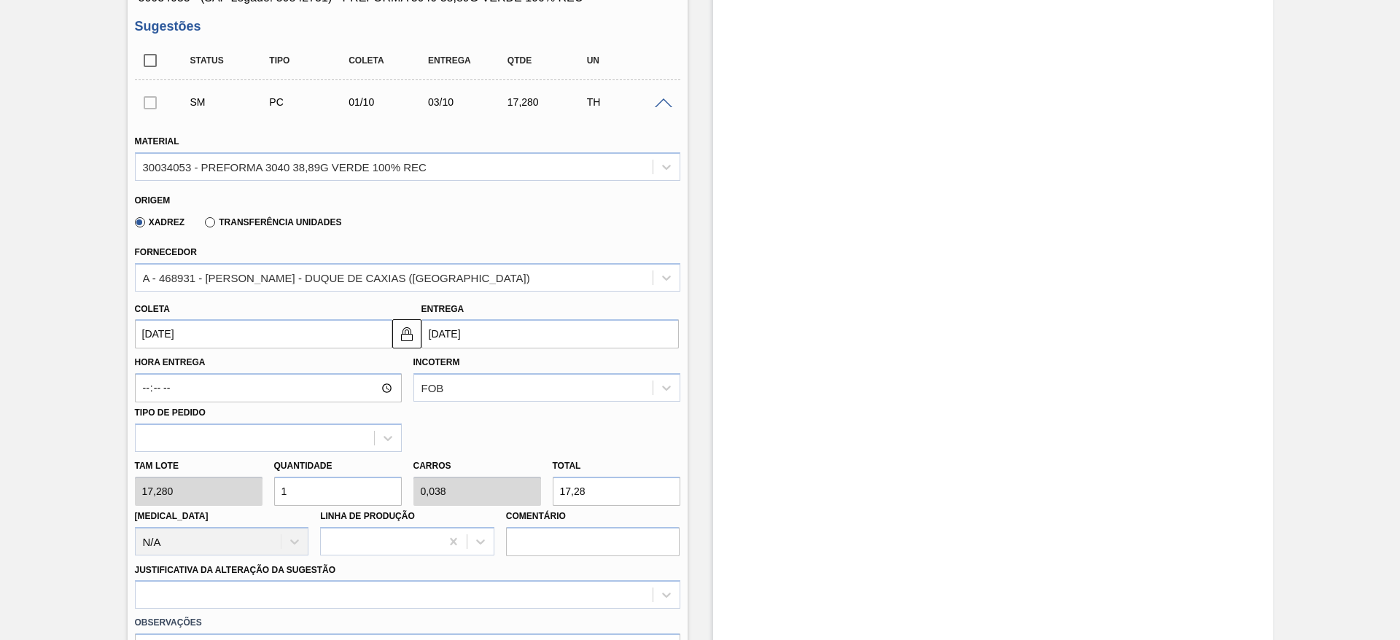
click at [177, 491] on div "Tam lote 17,280 Quantidade 1 Carros 0,038 Total 17,28 [MEDICAL_DATA] N/A Linha …" at bounding box center [407, 504] width 557 height 104
type input "2"
type input "0,077"
type input "34,56"
type input "26"
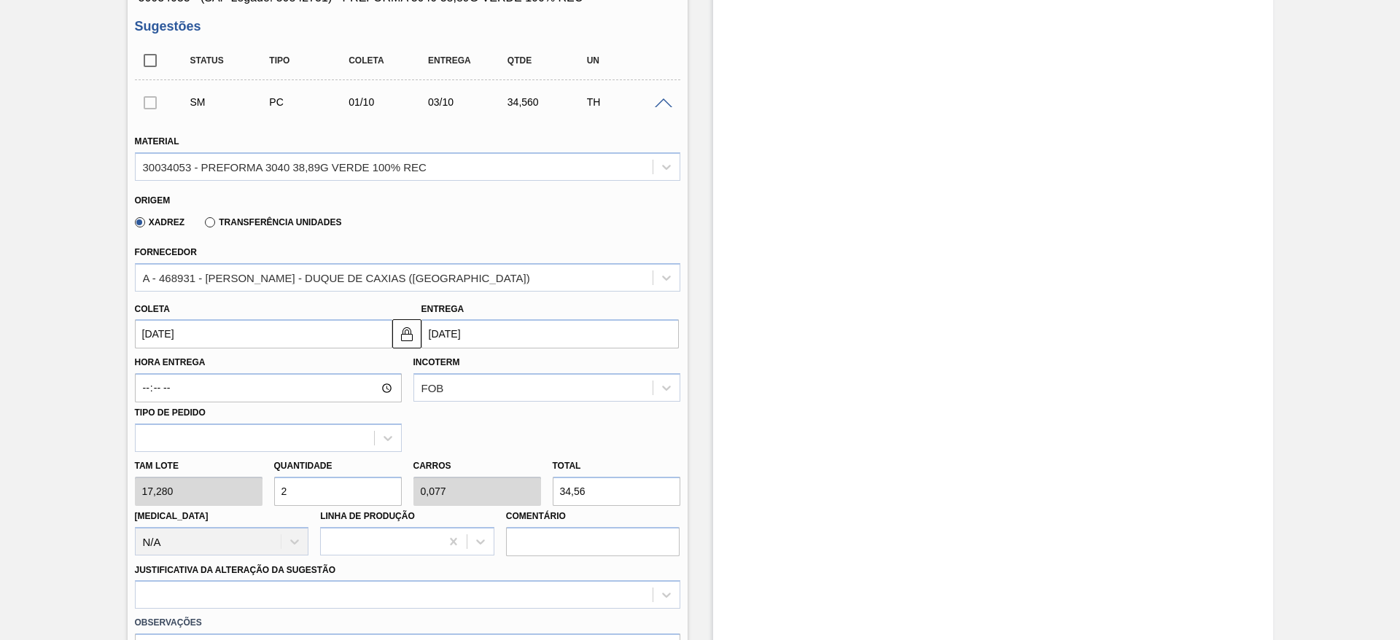
type input "1"
type input "449,28"
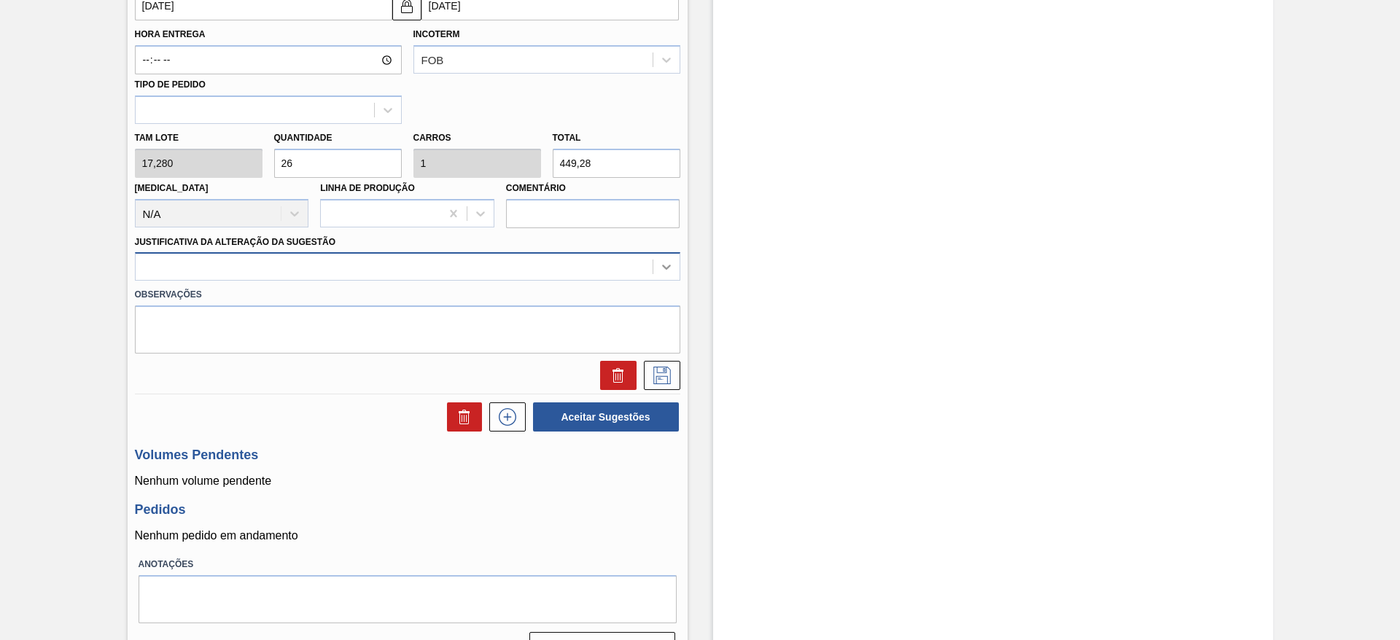
type input "26"
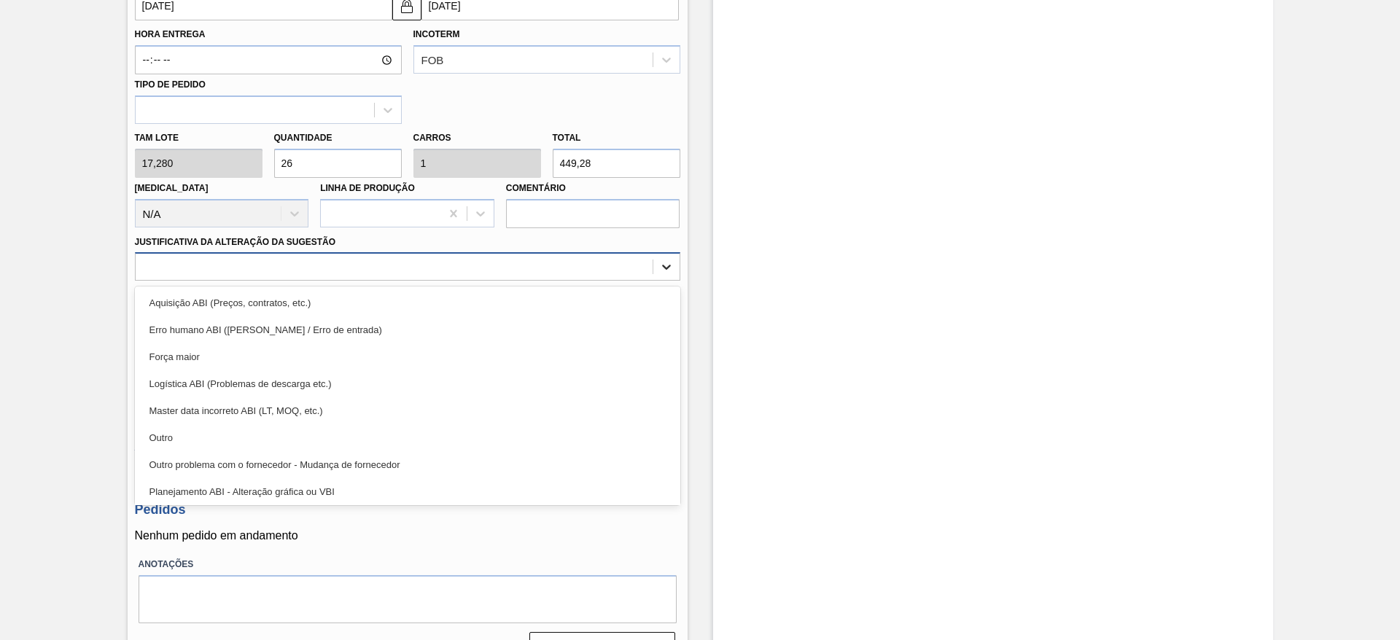
click at [669, 265] on icon at bounding box center [666, 267] width 15 height 15
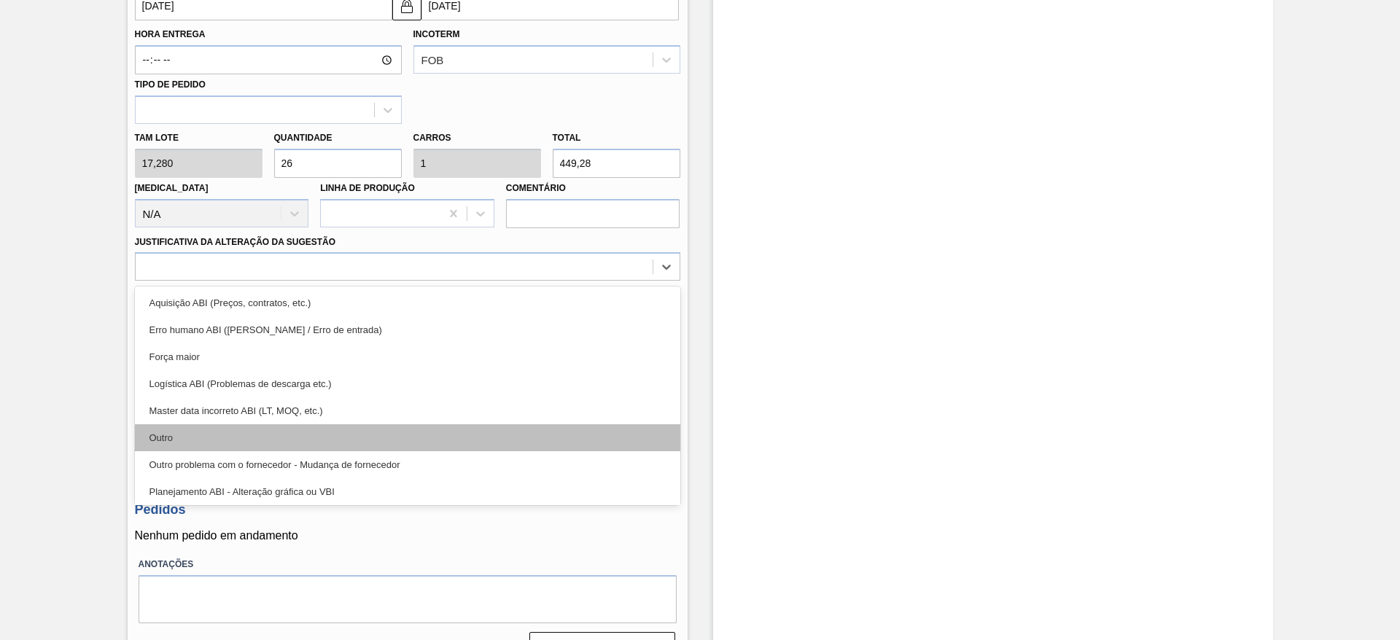
click at [203, 437] on div "Outro" at bounding box center [407, 437] width 545 height 27
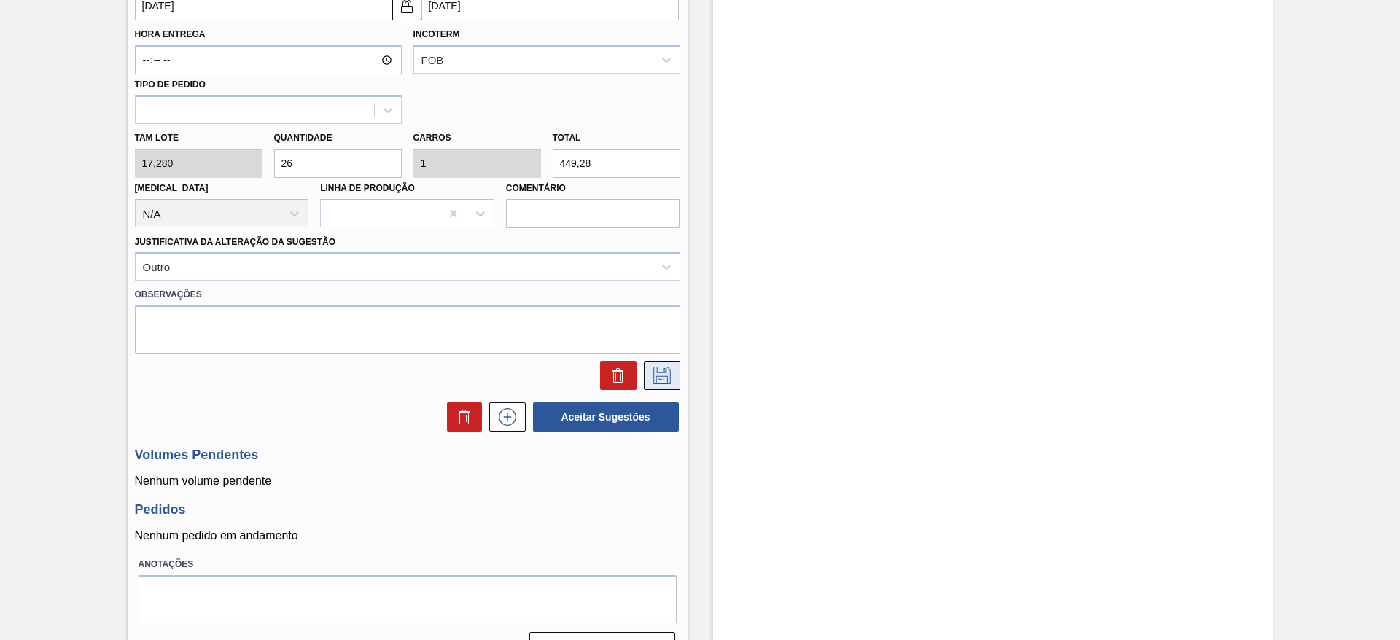
click at [663, 377] on icon at bounding box center [661, 375] width 23 height 17
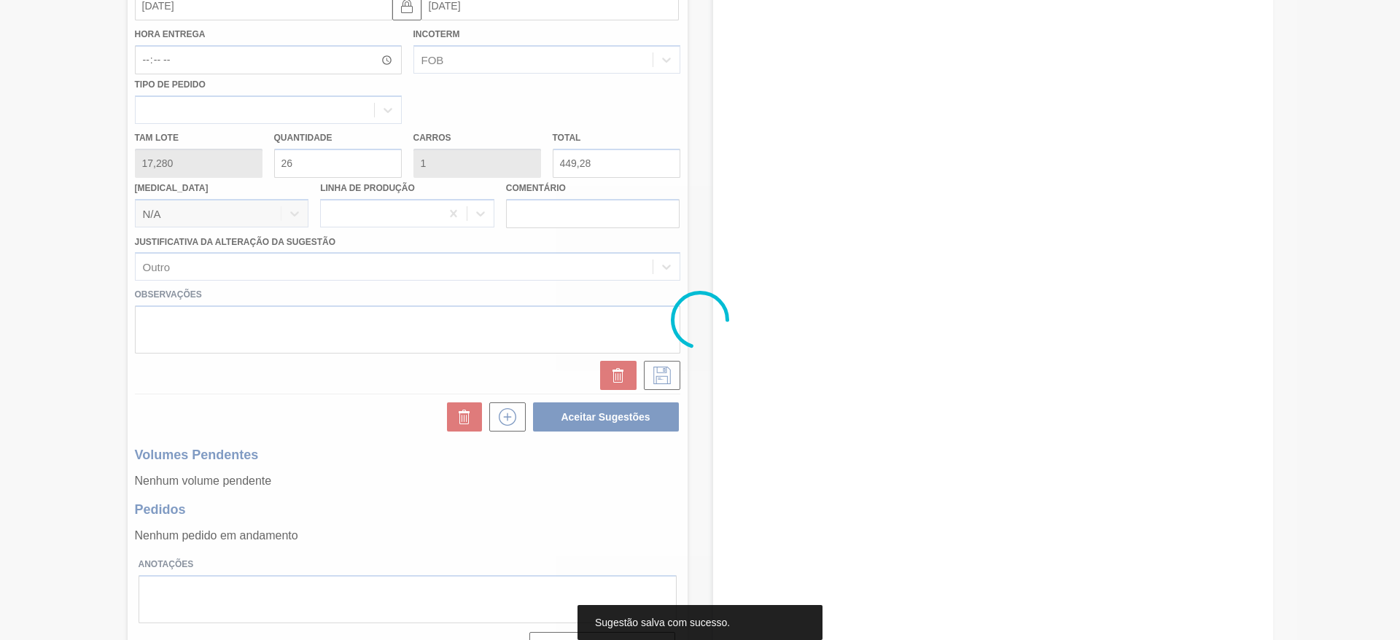
scroll to position [0, 0]
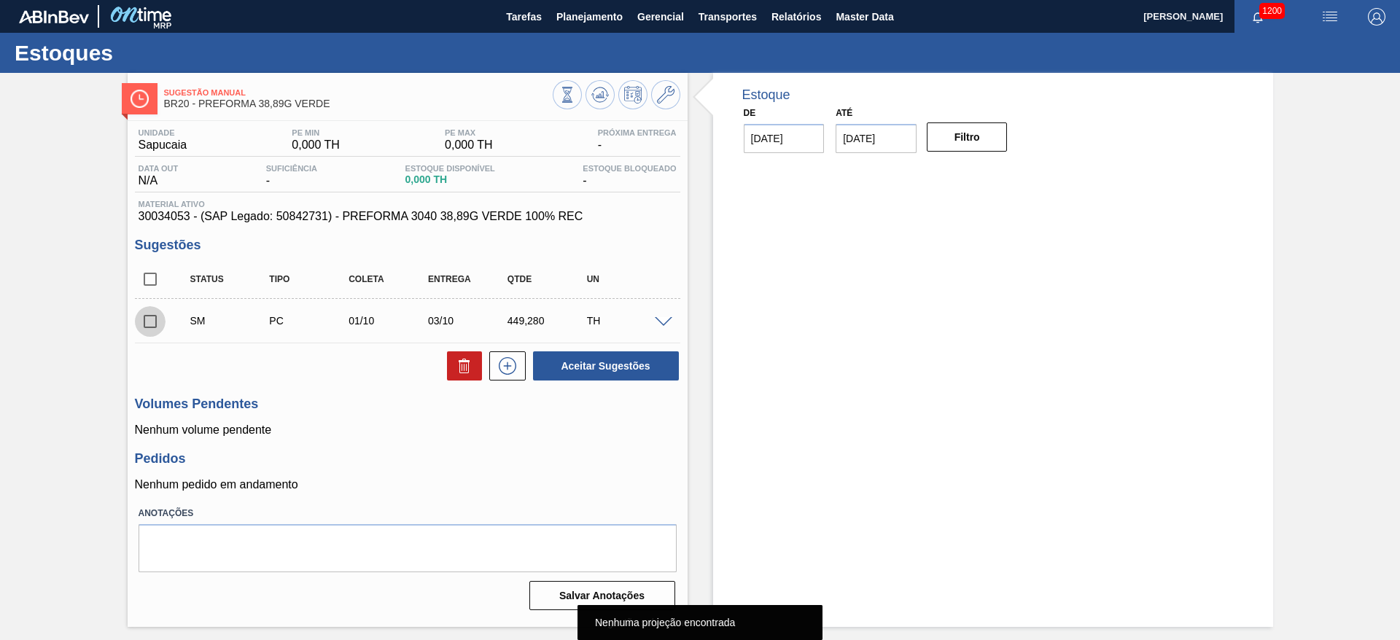
click at [148, 322] on input "checkbox" at bounding box center [150, 321] width 31 height 31
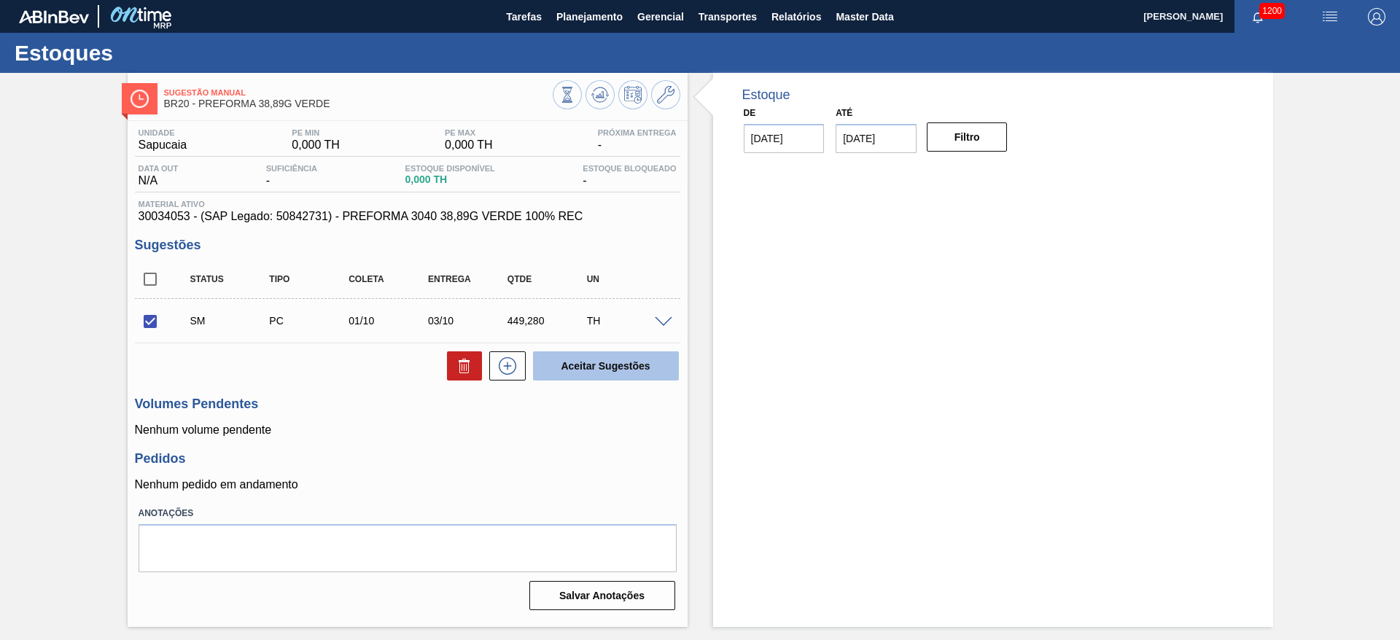
click at [570, 357] on button "Aceitar Sugestões" at bounding box center [606, 365] width 146 height 29
checkbox input "false"
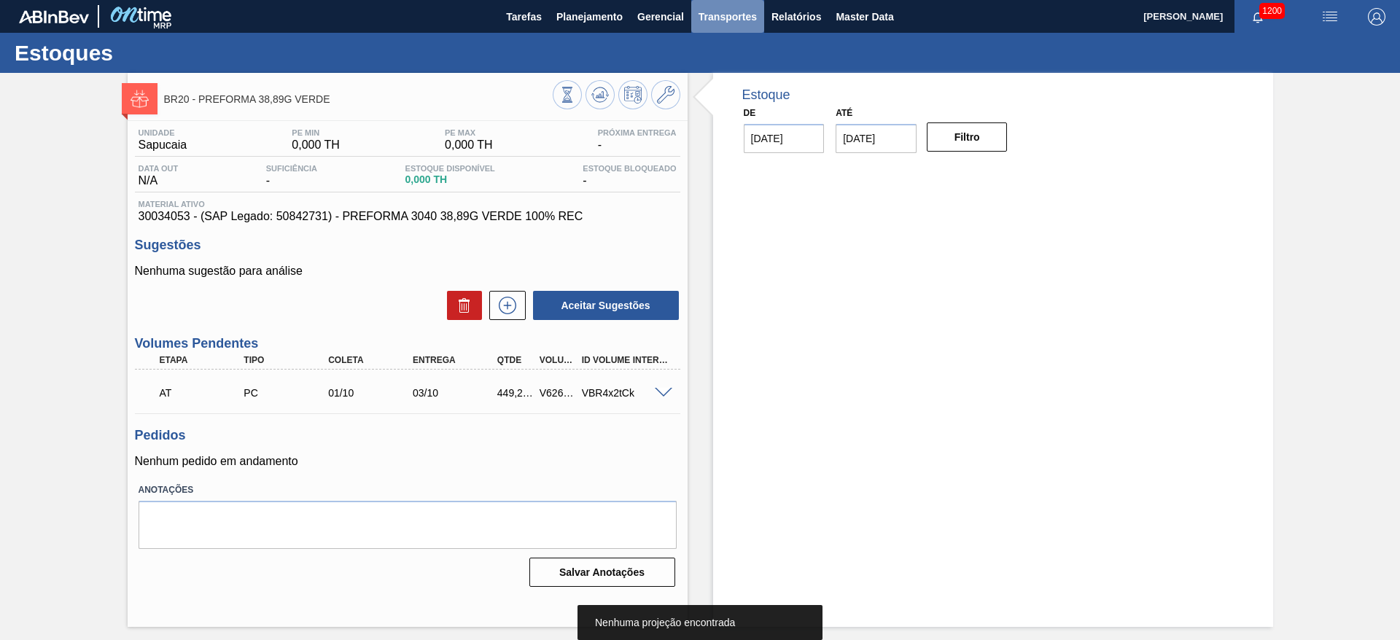
click at [715, 17] on span "Transportes" at bounding box center [727, 16] width 58 height 17
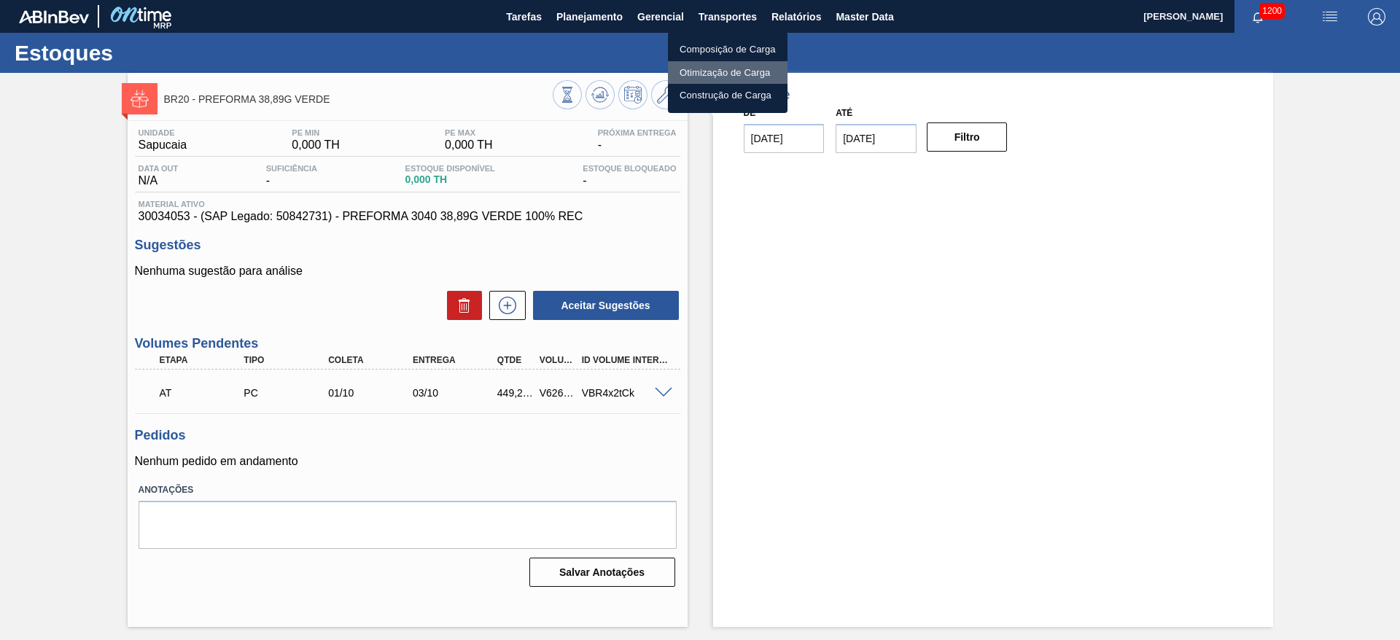
click at [700, 69] on li "Otimização de Carga" at bounding box center [728, 72] width 120 height 23
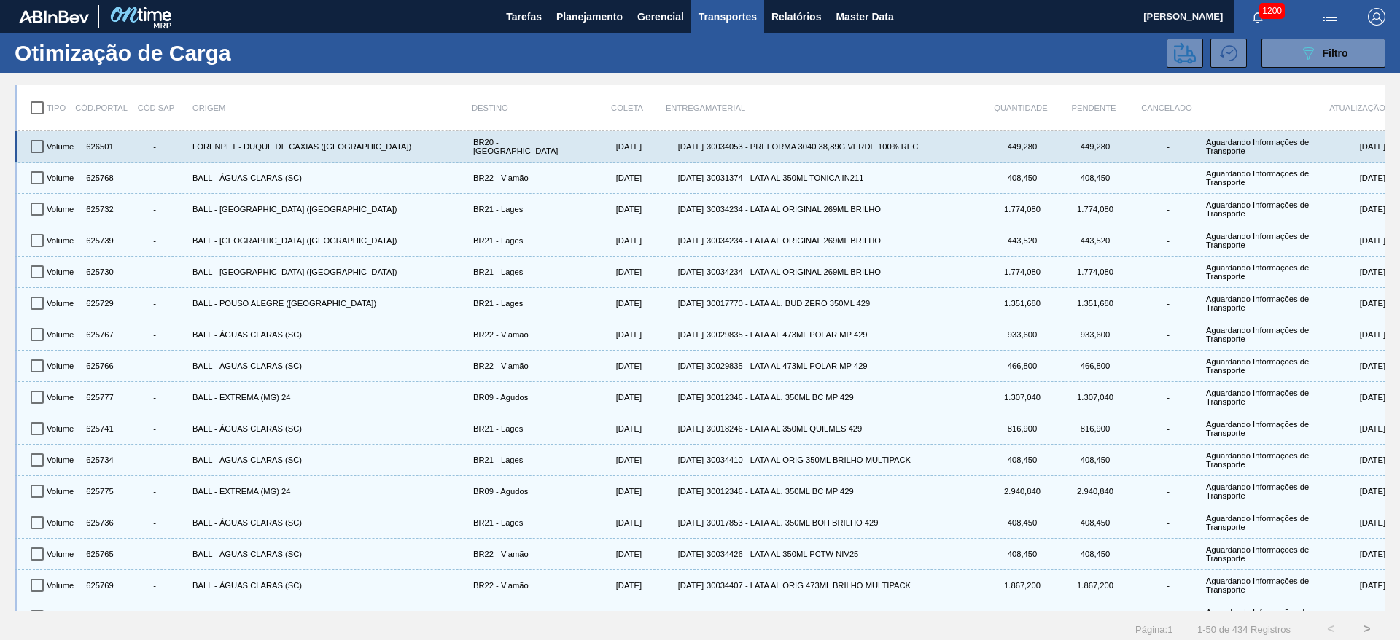
click at [31, 149] on input "checkbox" at bounding box center [37, 146] width 31 height 31
checkbox input "true"
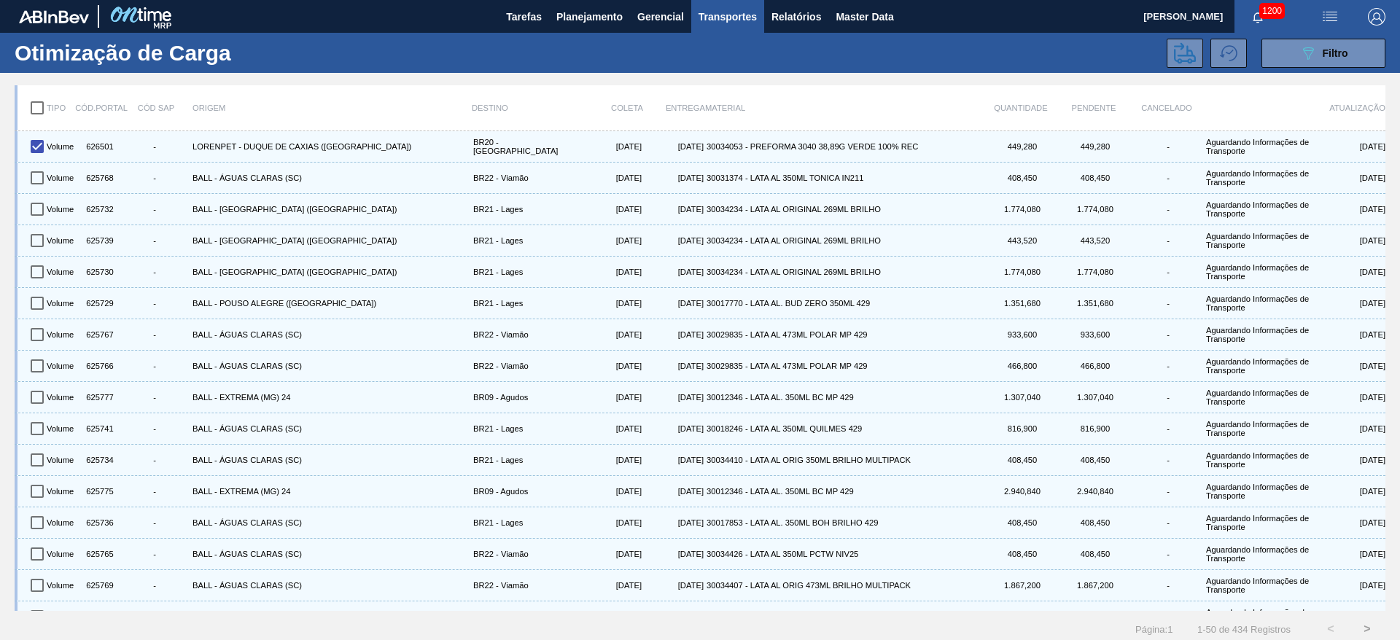
click at [1144, 52] on div "089F7B8B-B2A5-4AFE-B5C0-19BA573D28AC Filtro" at bounding box center [835, 53] width 1113 height 29
click at [1196, 50] on button at bounding box center [1184, 53] width 36 height 29
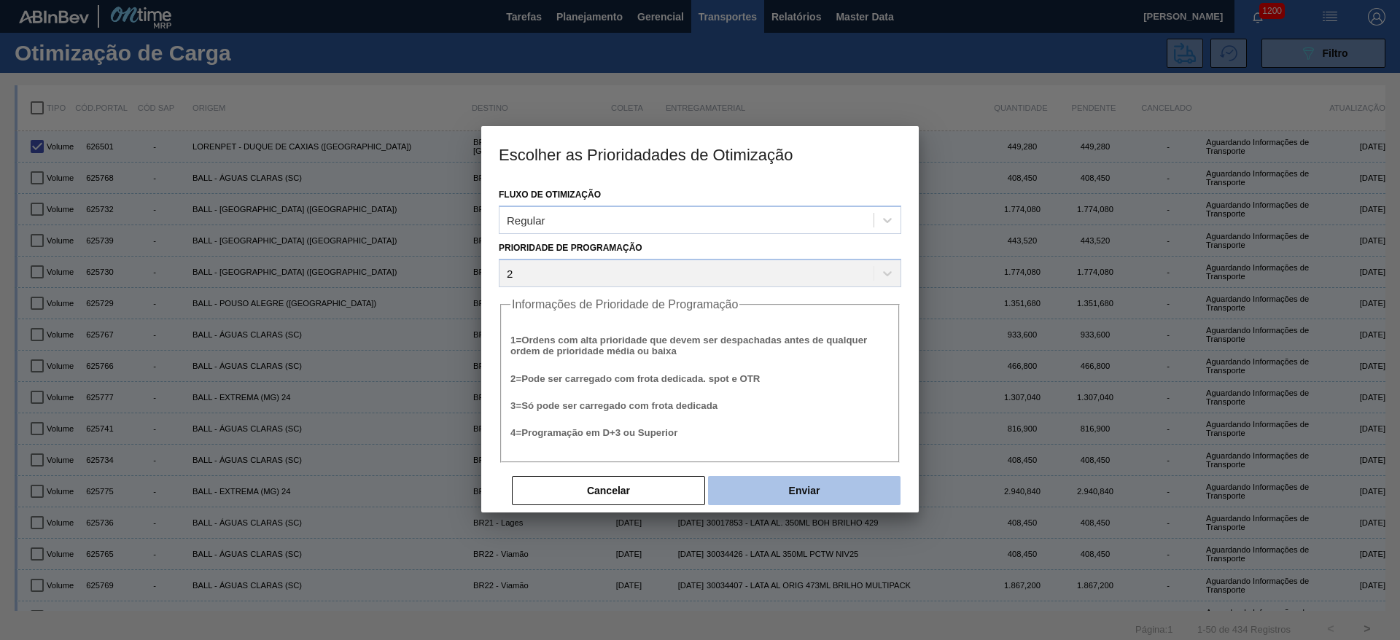
click at [785, 494] on button "Enviar" at bounding box center [804, 490] width 192 height 29
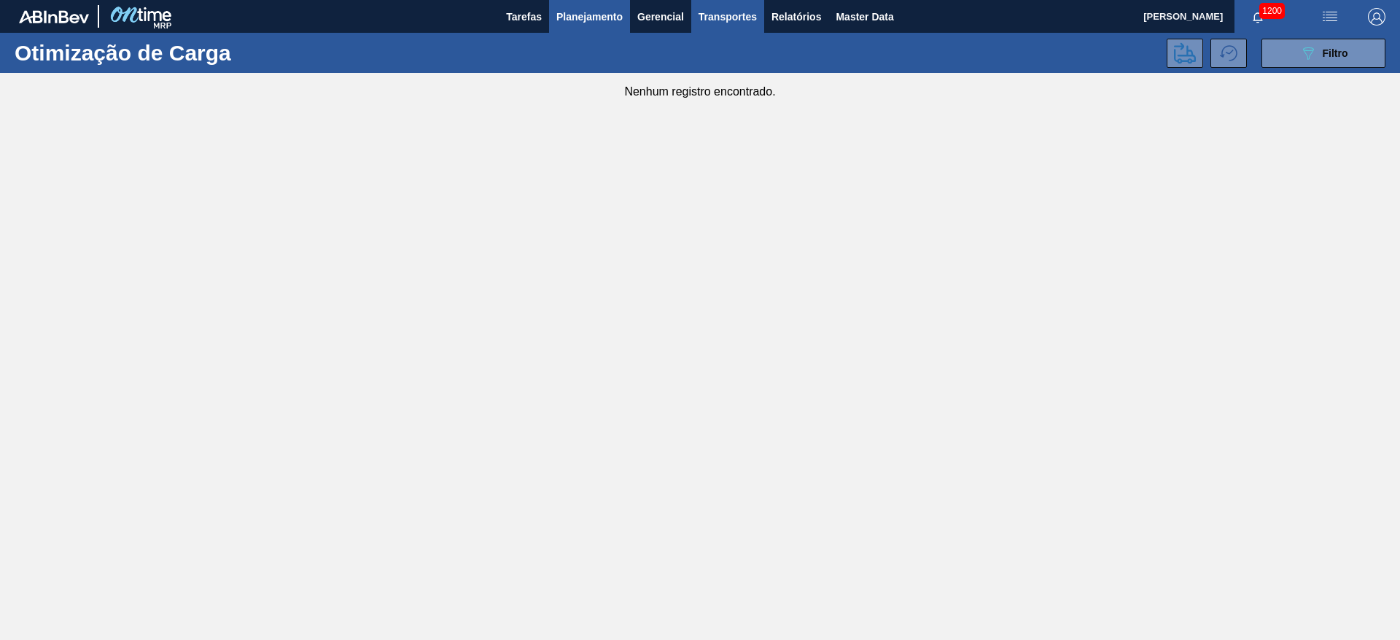
click at [588, 12] on span "Planejamento" at bounding box center [589, 16] width 66 height 17
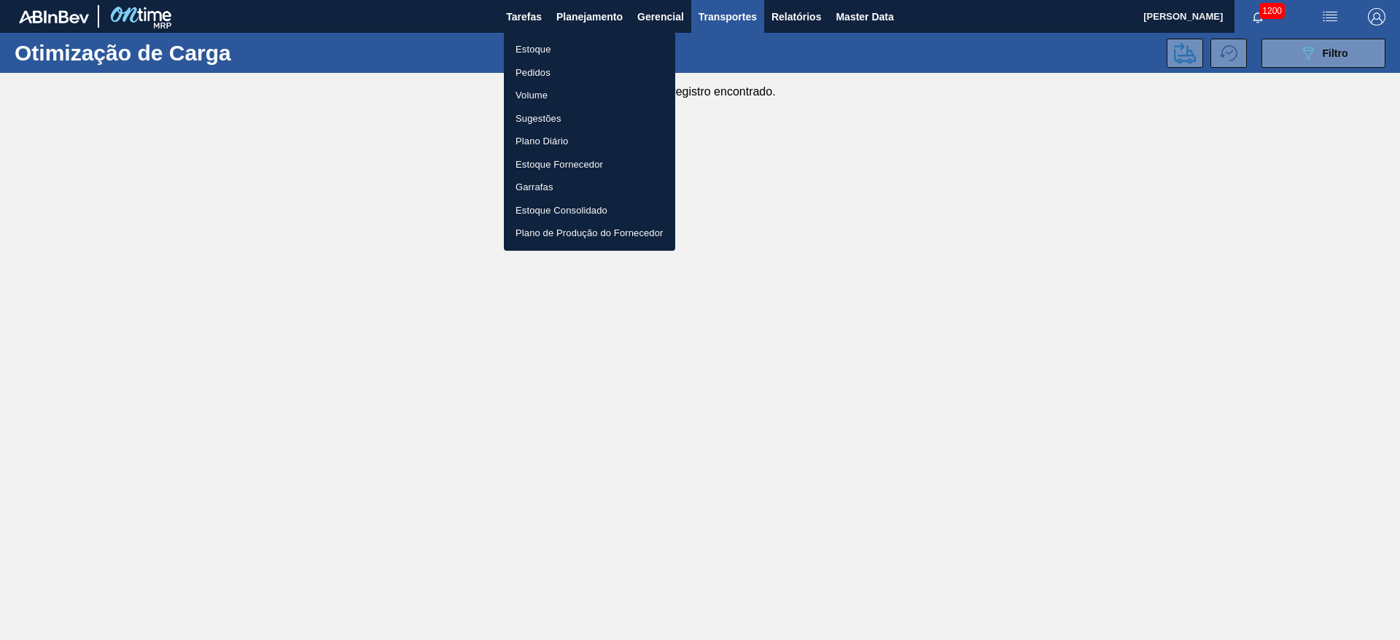
click at [528, 42] on li "Estoque" at bounding box center [589, 49] width 171 height 23
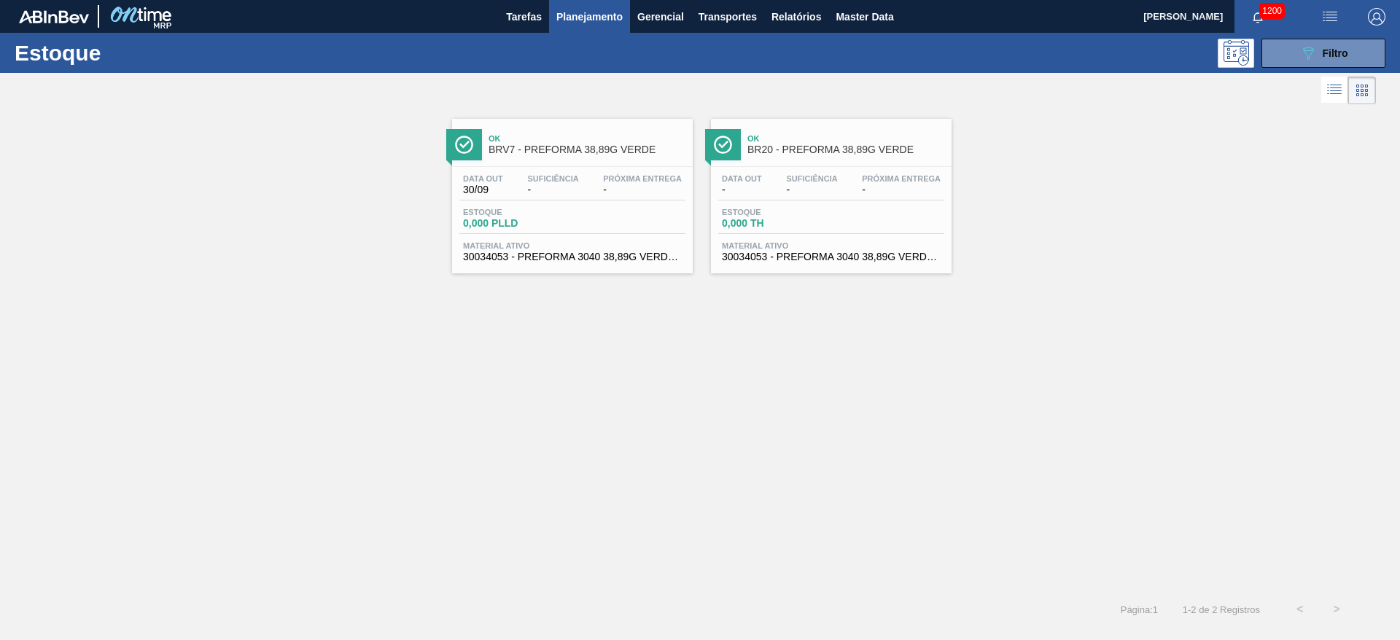
click at [798, 192] on span "-" at bounding box center [811, 189] width 51 height 11
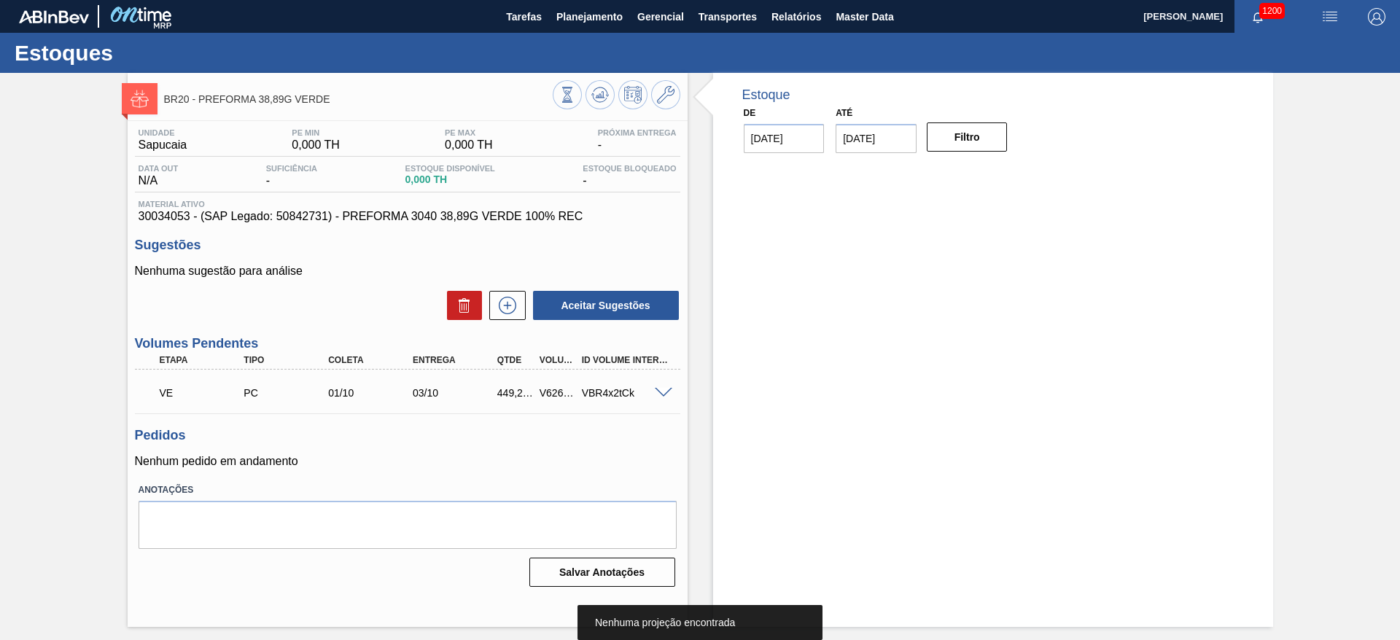
click at [555, 393] on div "V626501" at bounding box center [558, 393] width 44 height 12
copy div "V626501"
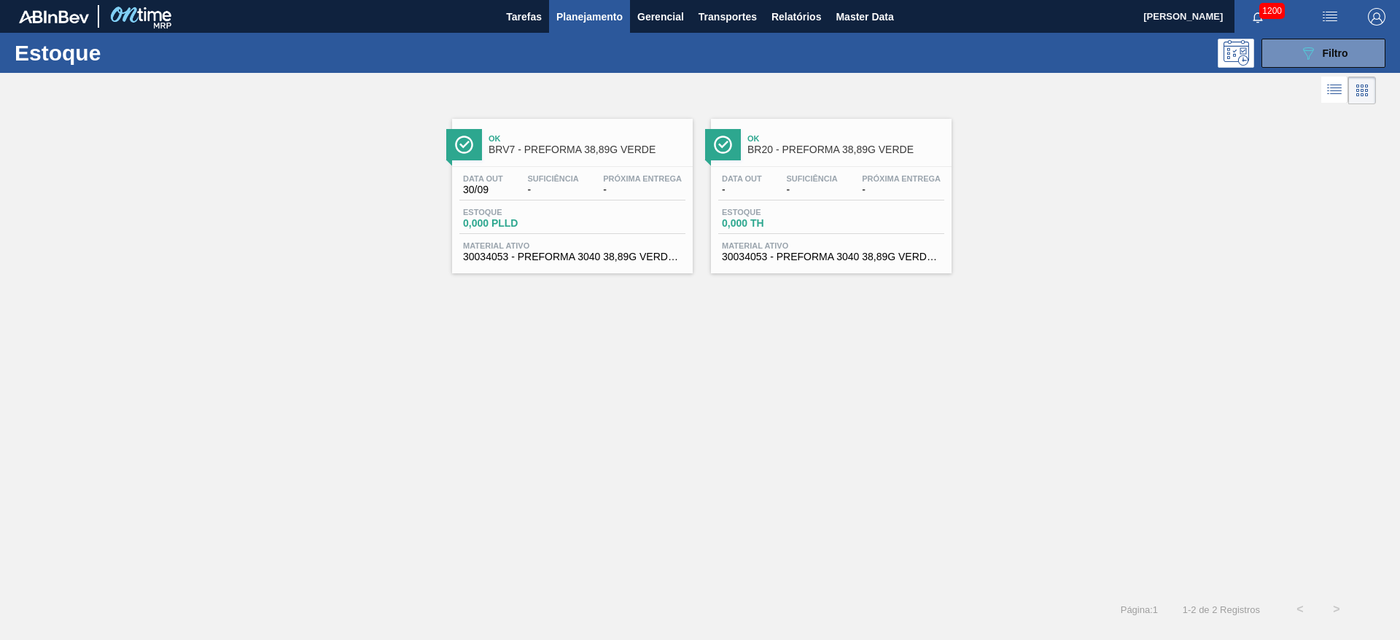
click at [811, 215] on span "Estoque" at bounding box center [773, 212] width 102 height 9
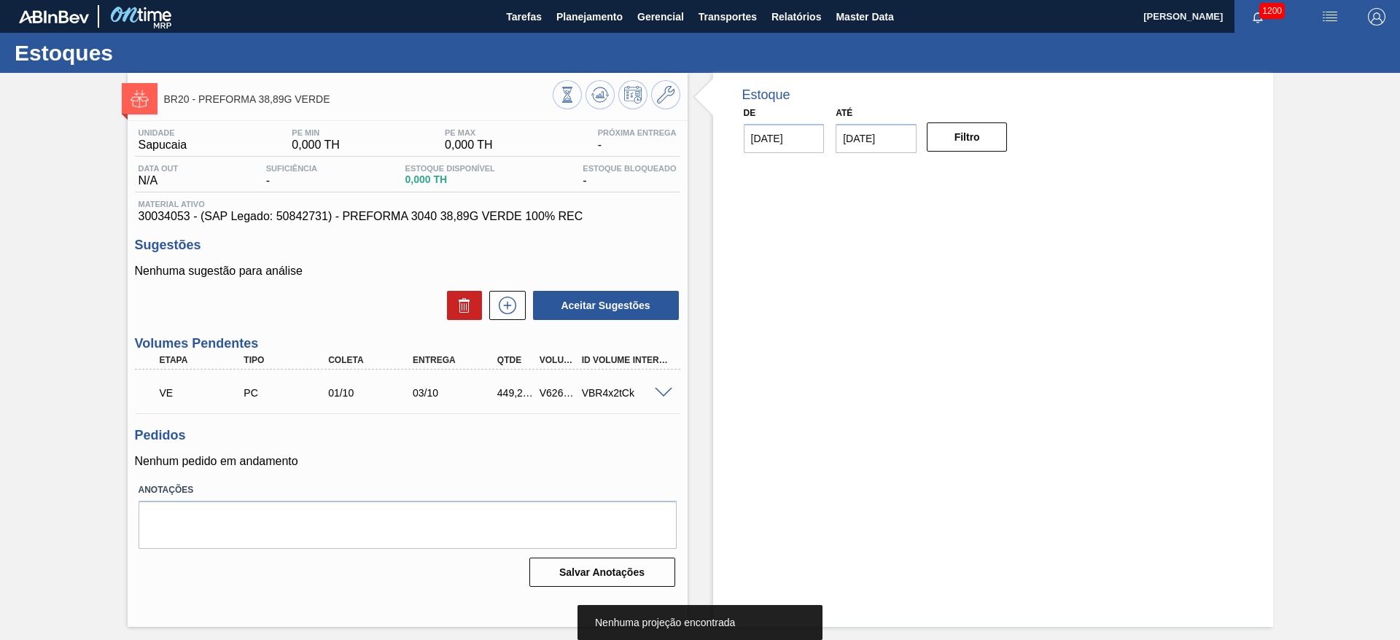
click at [539, 389] on div "V626501" at bounding box center [558, 393] width 44 height 12
copy div "V626501"
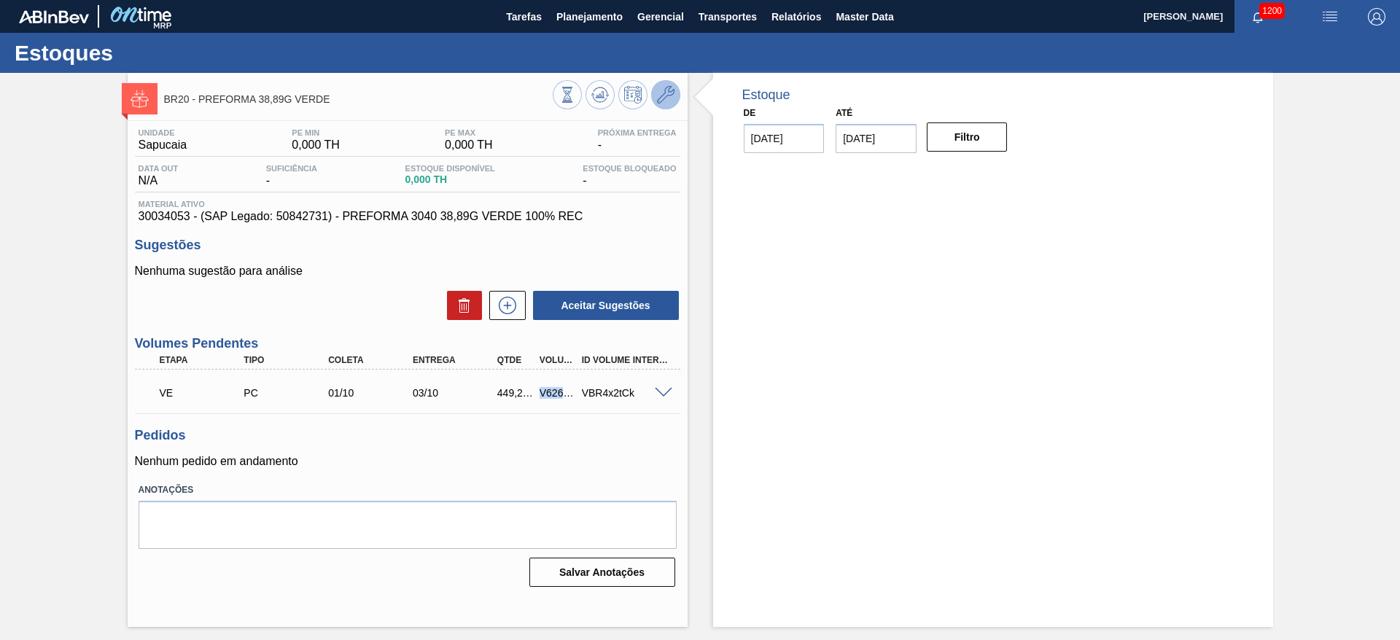
click at [666, 99] on icon at bounding box center [665, 94] width 17 height 17
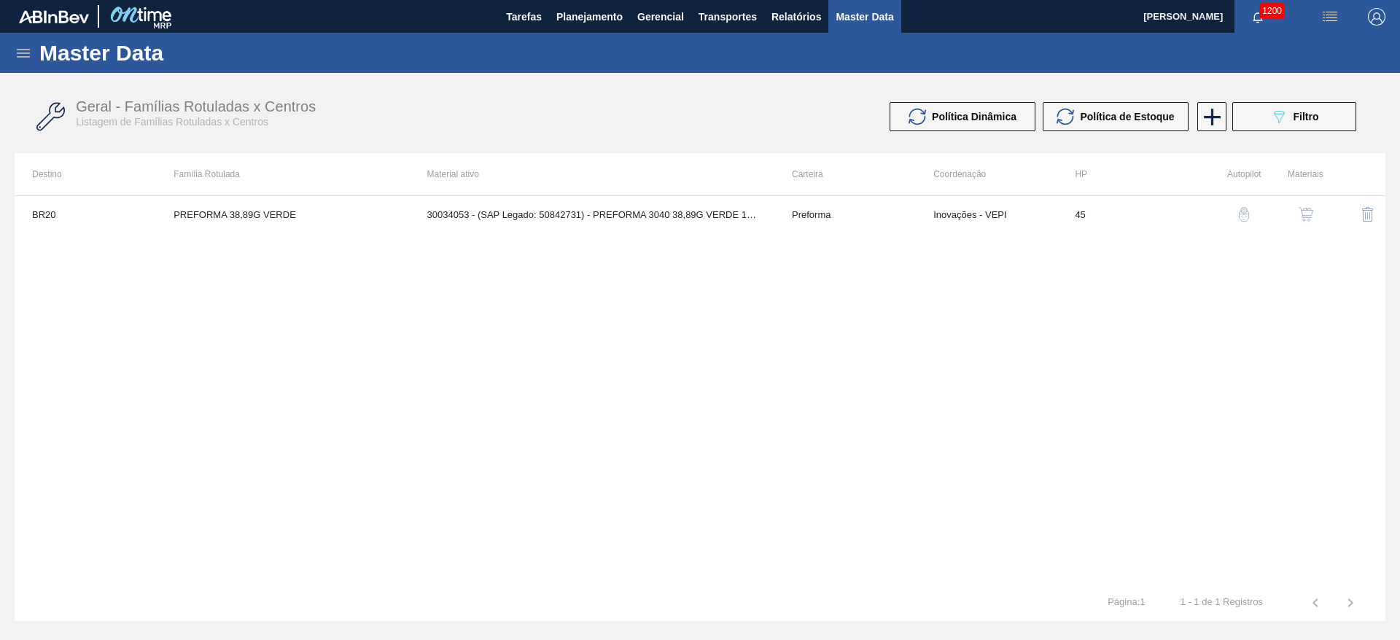
click at [1298, 214] on img "button" at bounding box center [1305, 214] width 15 height 15
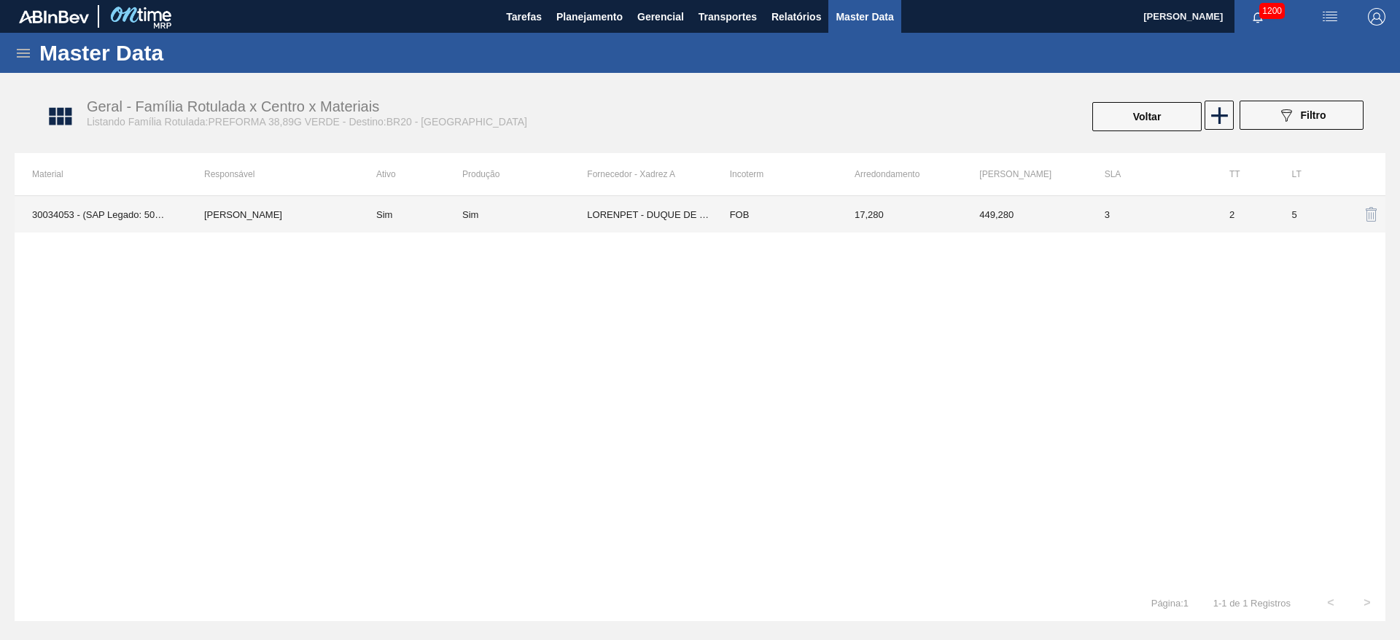
click at [503, 219] on td "Sim" at bounding box center [524, 214] width 125 height 36
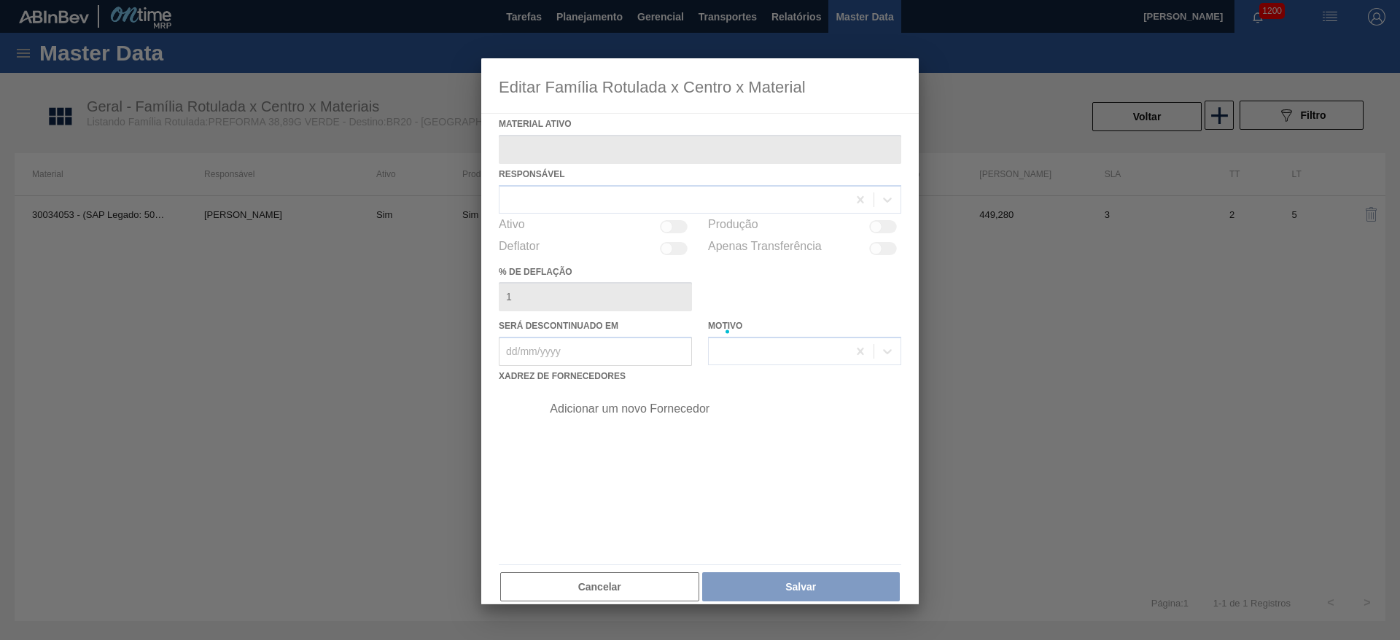
type ativo "30034053 - (SAP Legado: 50842731) - PREFORMA 3040 38,89G VERDE 100% REC"
checkbox input "true"
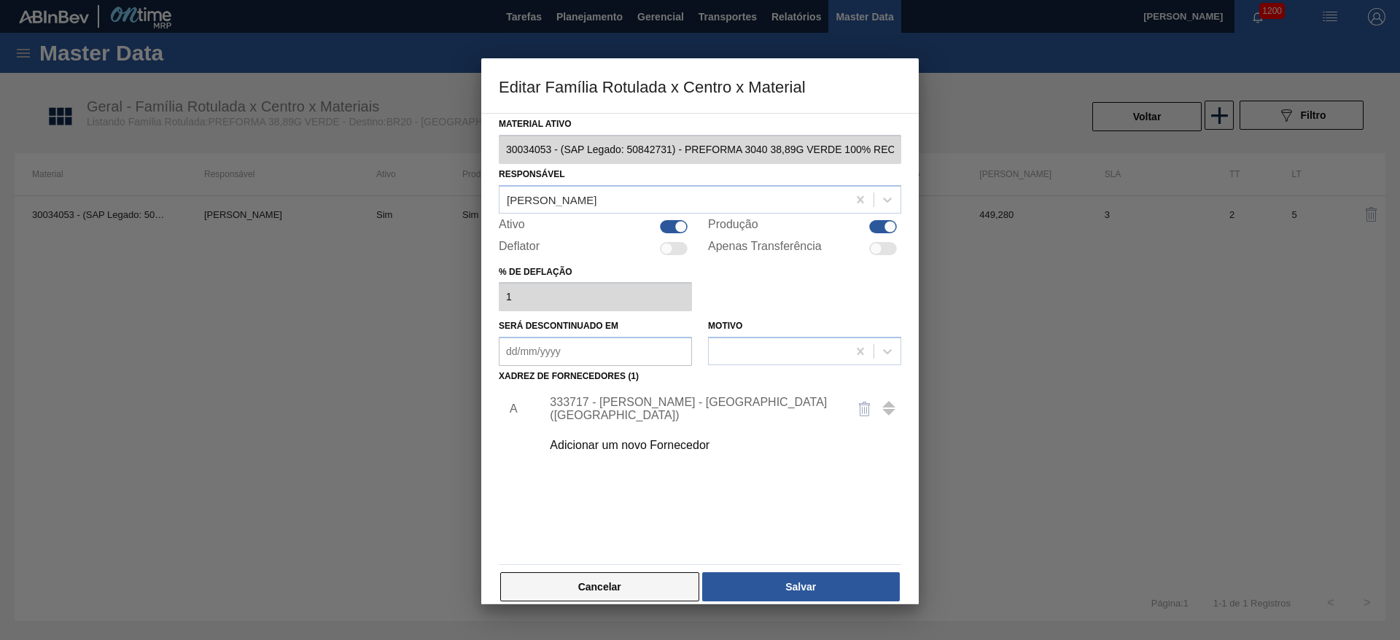
click at [608, 585] on button "Cancelar" at bounding box center [599, 586] width 199 height 29
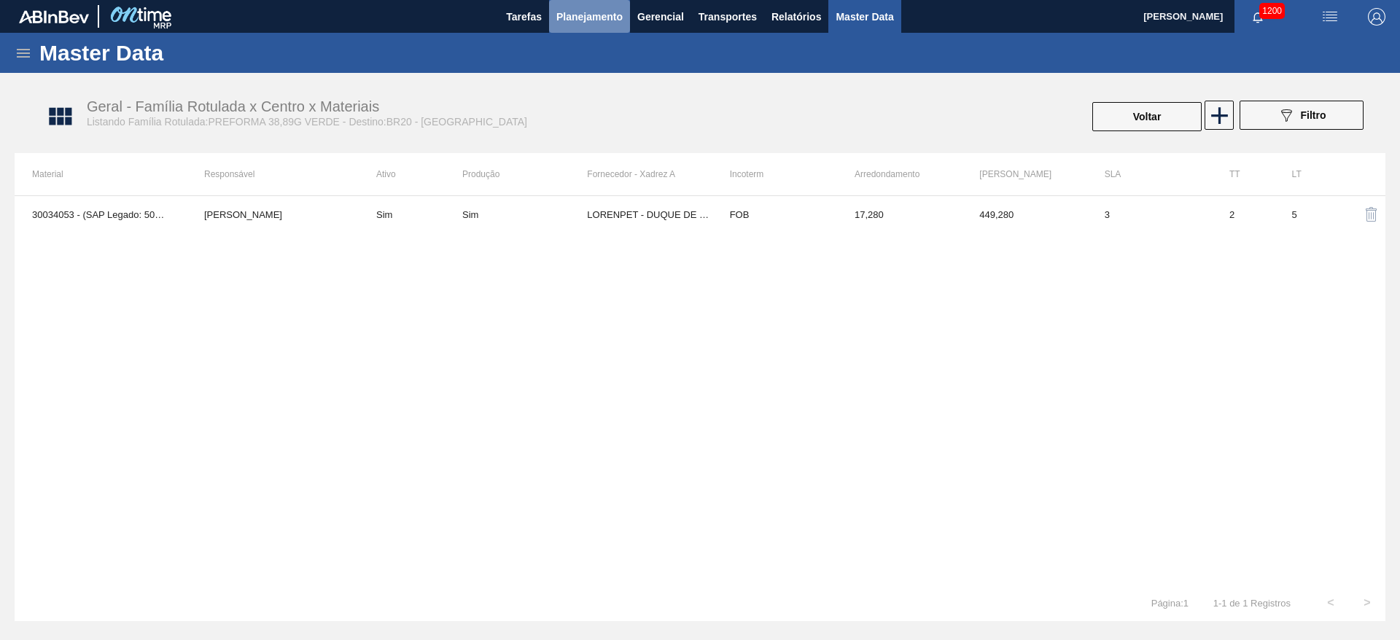
click at [569, 22] on span "Planejamento" at bounding box center [589, 16] width 66 height 17
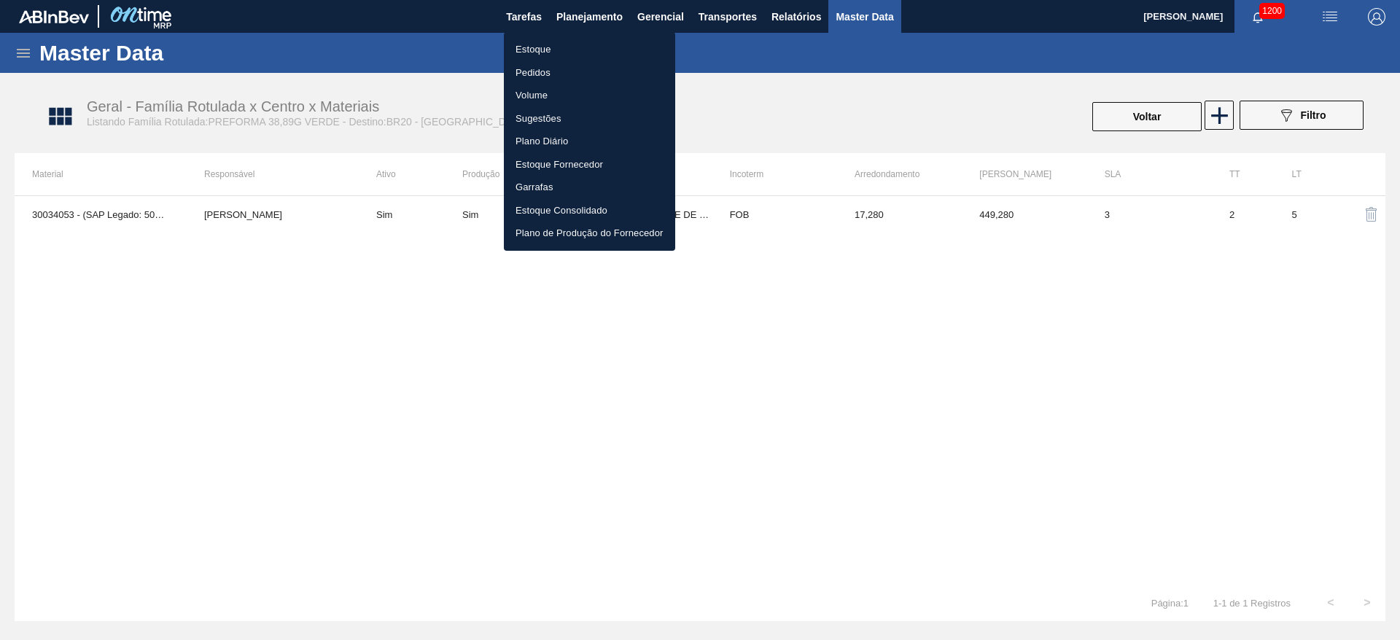
click at [531, 49] on li "Estoque" at bounding box center [589, 49] width 171 height 23
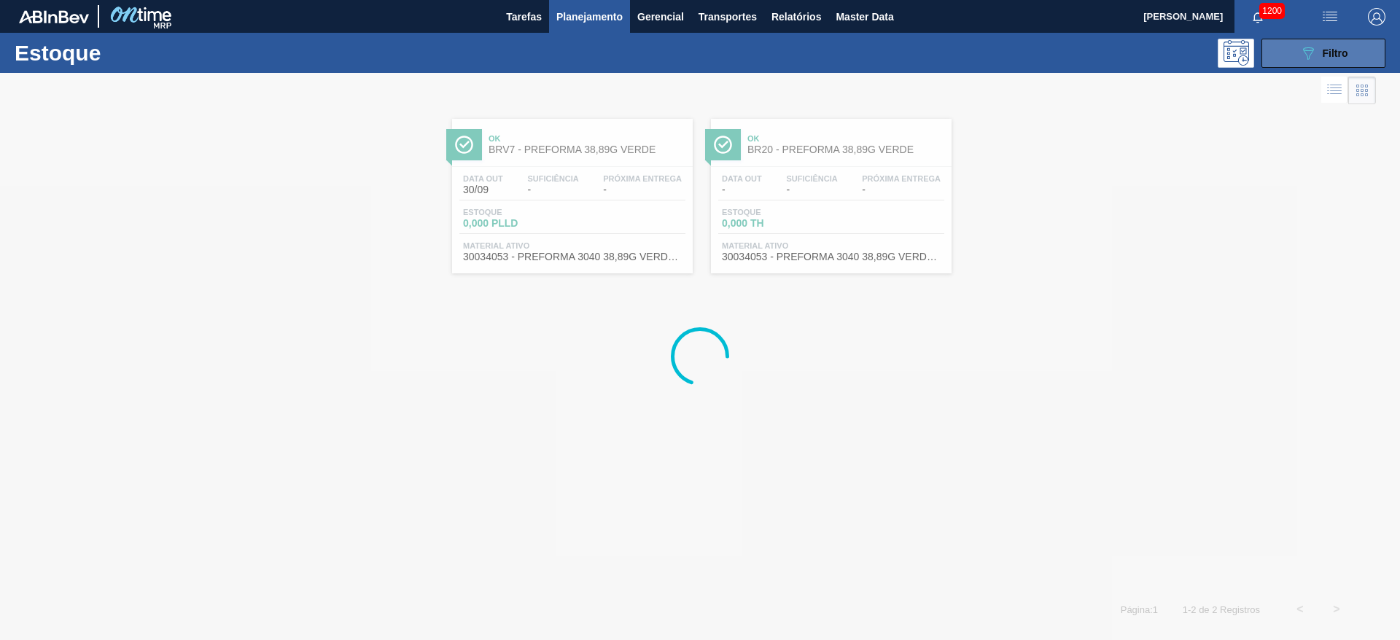
click at [1306, 52] on icon "089F7B8B-B2A5-4AFE-B5C0-19BA573D28AC" at bounding box center [1307, 52] width 17 height 17
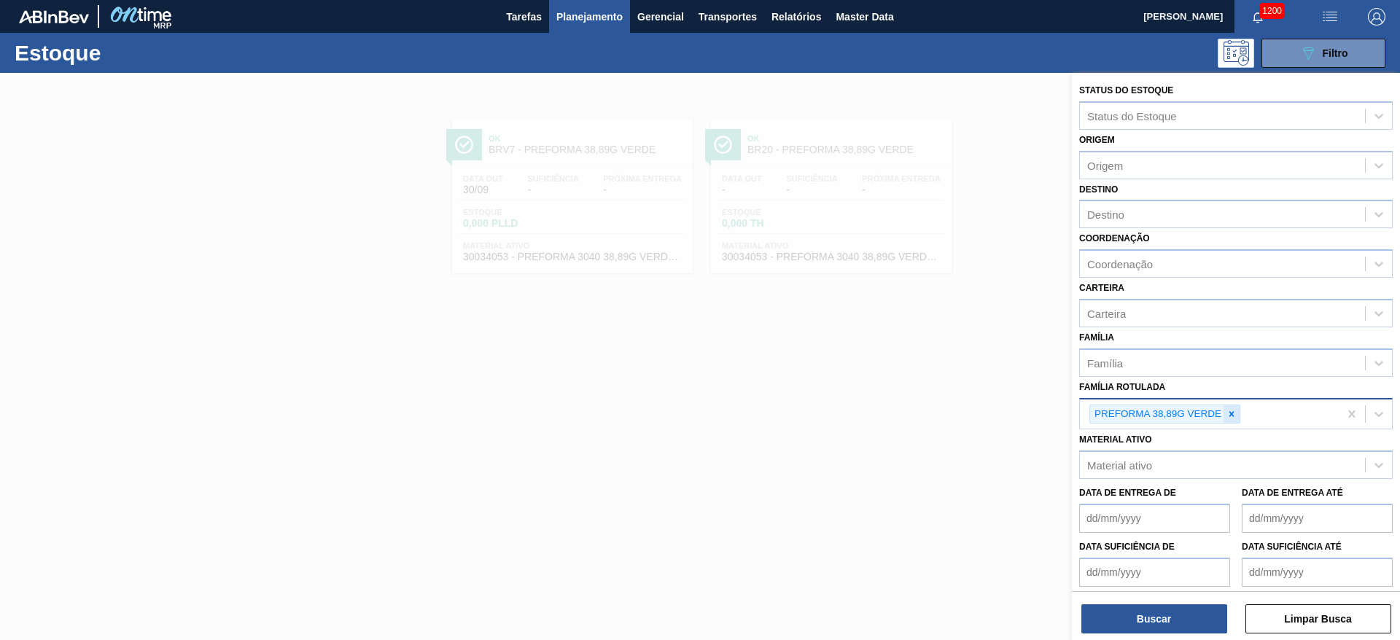
click at [1233, 412] on icon at bounding box center [1231, 413] width 5 height 5
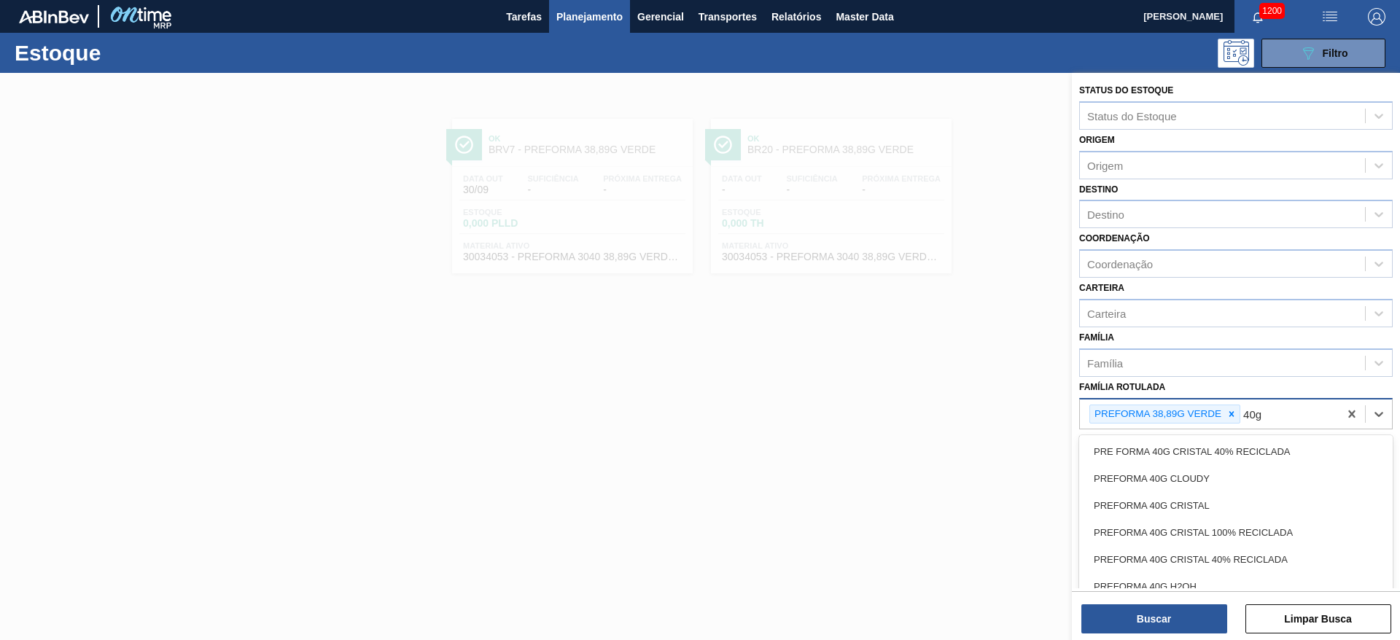
type Rotulada "40g v"
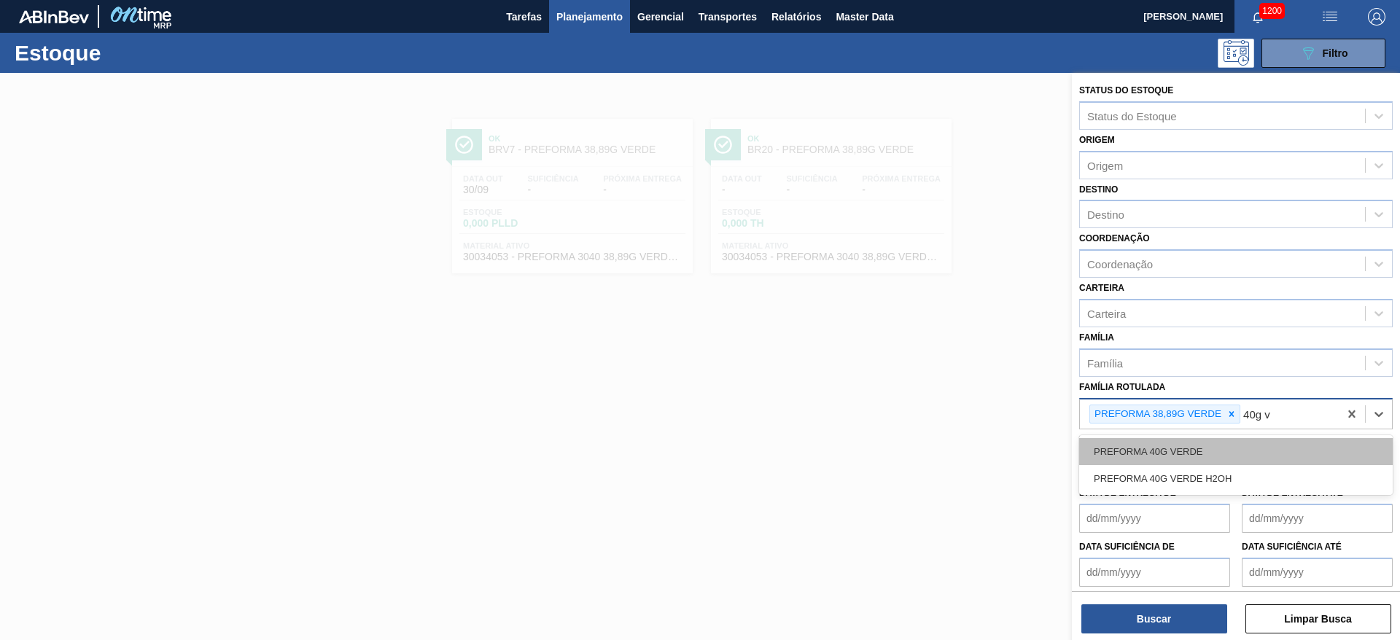
click at [1183, 446] on div "PREFORMA 40G VERDE" at bounding box center [1235, 451] width 313 height 27
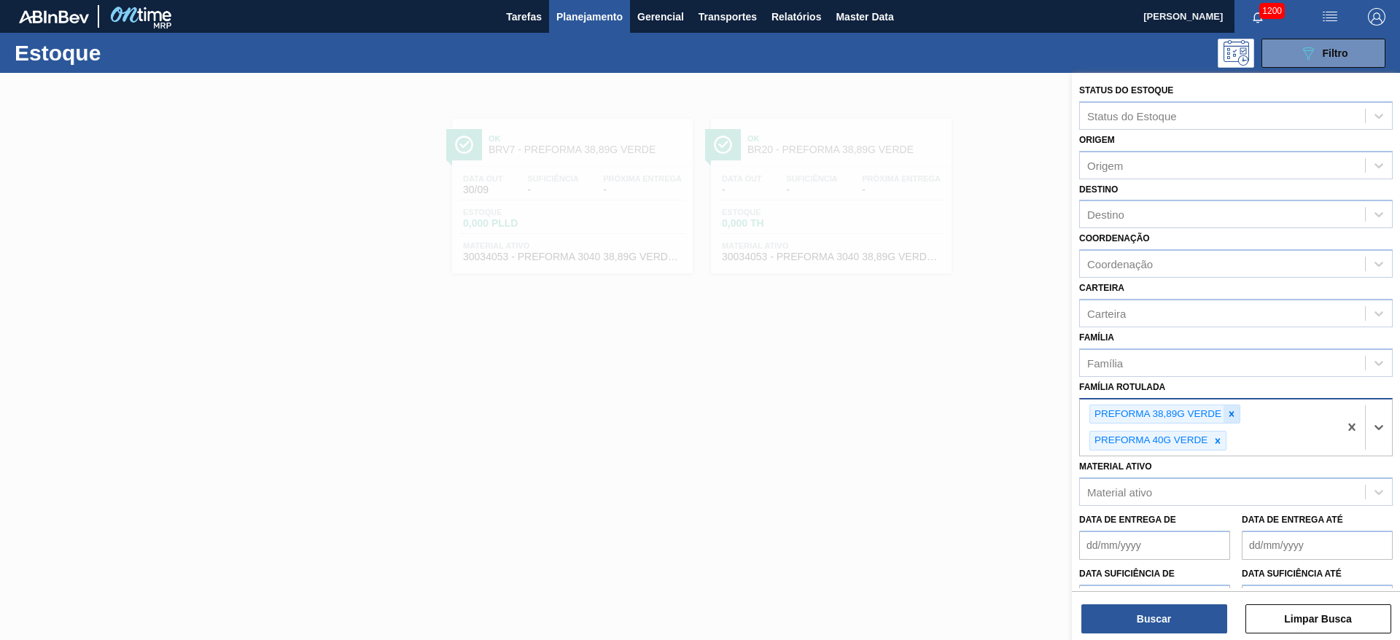
click at [1233, 410] on icon at bounding box center [1231, 414] width 10 height 10
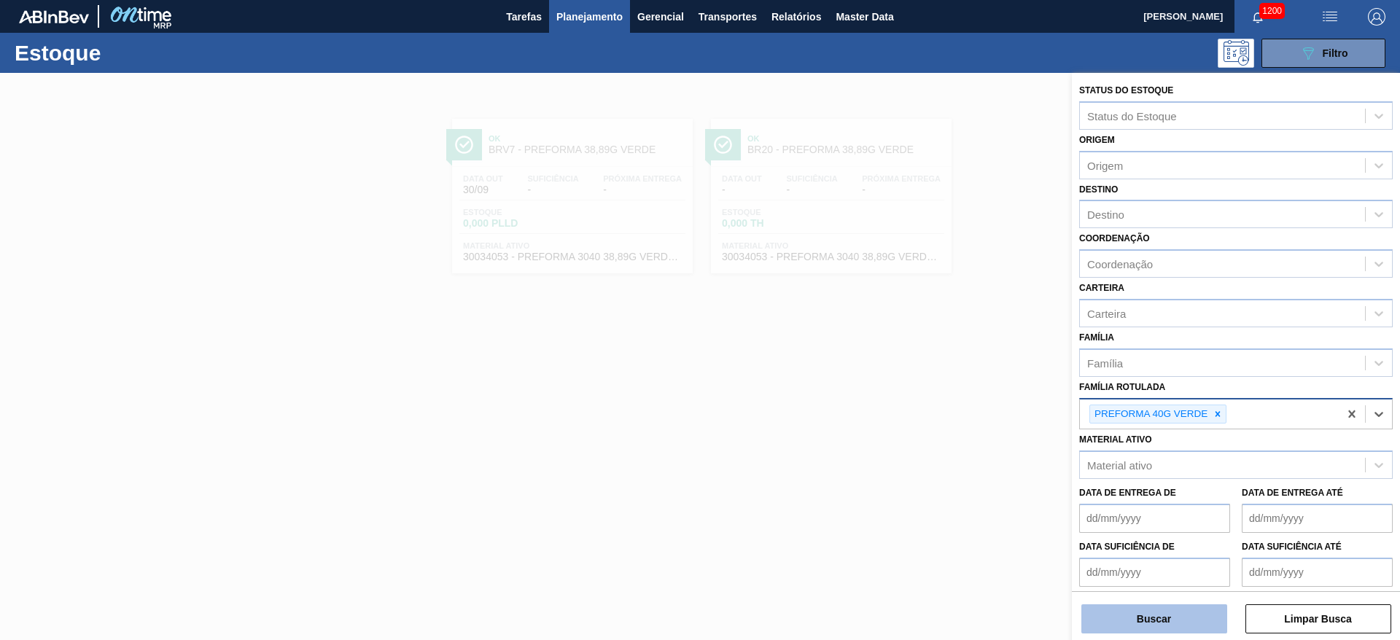
click at [1144, 617] on button "Buscar" at bounding box center [1154, 618] width 146 height 29
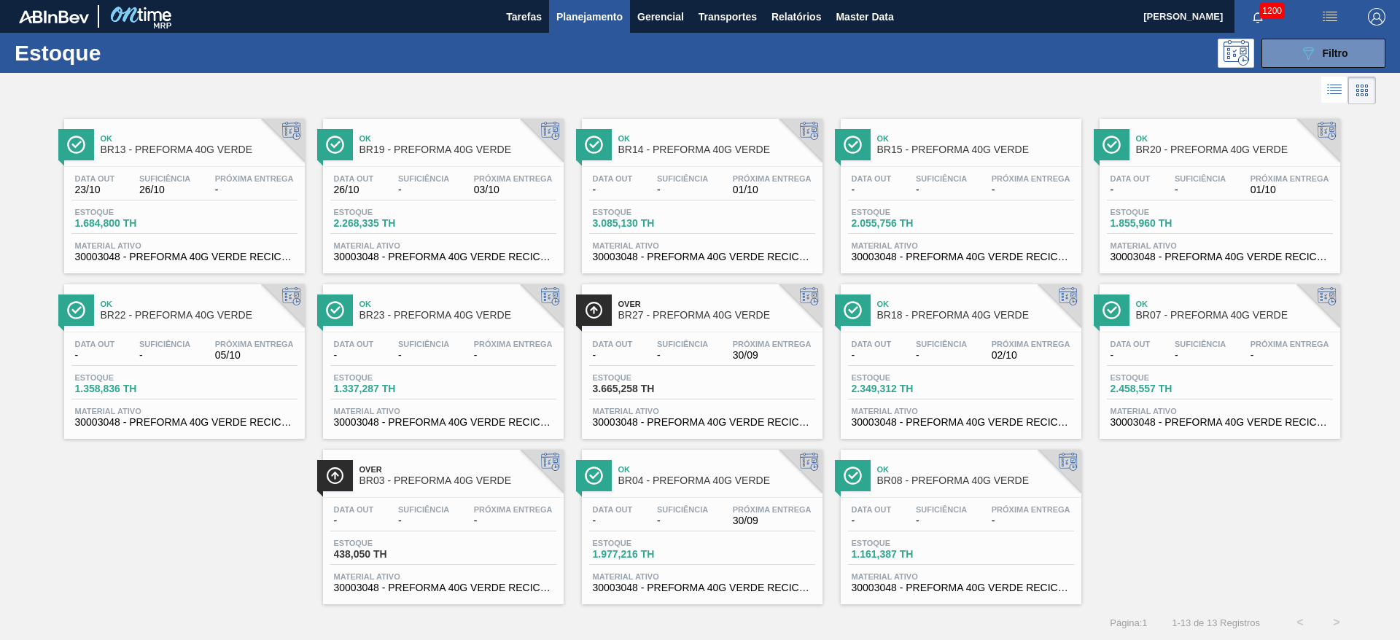
click at [1123, 389] on span "2.458,557 TH" at bounding box center [1161, 388] width 102 height 11
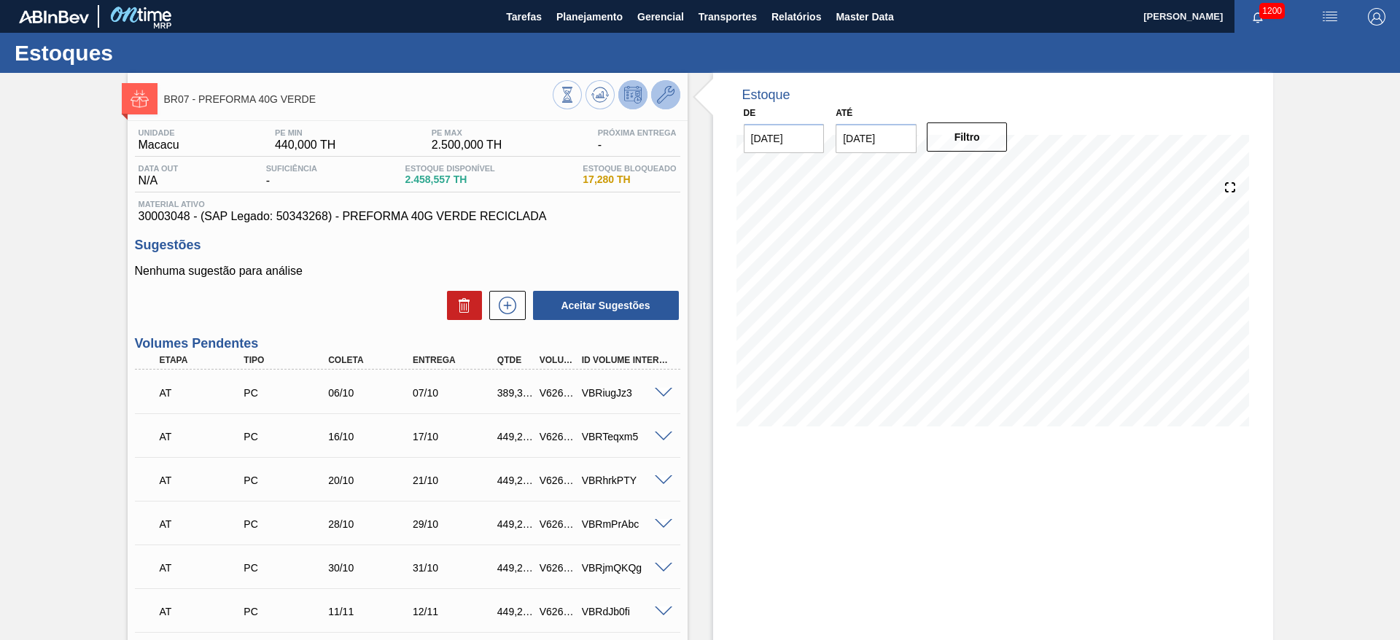
click at [671, 99] on icon at bounding box center [665, 94] width 17 height 17
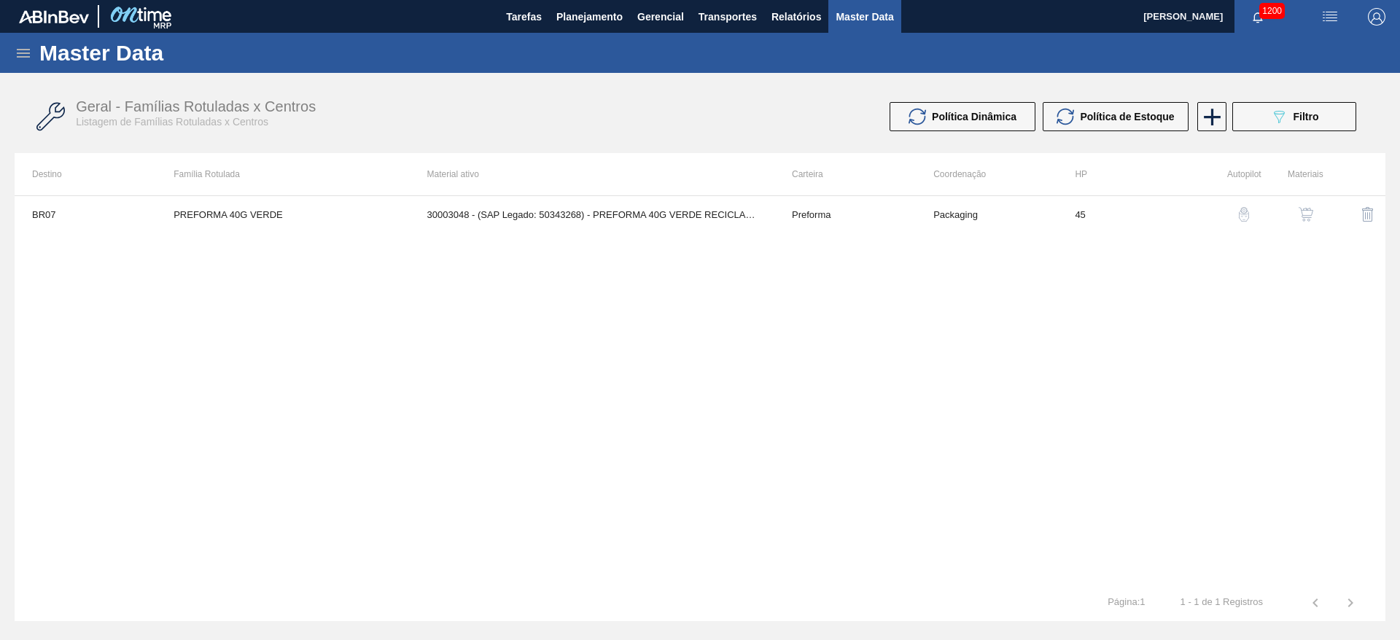
click at [1315, 215] on button "button" at bounding box center [1305, 214] width 35 height 35
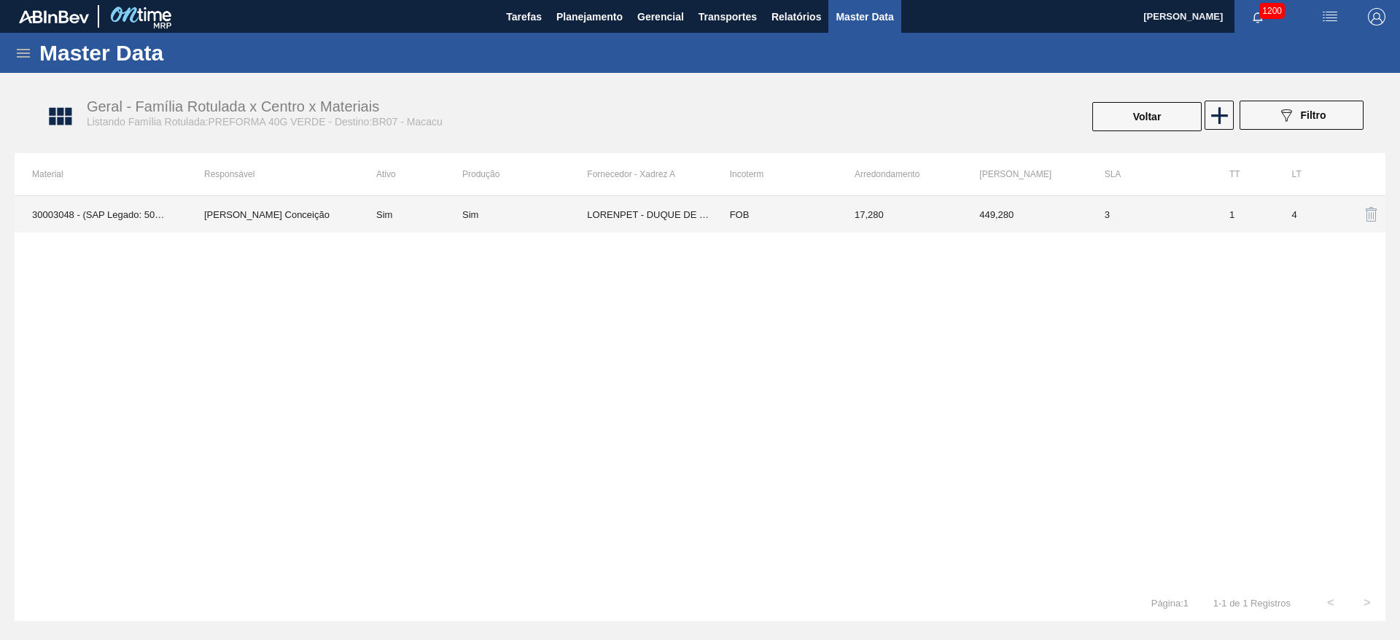
click at [616, 219] on td "LORENPET - DUQUE DE CAXIAS ([GEOGRAPHIC_DATA])" at bounding box center [649, 214] width 125 height 36
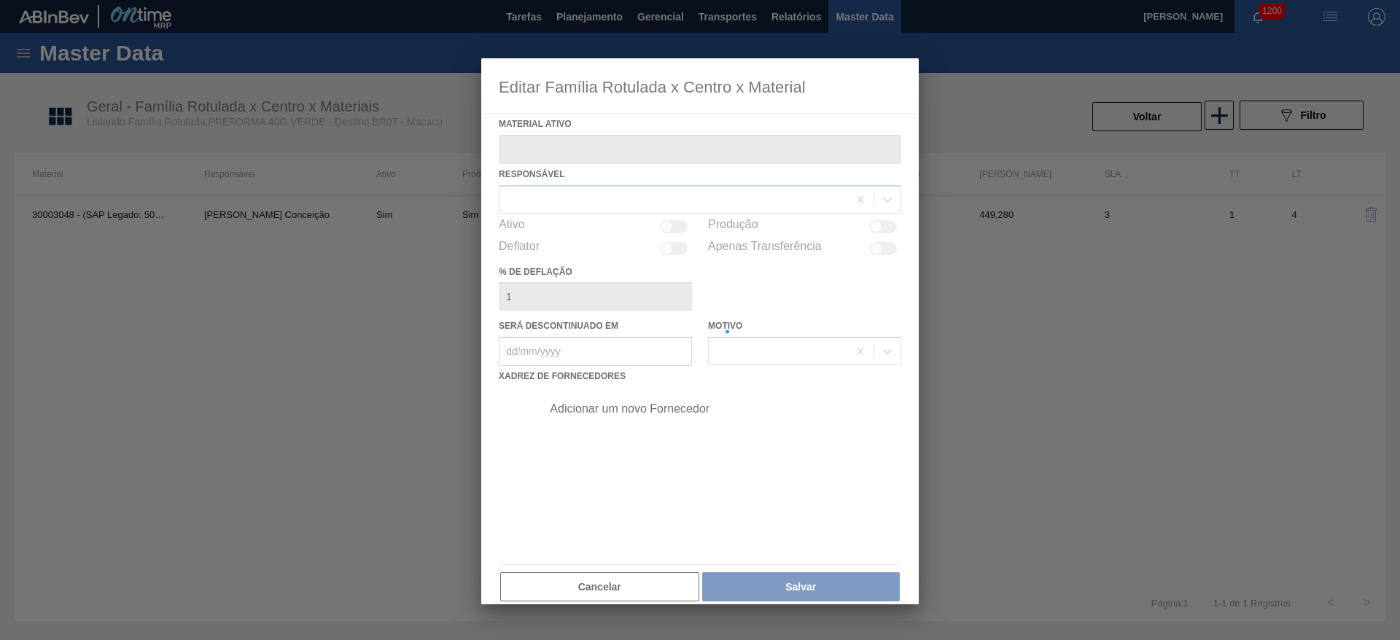
type ativo "30003048 - (SAP Legado: 50343268) - PREFORMA 40G VERDE RECICLADA"
checkbox input "true"
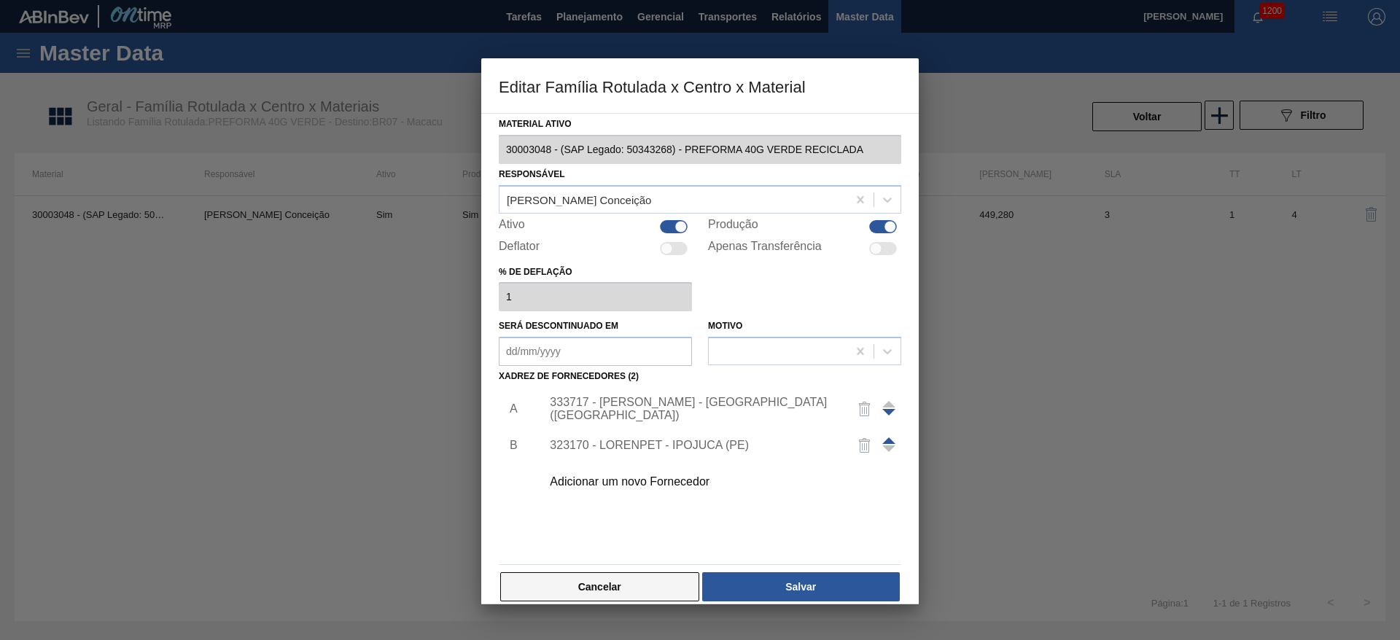
click at [578, 572] on button "Cancelar" at bounding box center [599, 586] width 199 height 29
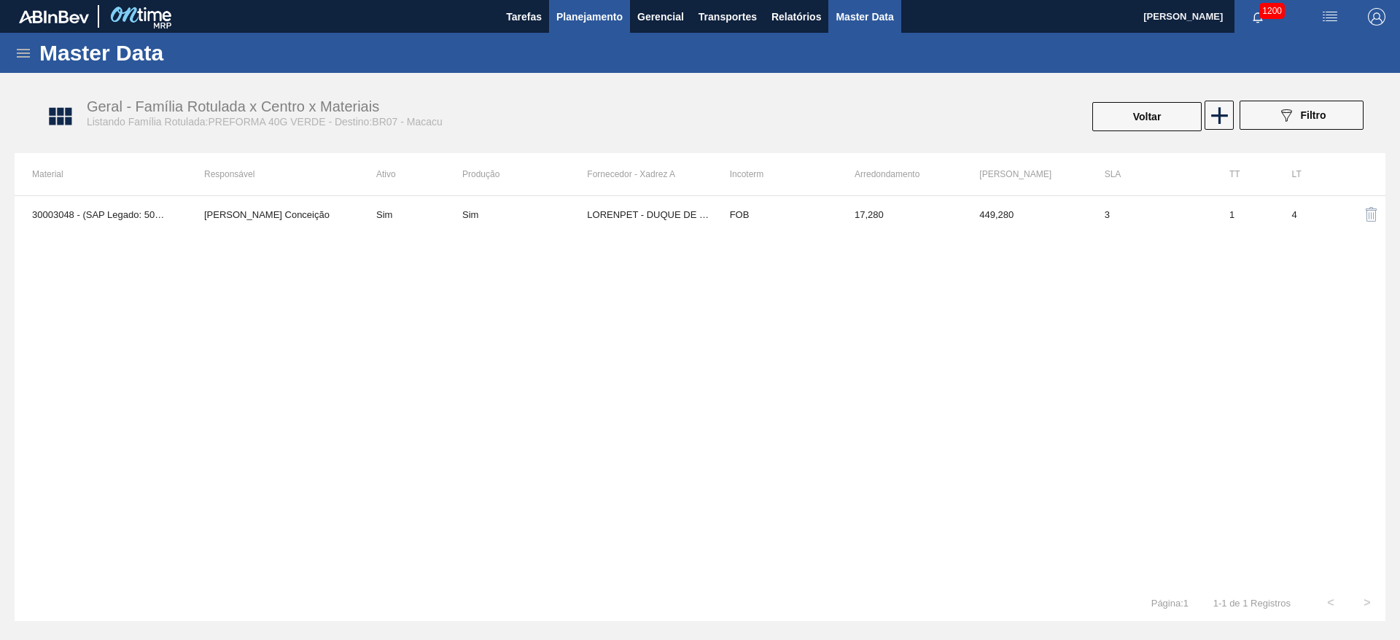
click at [591, 17] on span "Planejamento" at bounding box center [589, 16] width 66 height 17
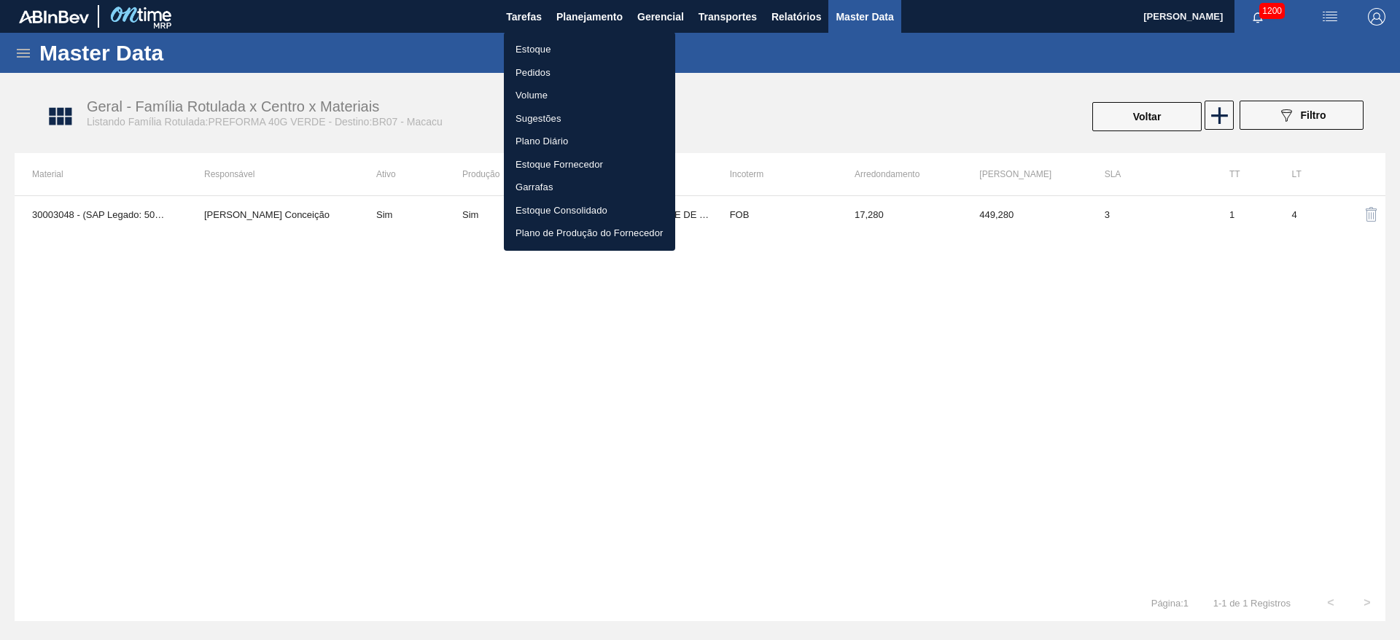
click at [559, 49] on li "Estoque" at bounding box center [589, 49] width 171 height 23
